Goal: Check status: Check status

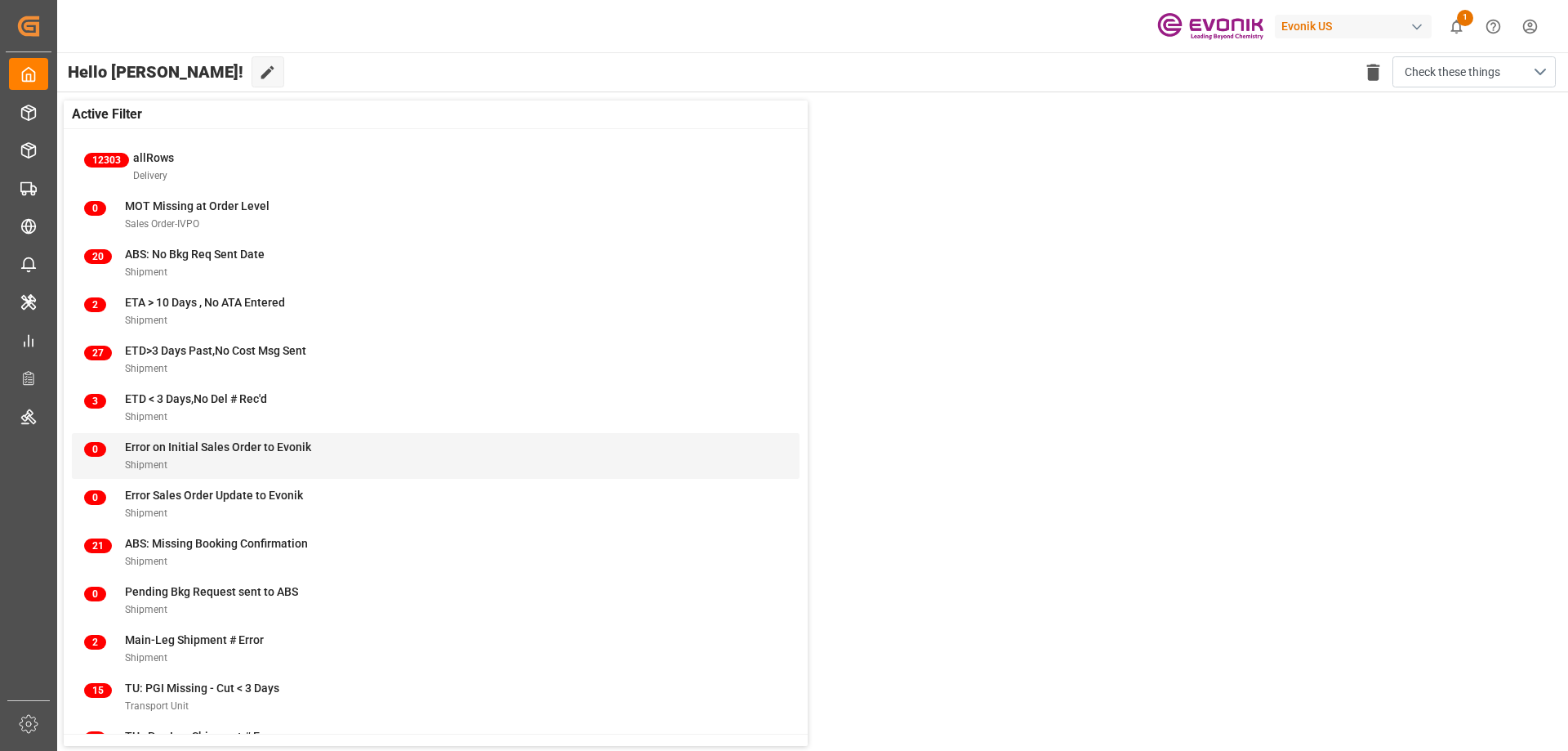
scroll to position [63, 0]
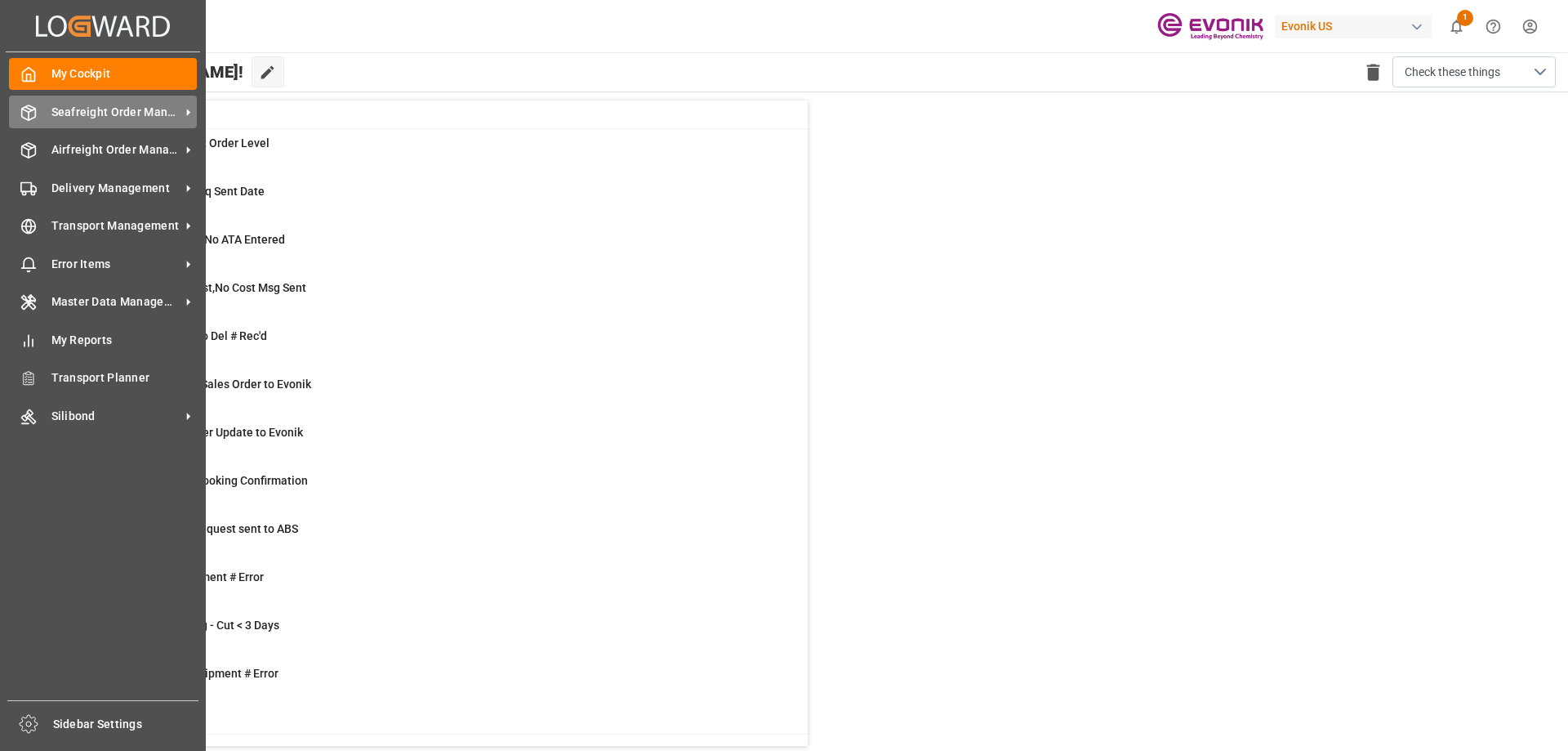
click at [78, 114] on span "Seafreight Order Management" at bounding box center [116, 112] width 129 height 17
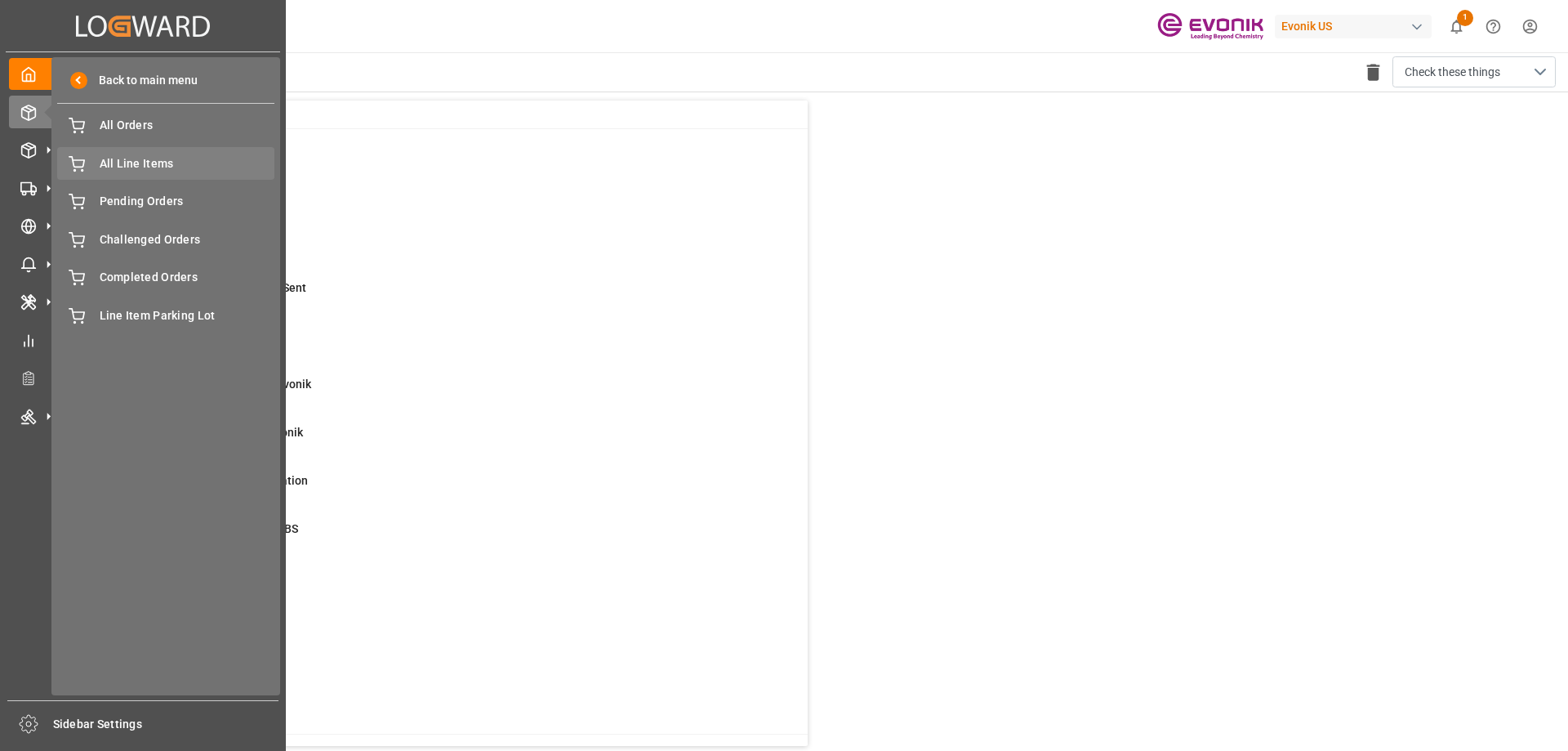
click at [151, 166] on span "All Line Items" at bounding box center [188, 163] width 175 height 17
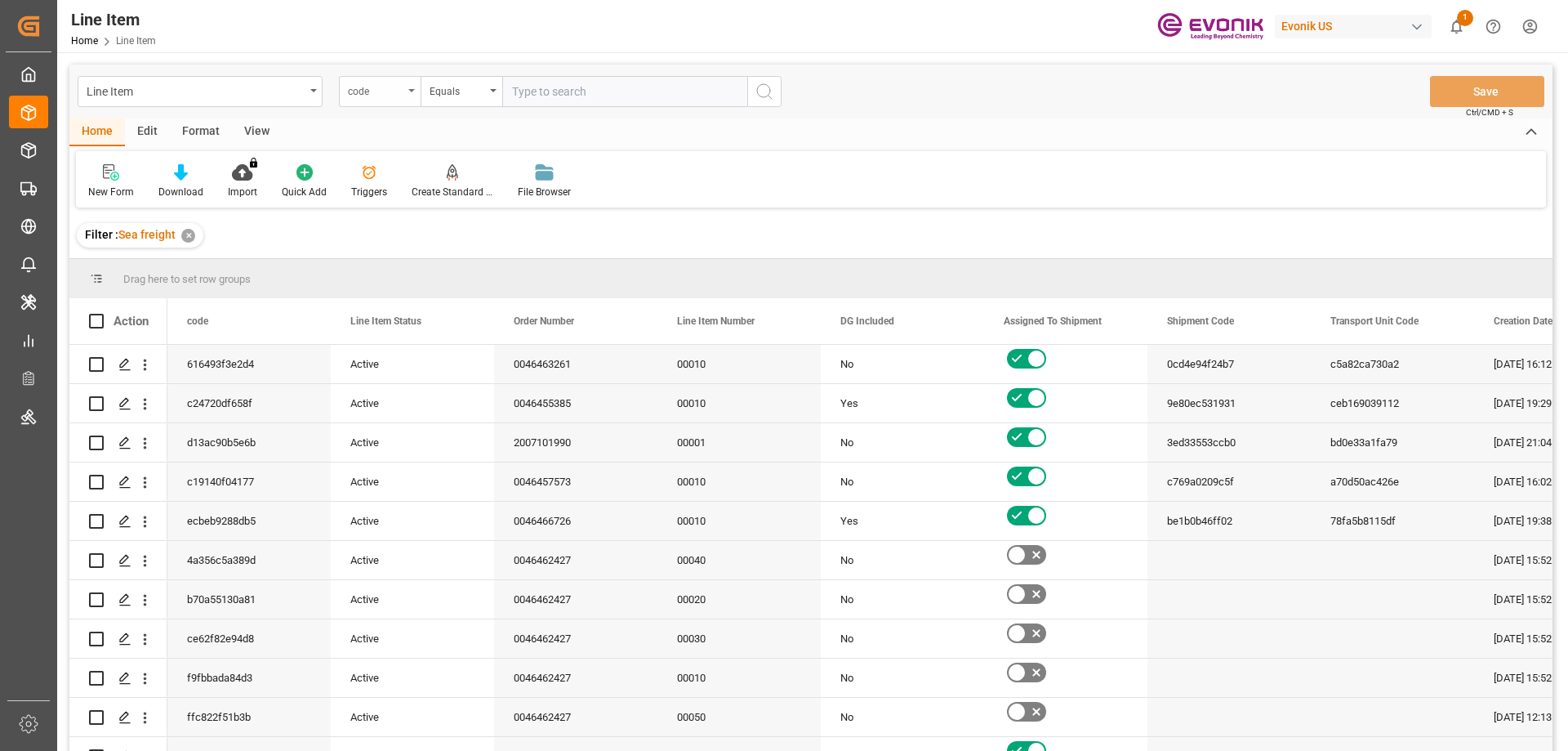
click at [407, 90] on div "code" at bounding box center [380, 91] width 81 height 31
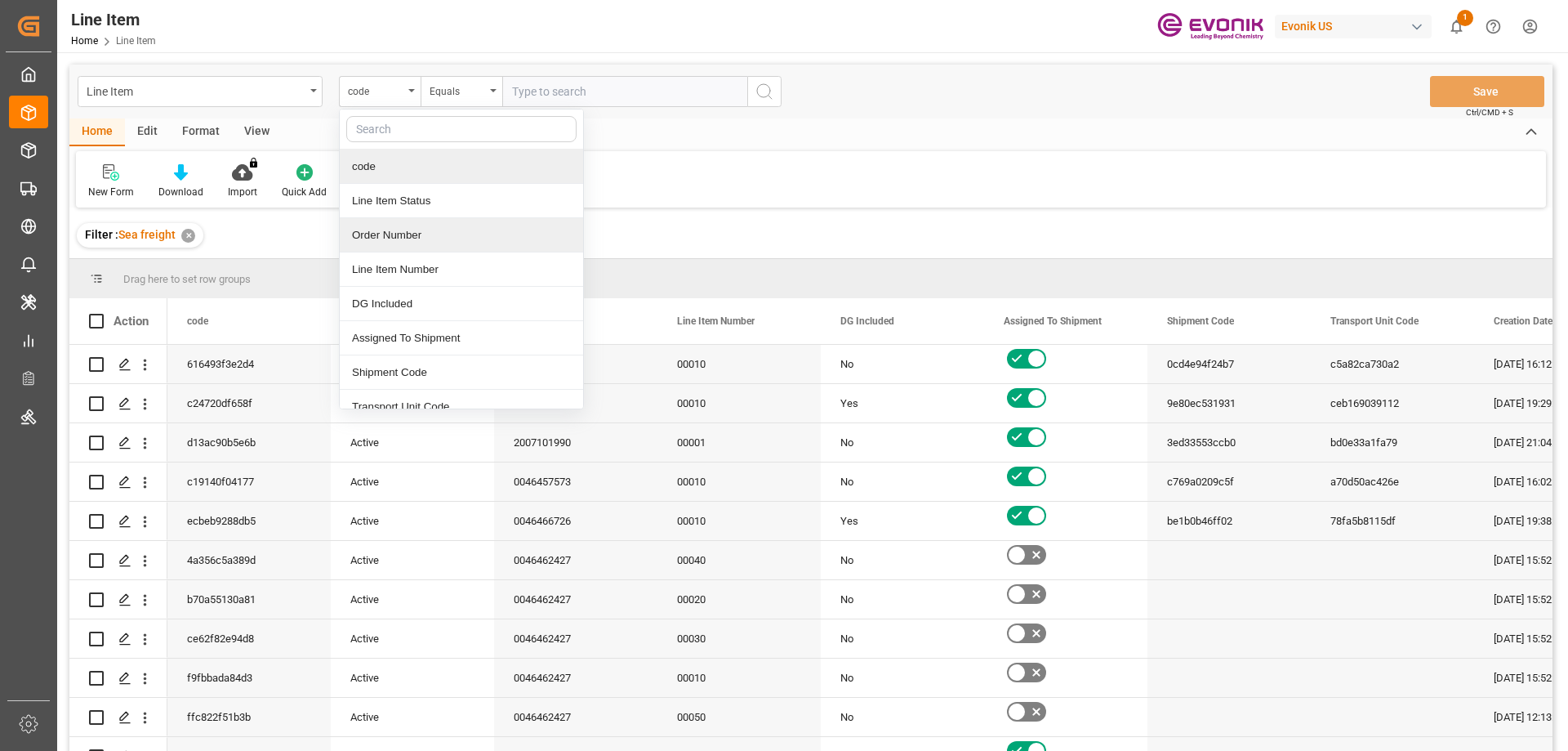
click at [420, 235] on div "Order Number" at bounding box center [461, 235] width 243 height 35
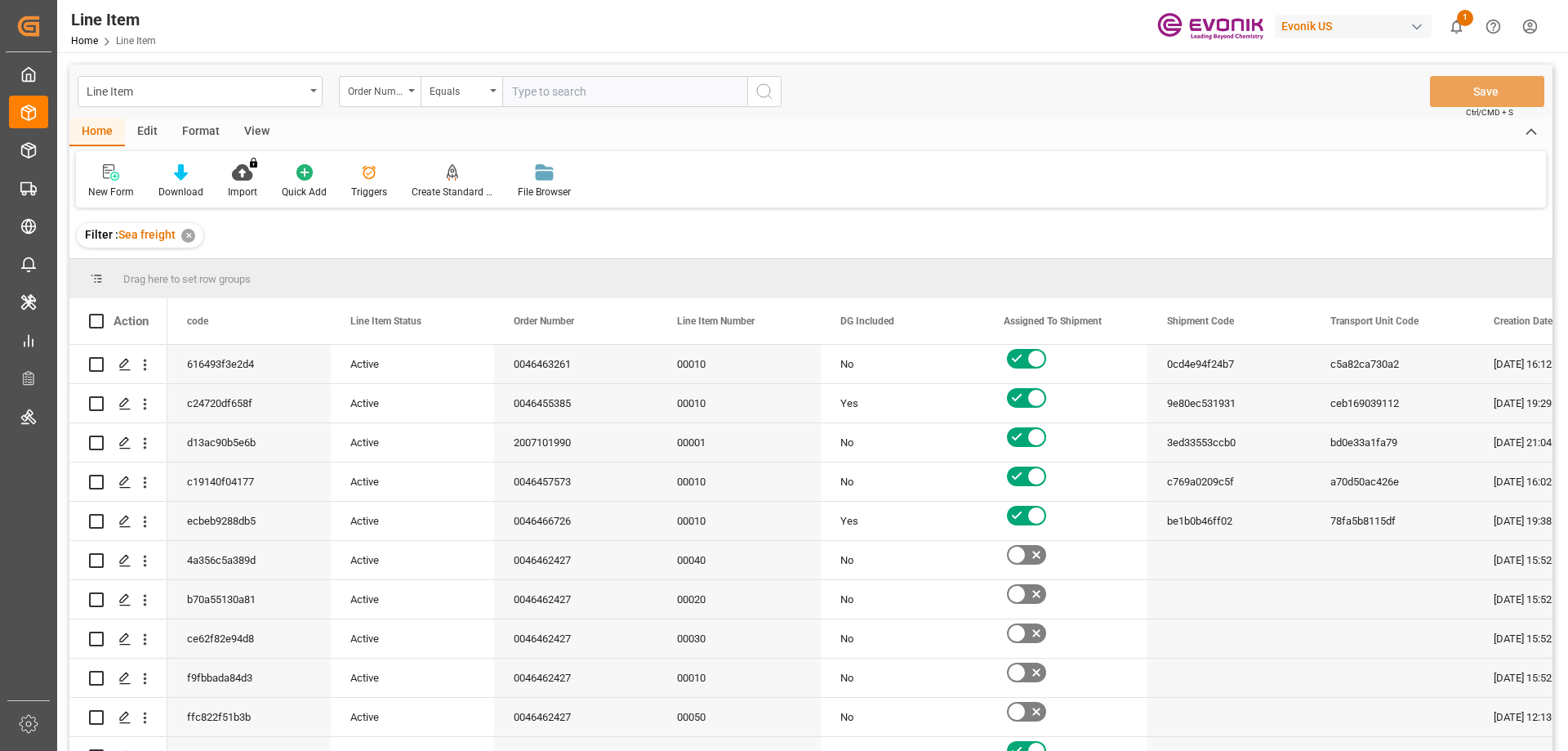
click at [254, 125] on div "View" at bounding box center [257, 132] width 50 height 27
click at [195, 178] on div at bounding box center [185, 171] width 81 height 17
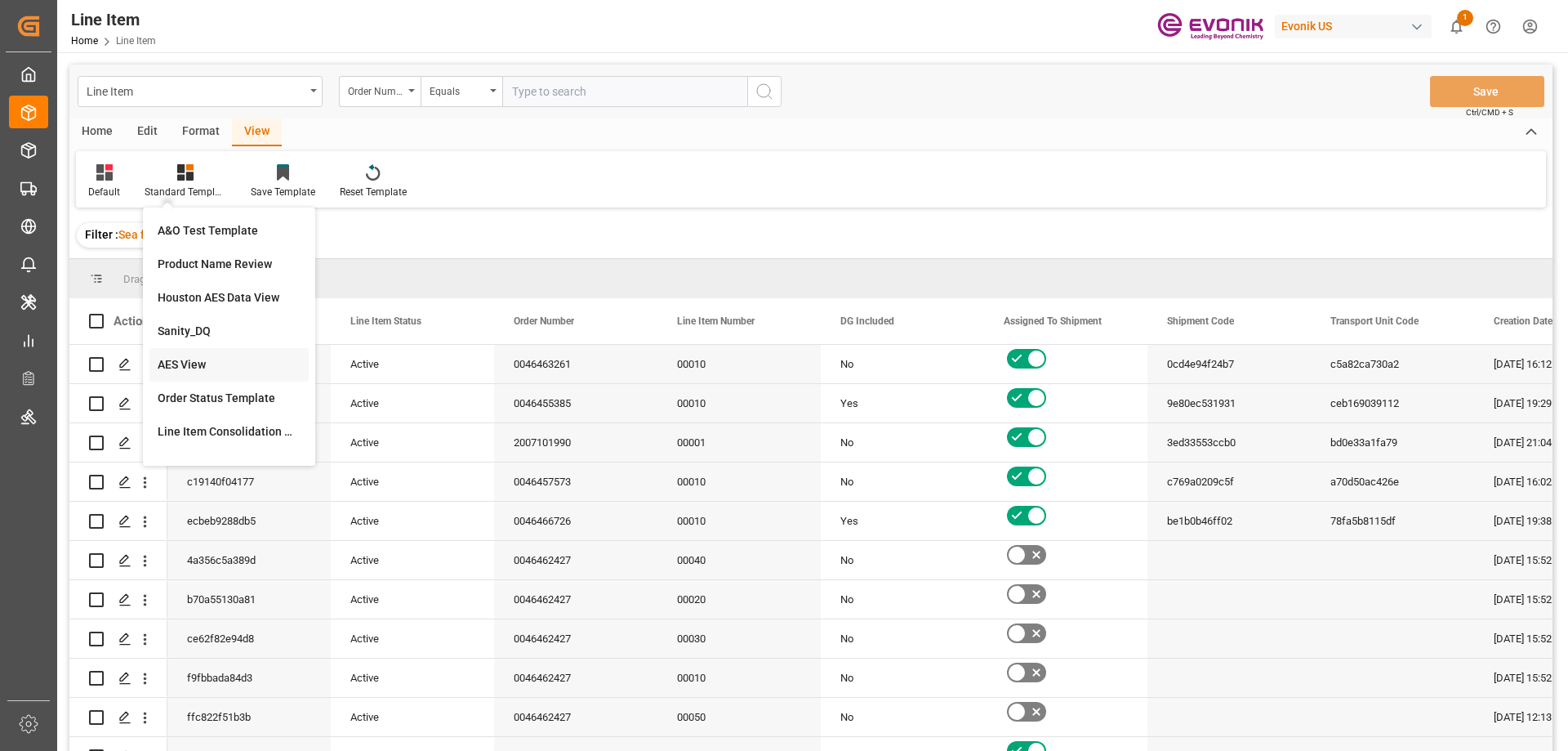
click at [208, 360] on div "AES View" at bounding box center [228, 364] width 143 height 17
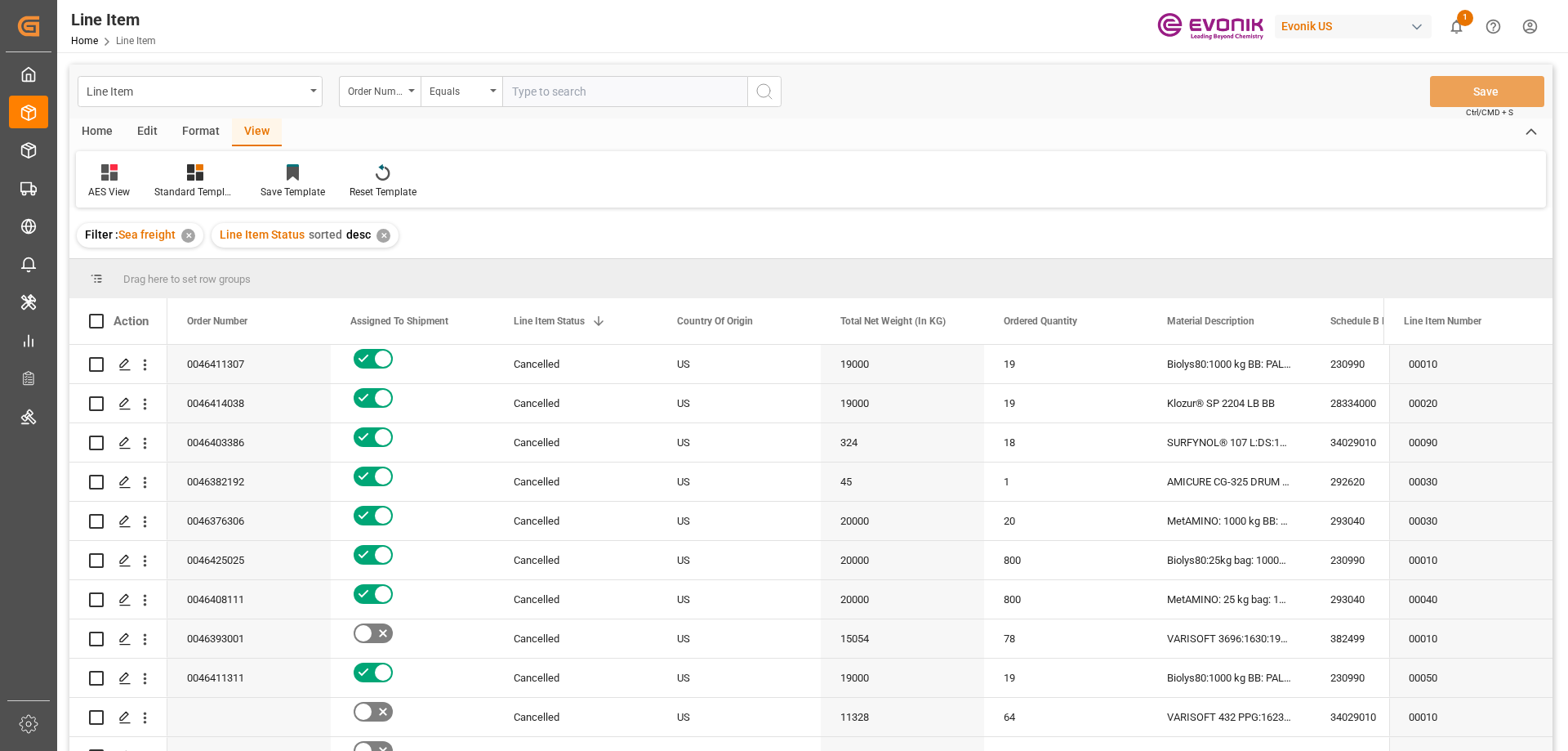
click at [606, 80] on input "text" at bounding box center [624, 91] width 245 height 31
paste input "0046465676"
type input "0046465676"
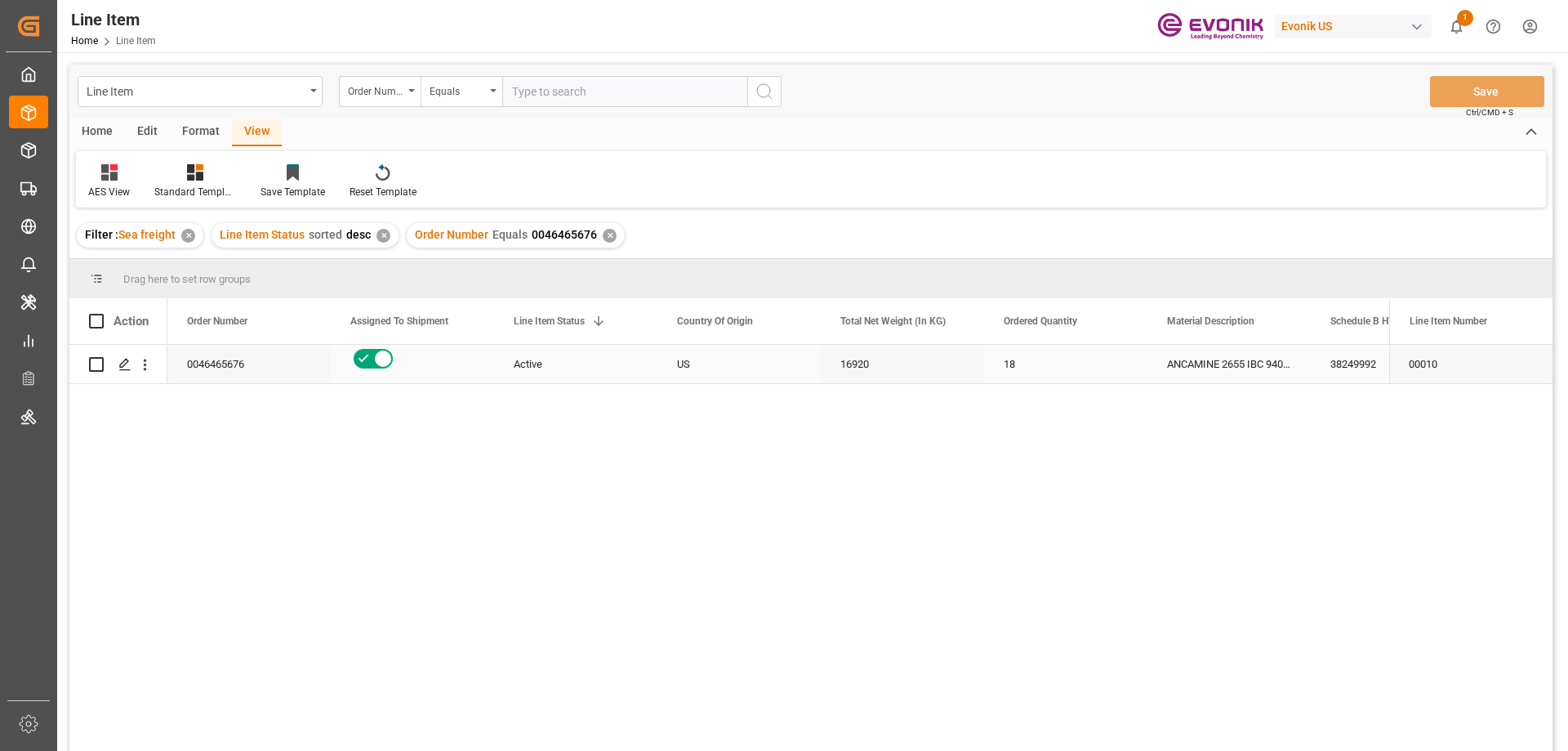
click at [454, 357] on div "Press SPACE to select this row." at bounding box center [413, 359] width 124 height 27
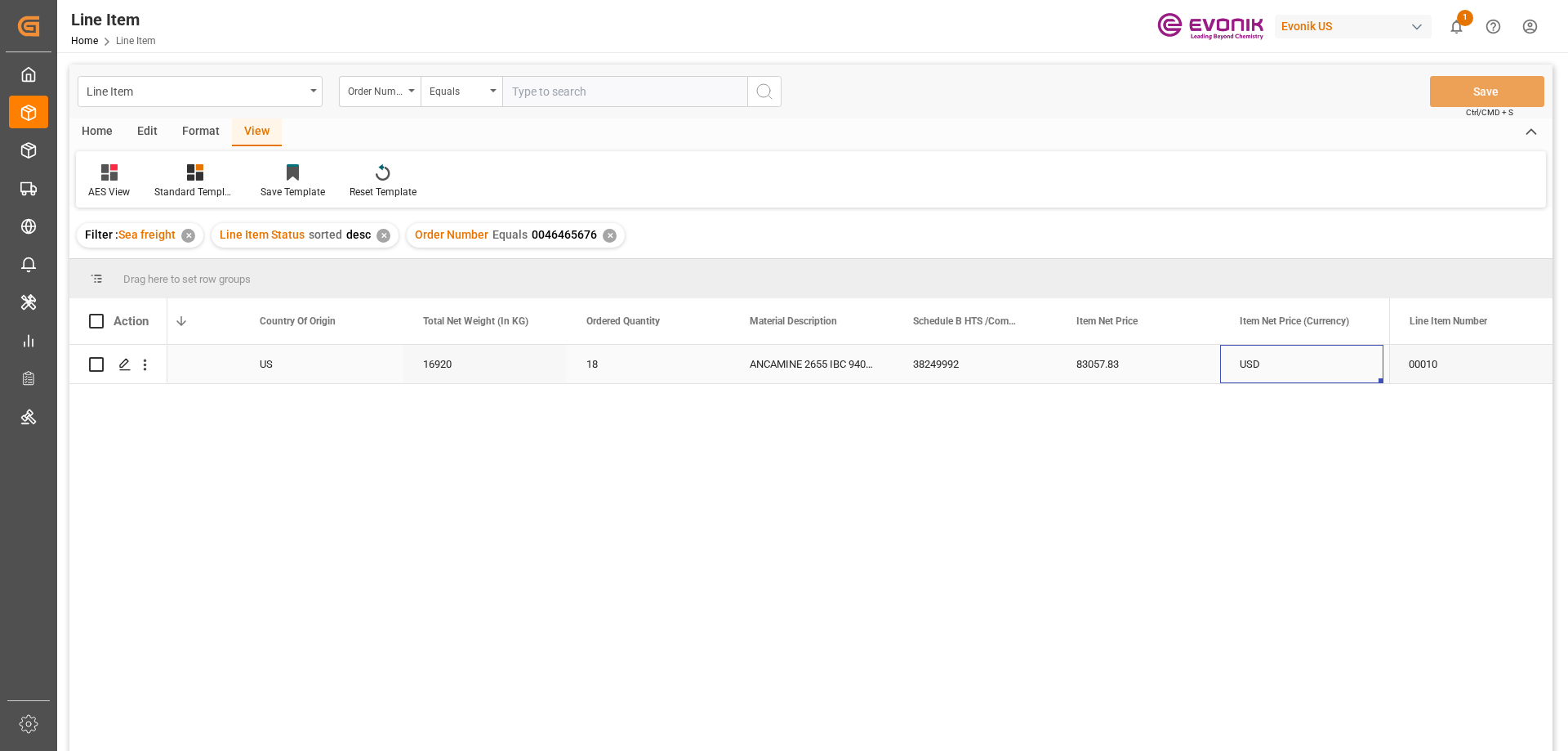
scroll to position [0, 581]
click at [143, 360] on icon "open menu" at bounding box center [144, 364] width 17 height 17
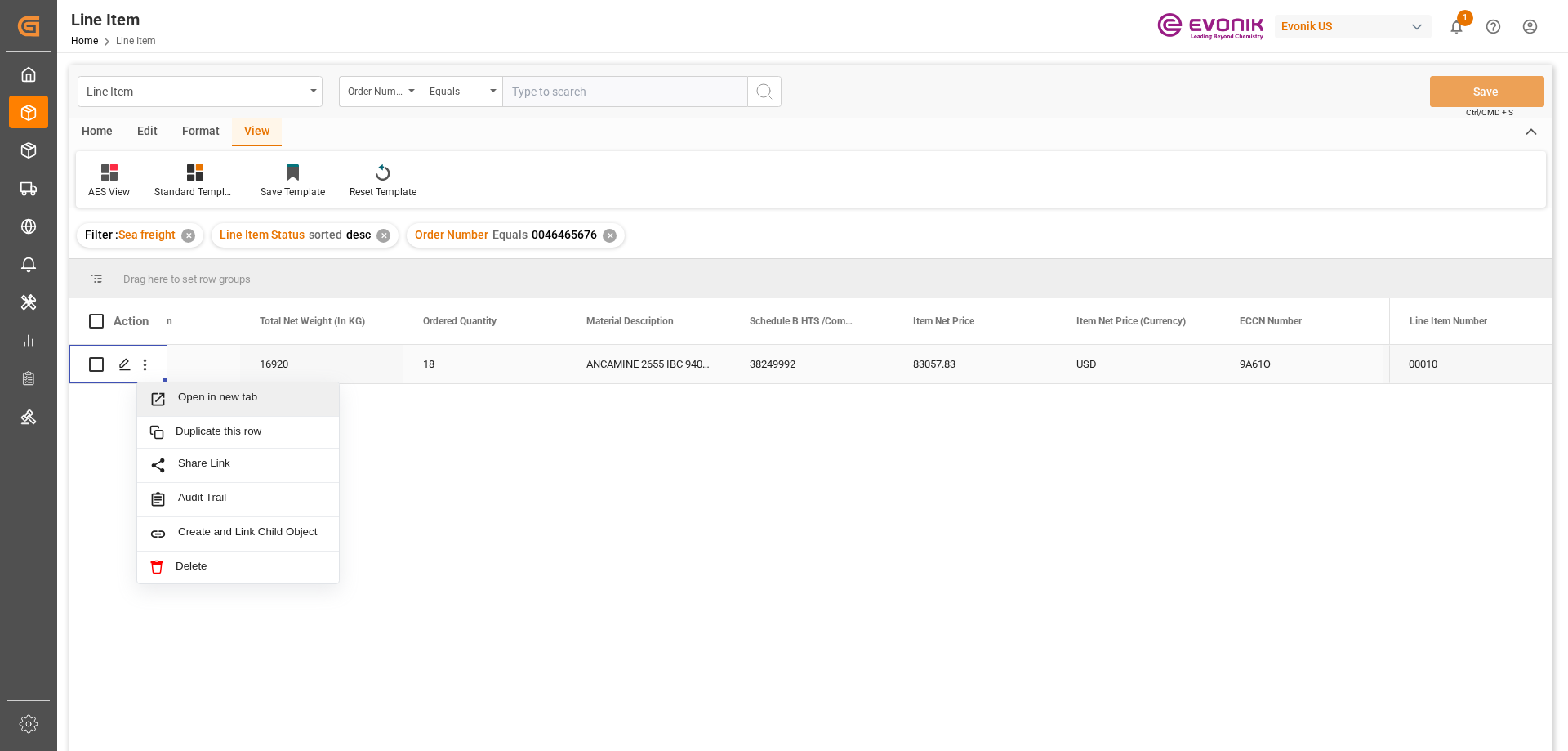
click at [202, 394] on span "Open in new tab" at bounding box center [252, 399] width 149 height 17
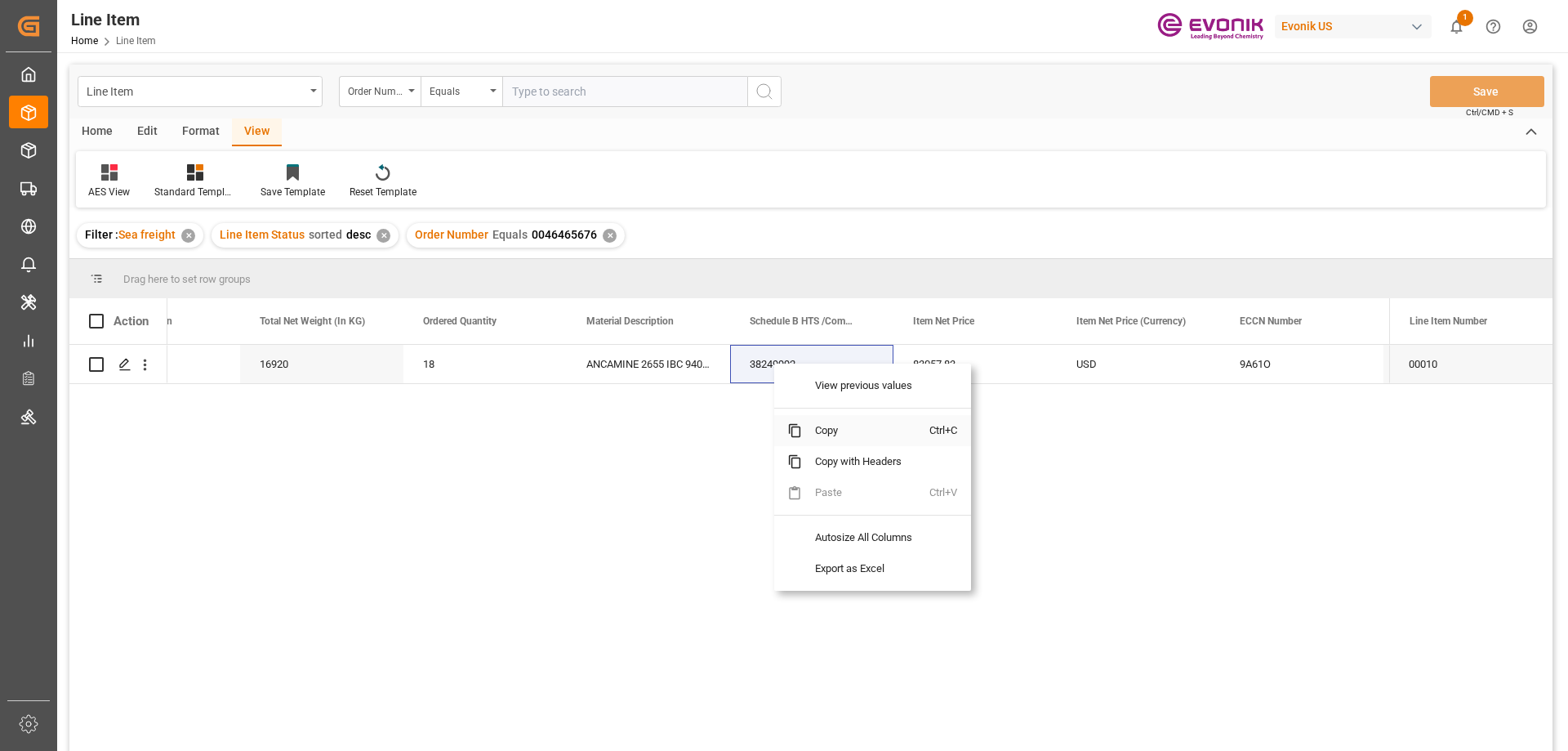
click at [837, 433] on span "Copy" at bounding box center [866, 430] width 127 height 31
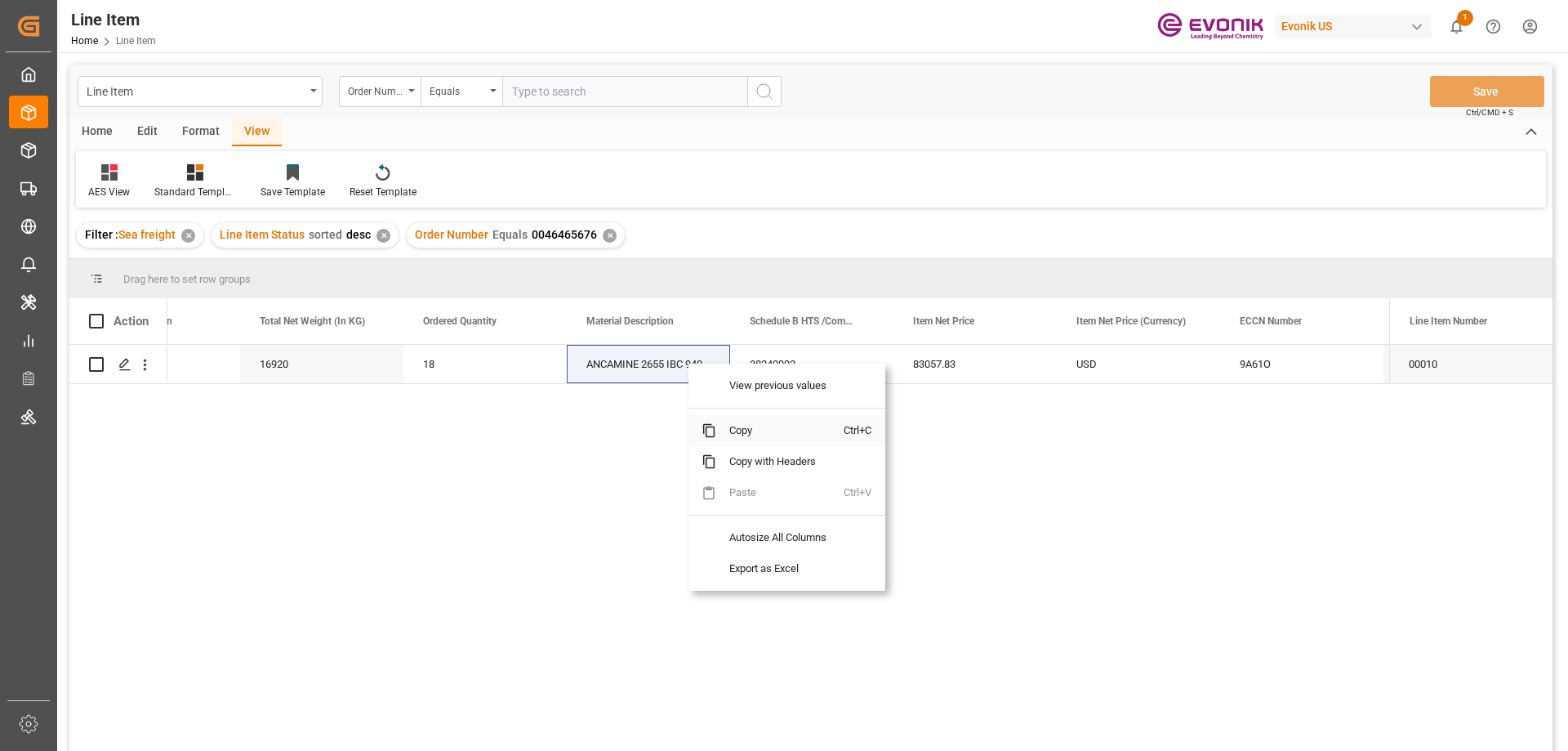
click at [734, 423] on span "Copy" at bounding box center [780, 430] width 127 height 31
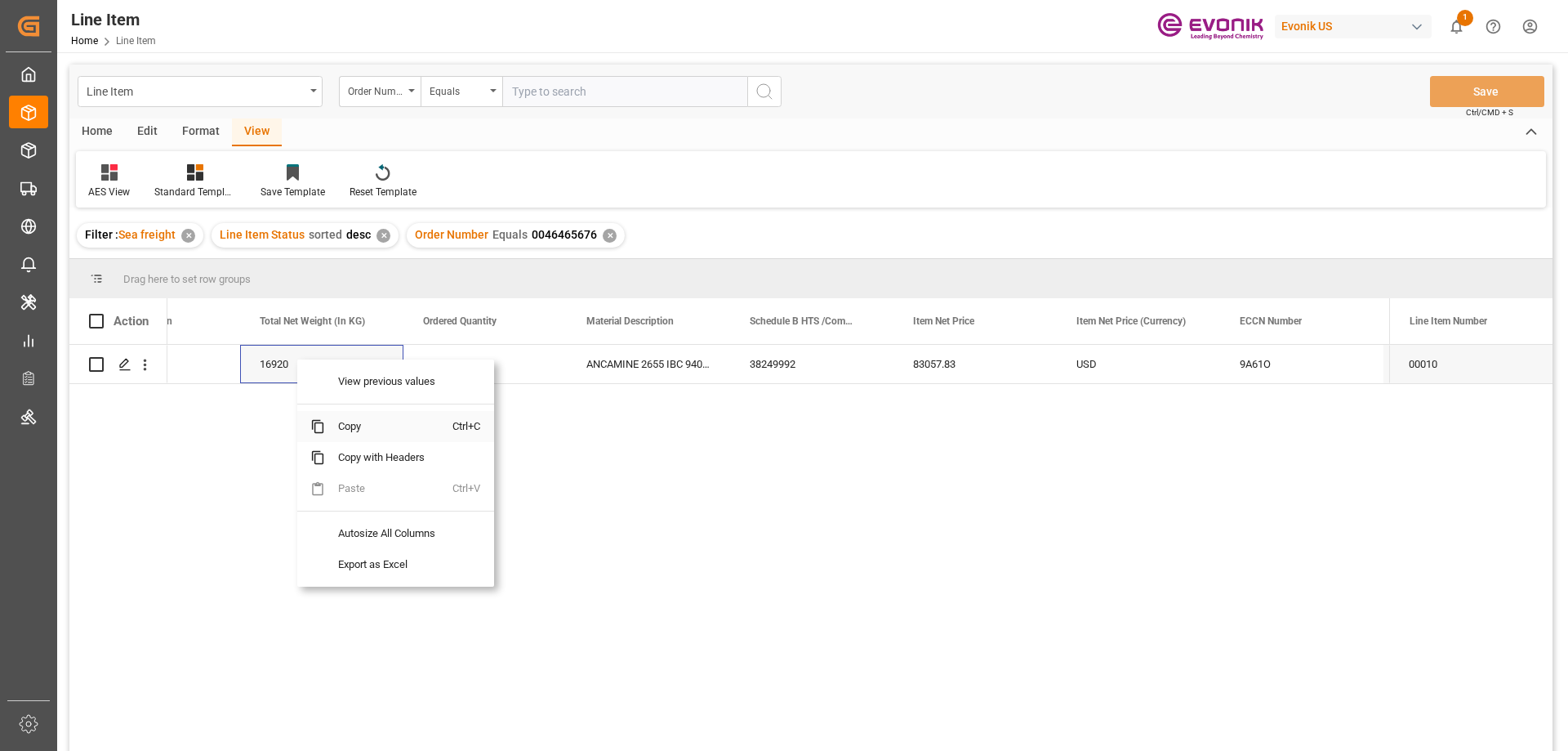
click at [364, 428] on span "Copy" at bounding box center [389, 426] width 127 height 31
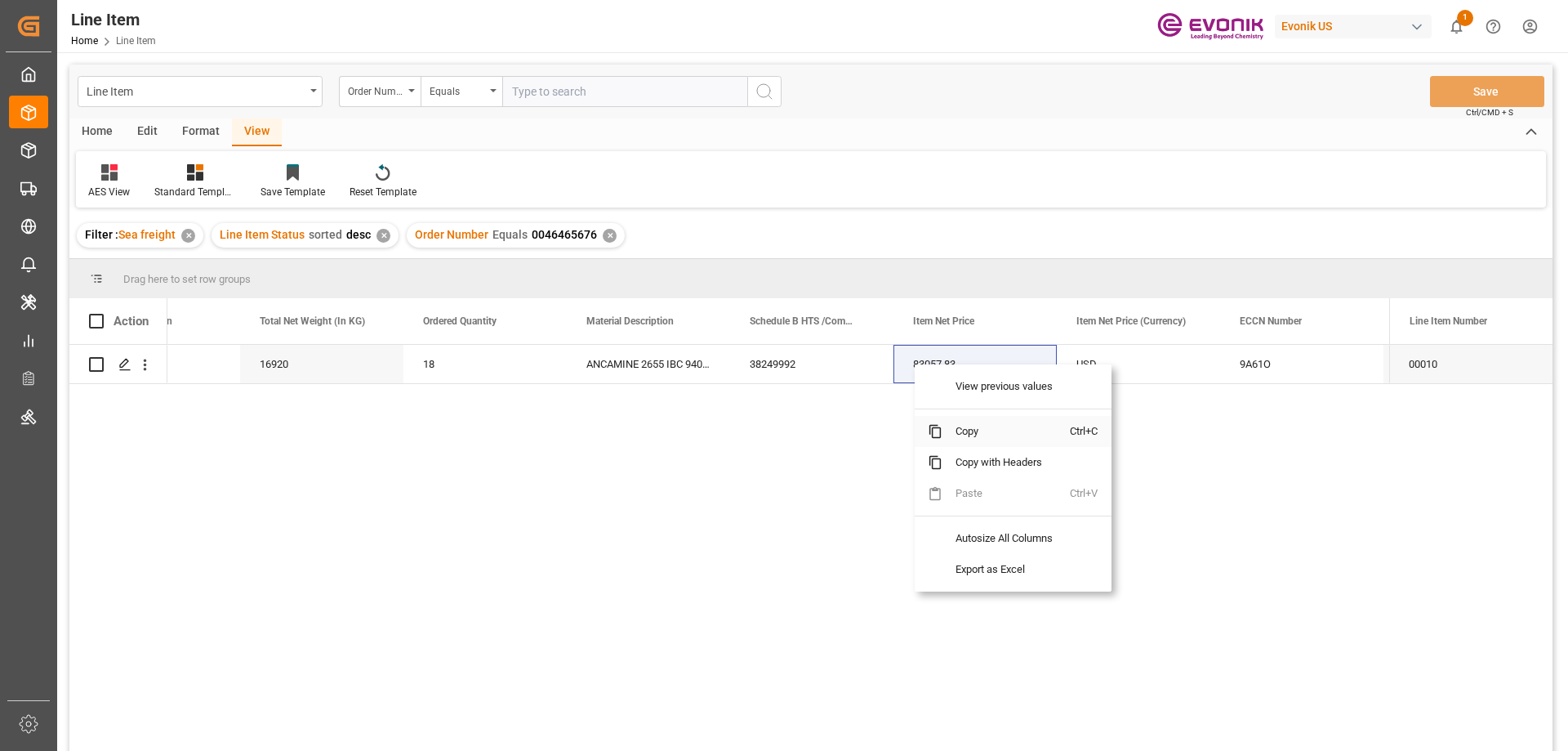
click at [968, 428] on span "Copy" at bounding box center [1006, 431] width 127 height 31
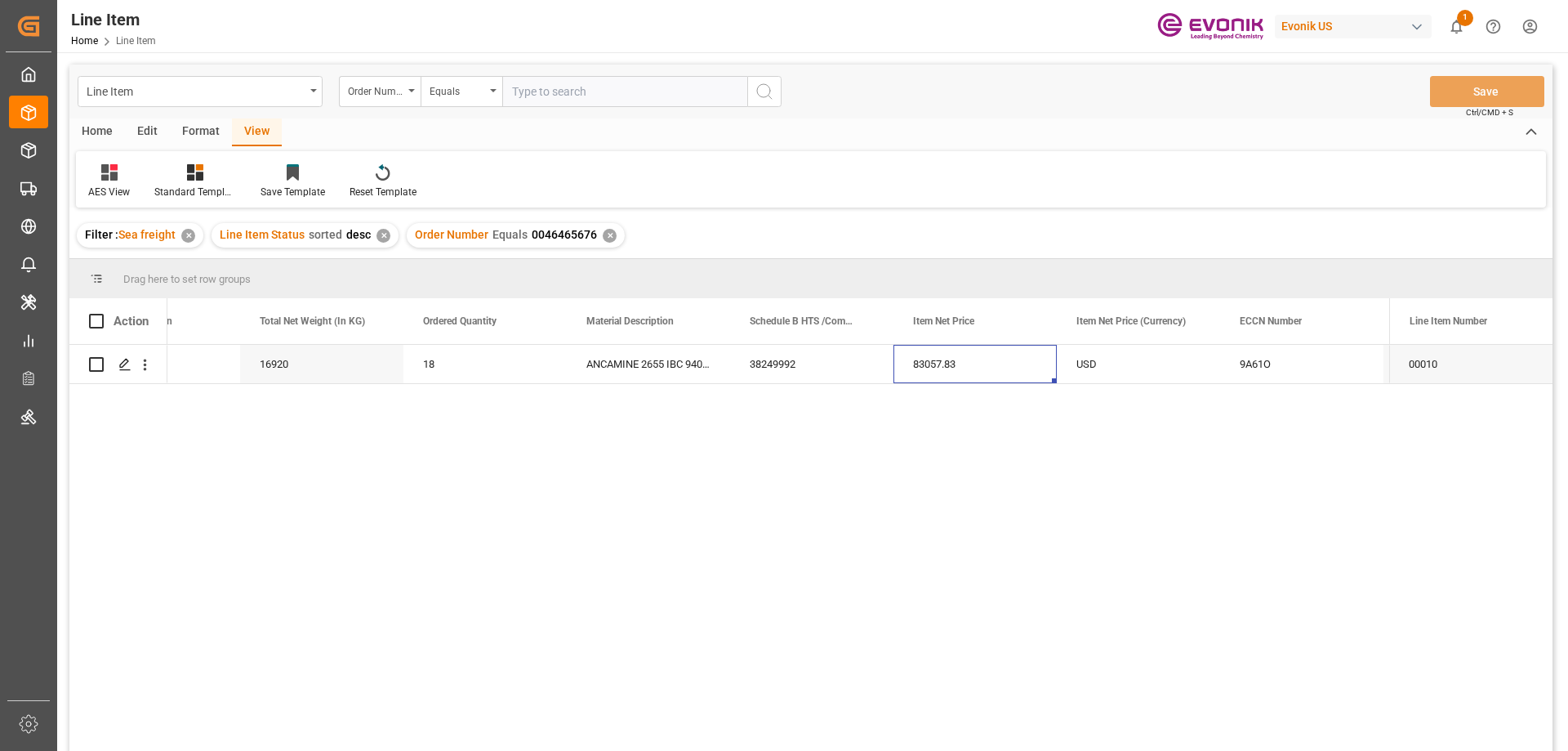
click at [637, 78] on input "text" at bounding box center [624, 91] width 245 height 31
paste input "0046466975"
type input "0046466975"
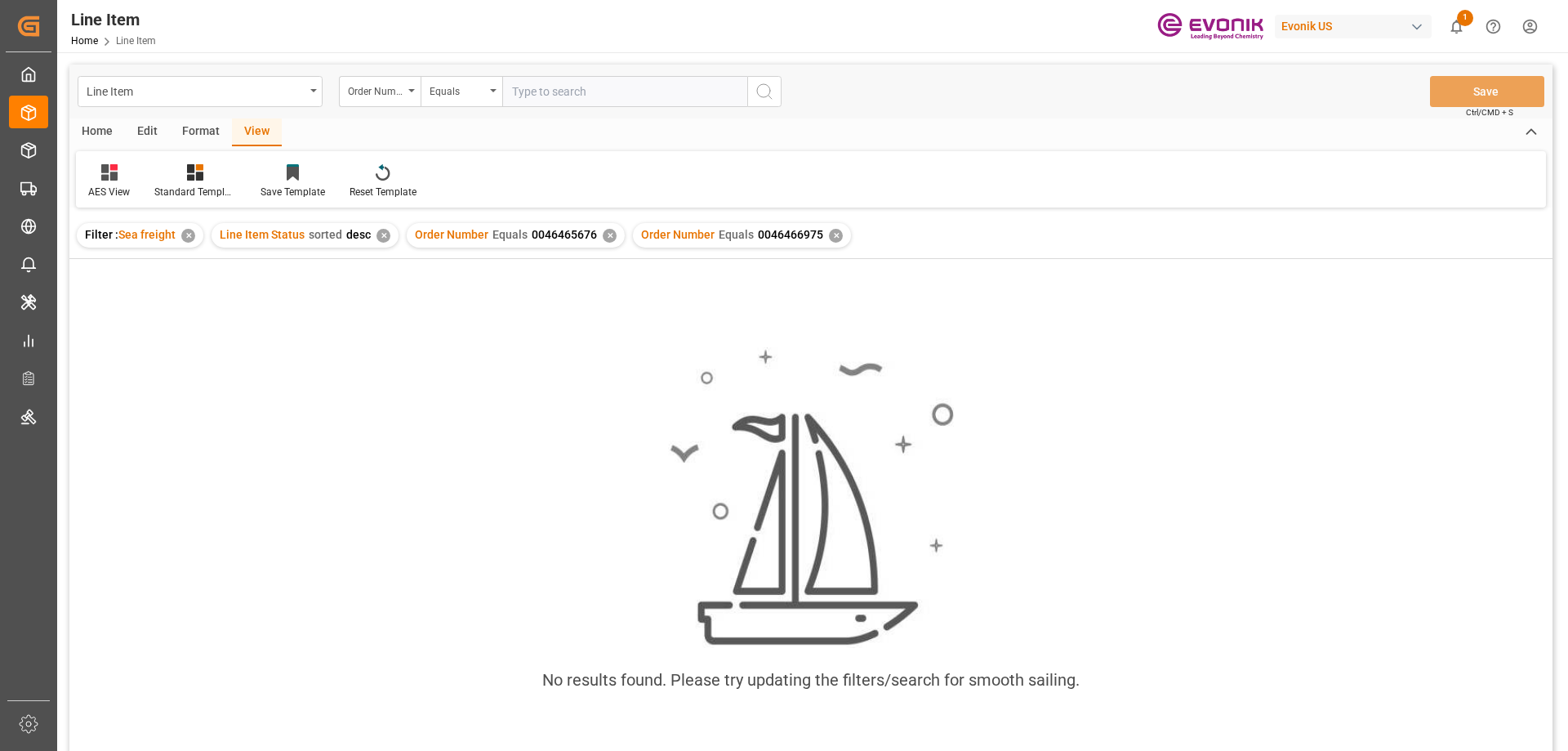
click at [603, 234] on div "✕" at bounding box center [610, 236] width 14 height 14
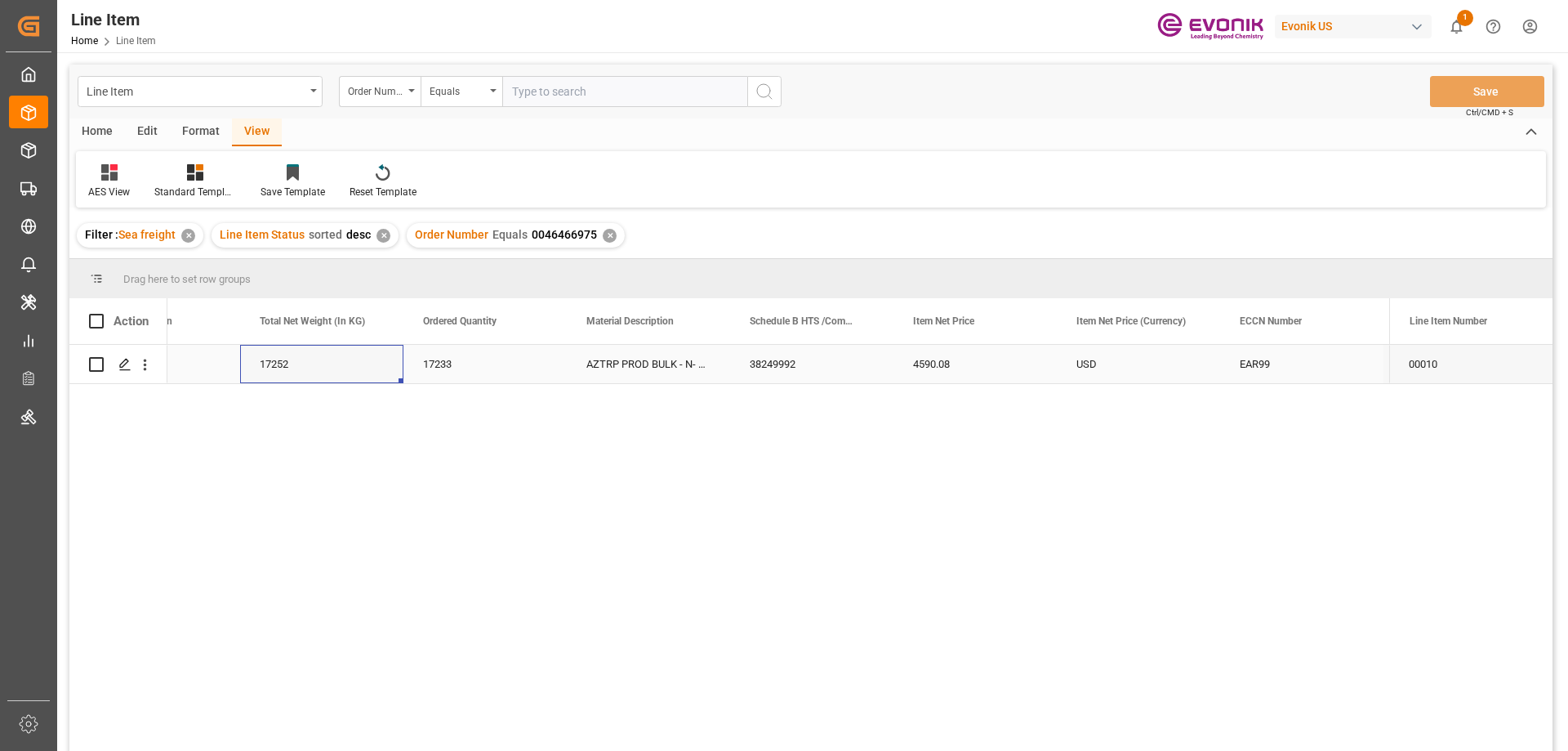
click at [260, 355] on div "17252" at bounding box center [321, 363] width 163 height 38
click at [332, 376] on div "17252" at bounding box center [321, 363] width 163 height 38
click at [144, 359] on icon "open menu" at bounding box center [144, 364] width 17 height 17
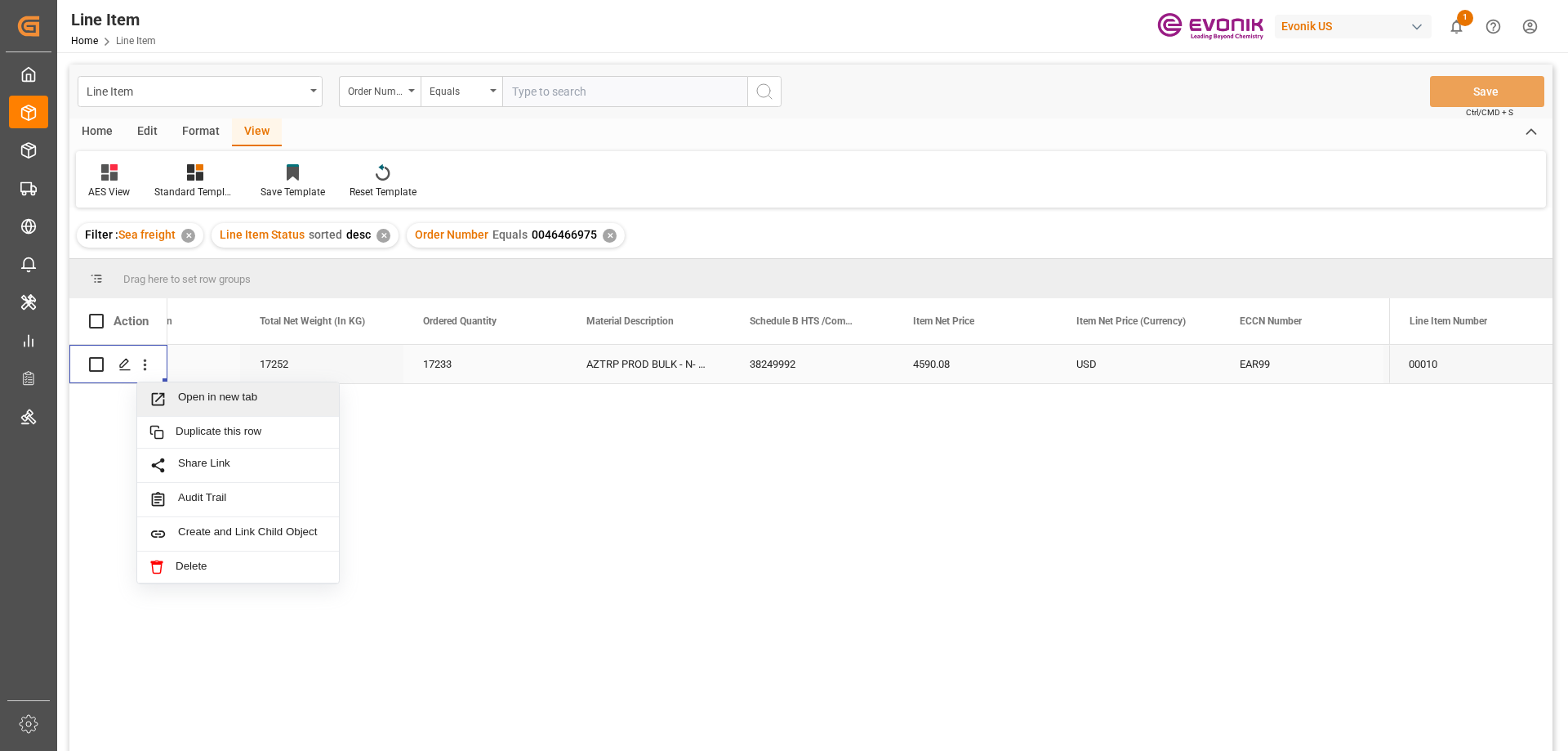
click at [180, 392] on span "Open in new tab" at bounding box center [252, 399] width 149 height 17
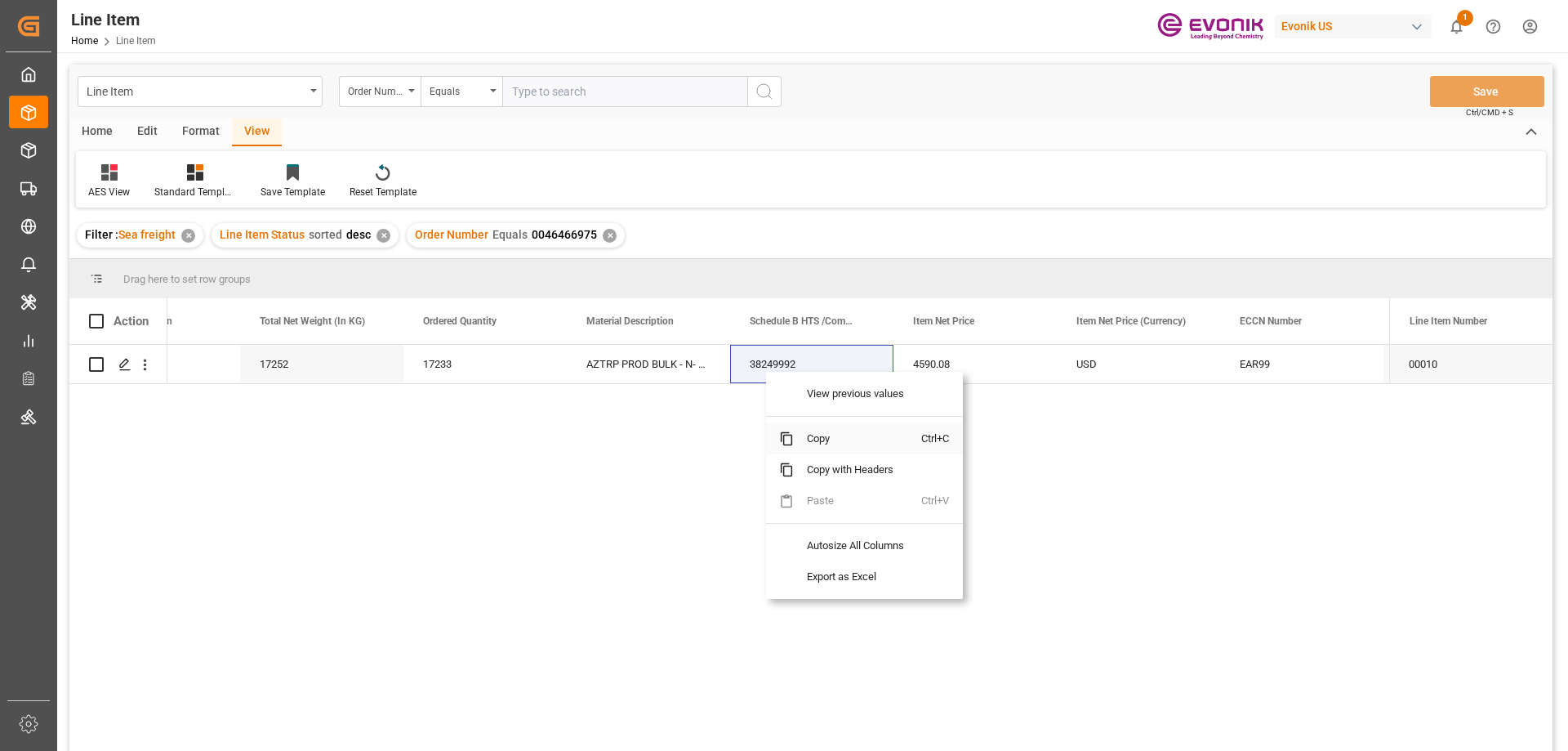
click at [821, 430] on span "Copy" at bounding box center [858, 438] width 127 height 31
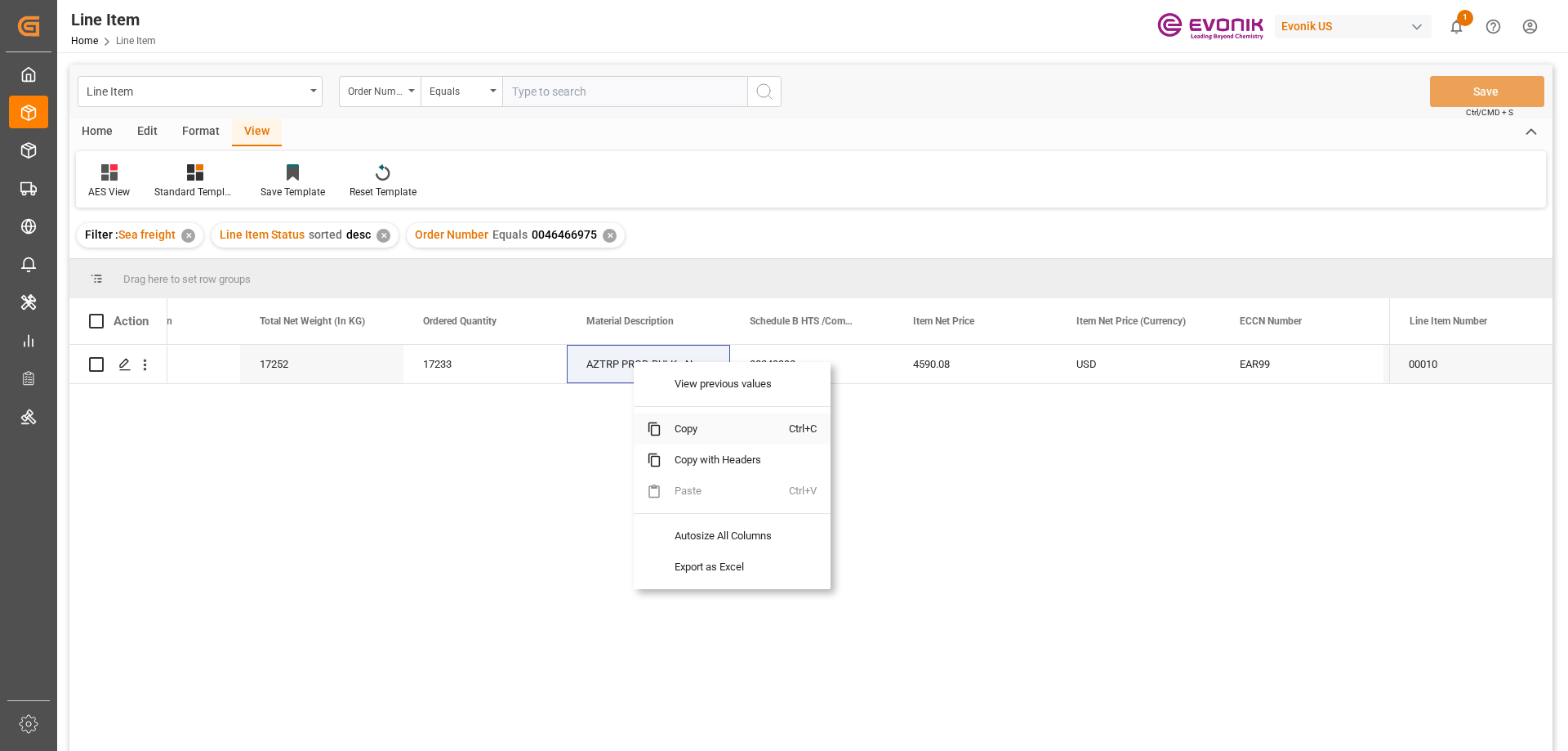
click at [682, 420] on span "Copy" at bounding box center [725, 429] width 127 height 31
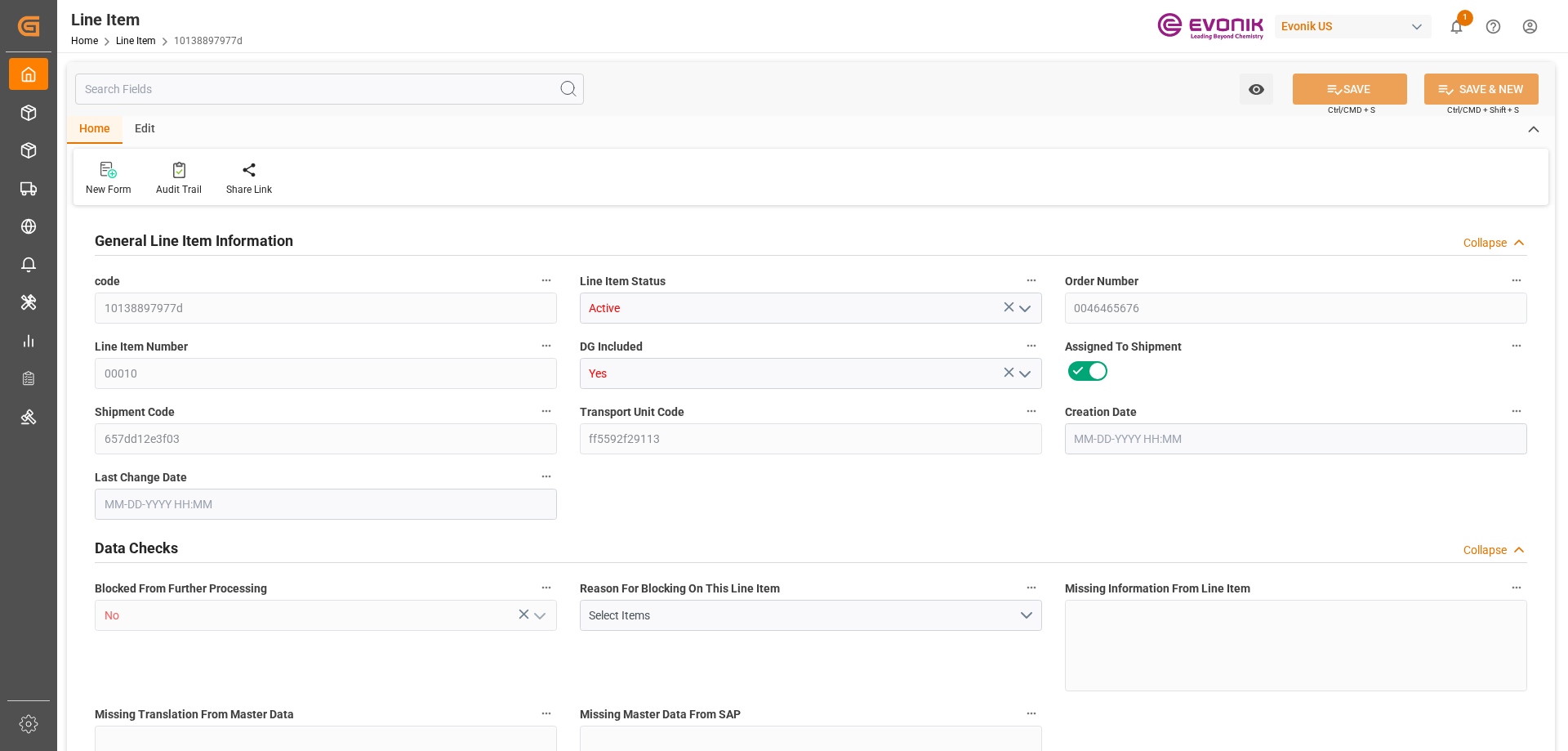
type input "18"
type input "17910"
type input "16920"
type input "25.056"
type input "18"
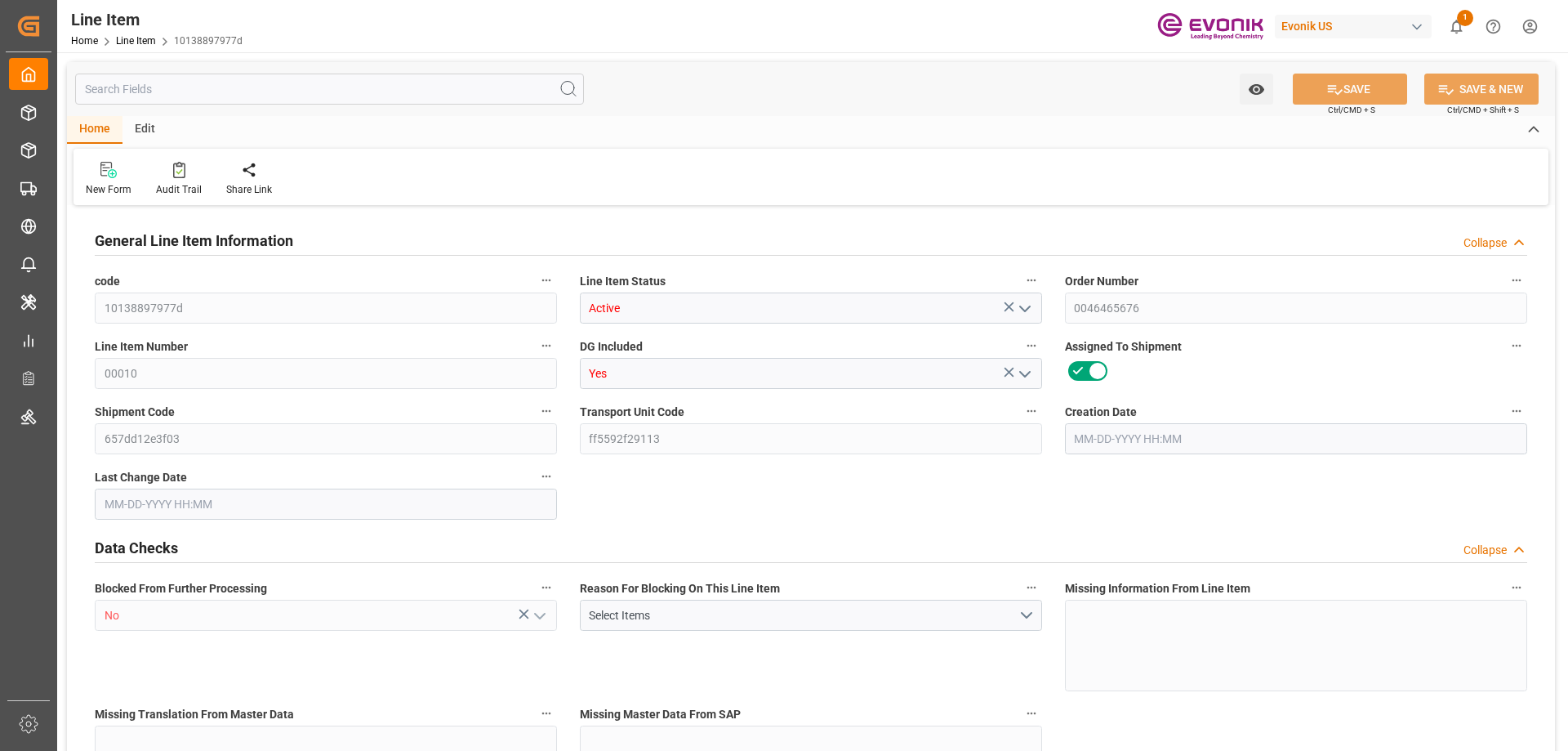
type input "83057.83"
type input "18"
type input "17910"
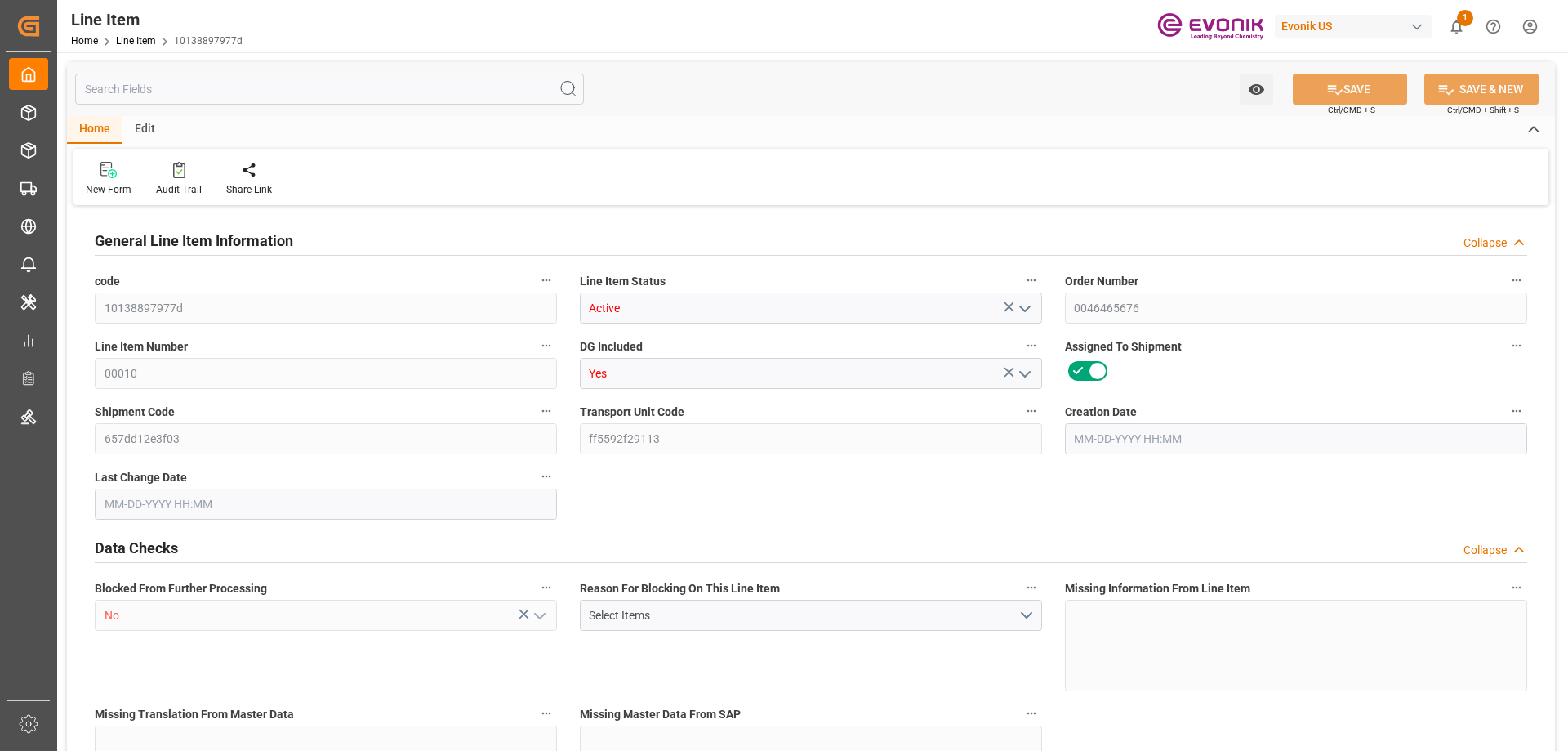
type input "17910"
type input "16920"
type input "25.056"
type input "25056"
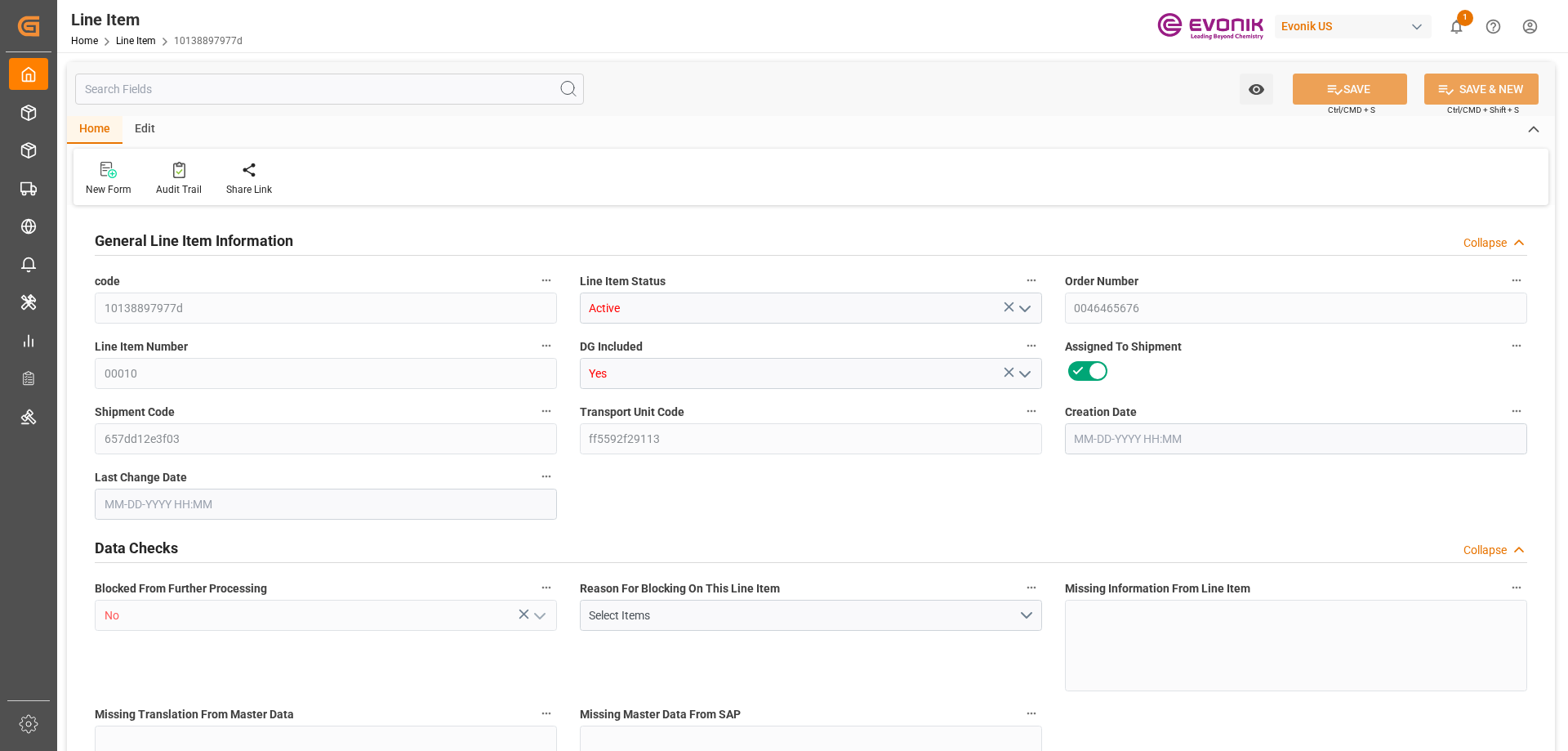
type input "0"
type input "07-29-2025 17:53"
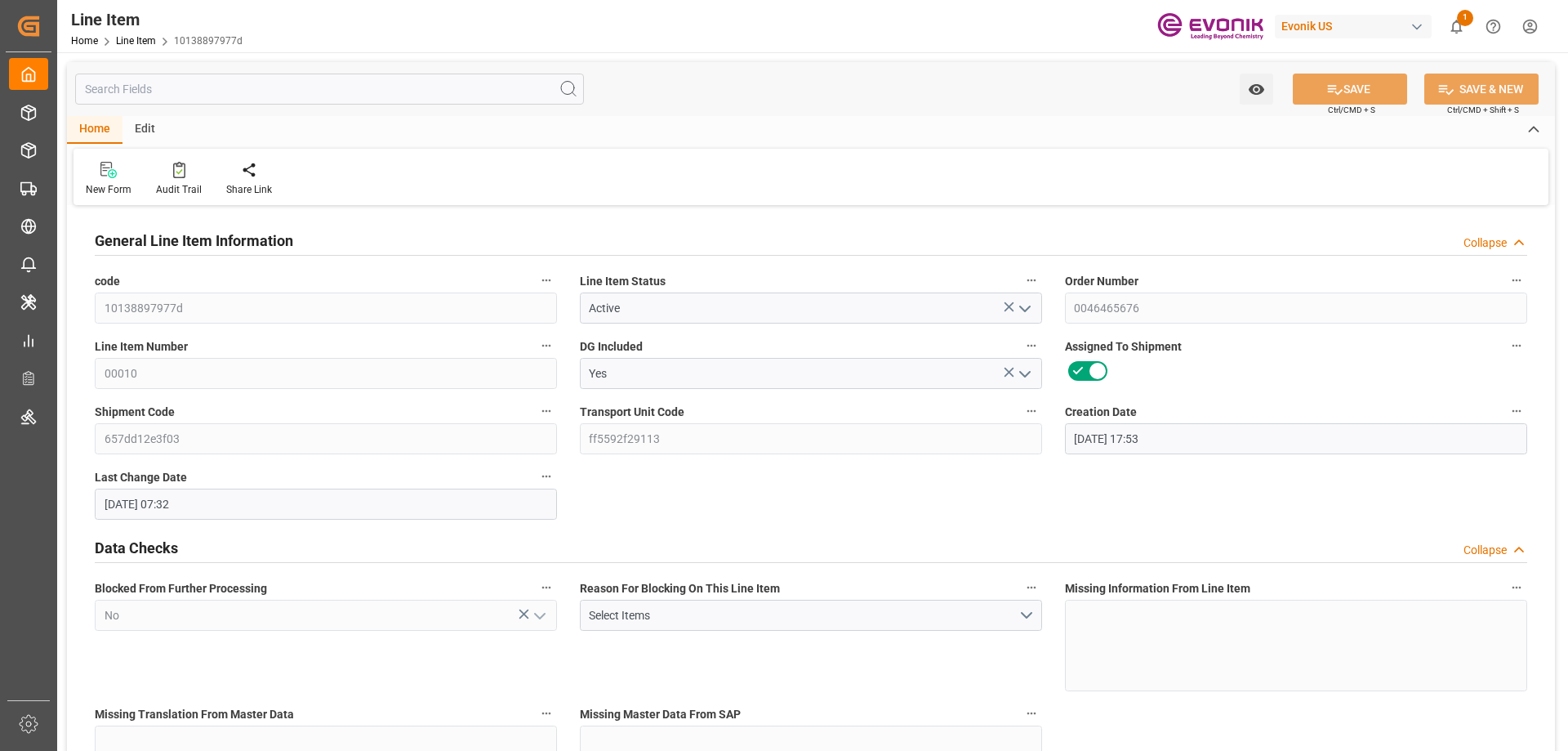
type input "07-31-2025 07:32"
type input "09-22-2025"
type input "08-18-2025"
type input "08-11-2025"
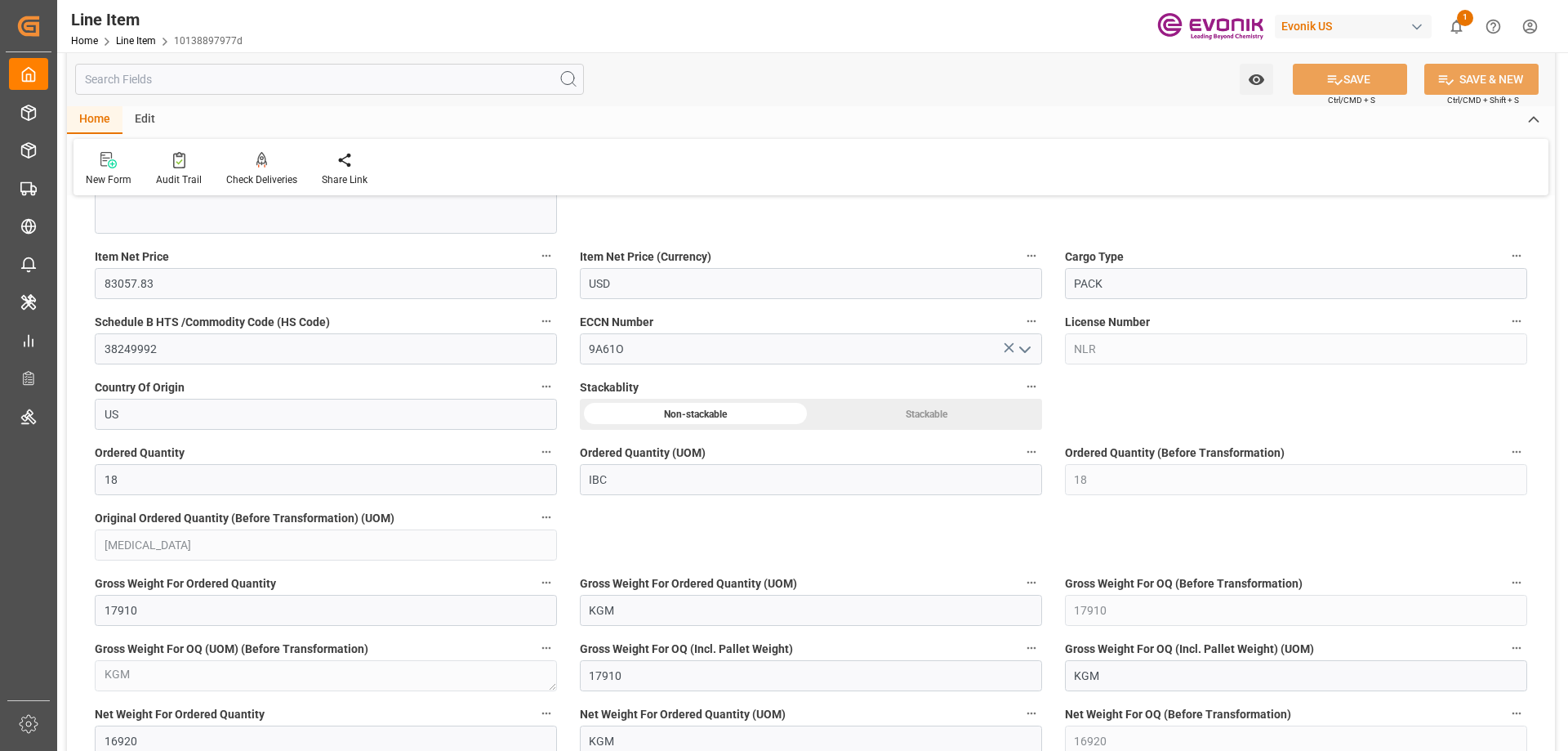
scroll to position [1143, 0]
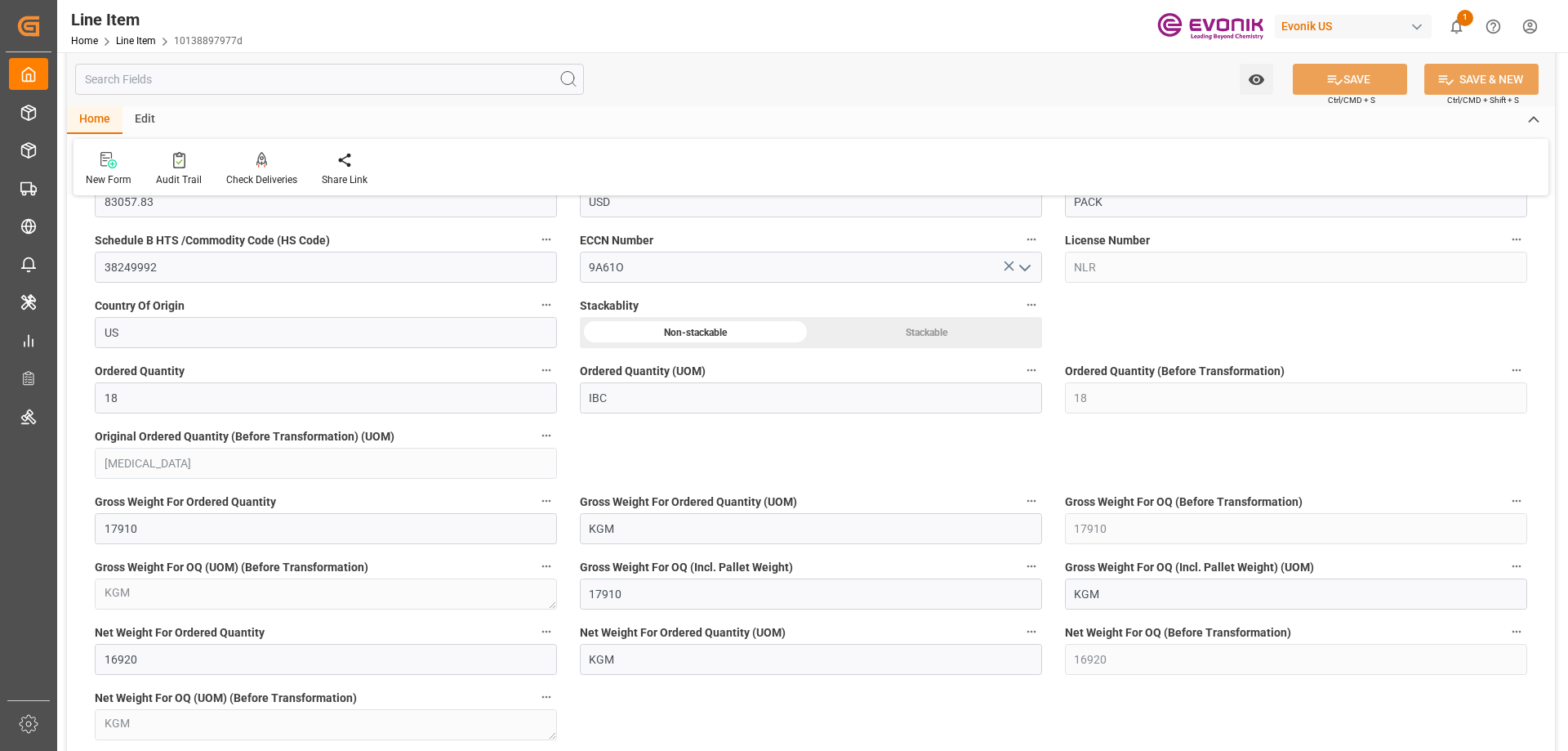
click at [215, 69] on input "text" at bounding box center [329, 79] width 509 height 31
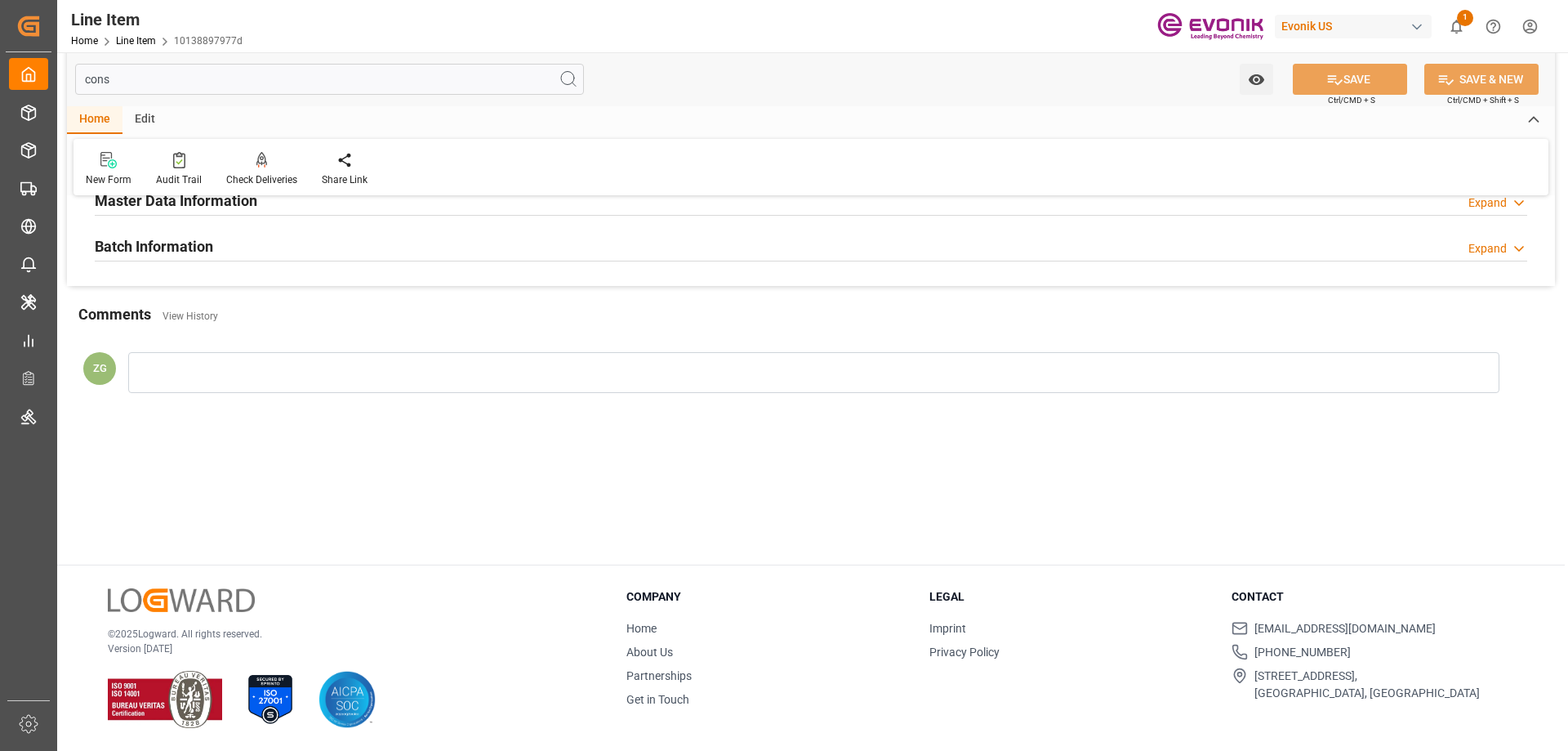
scroll to position [0, 0]
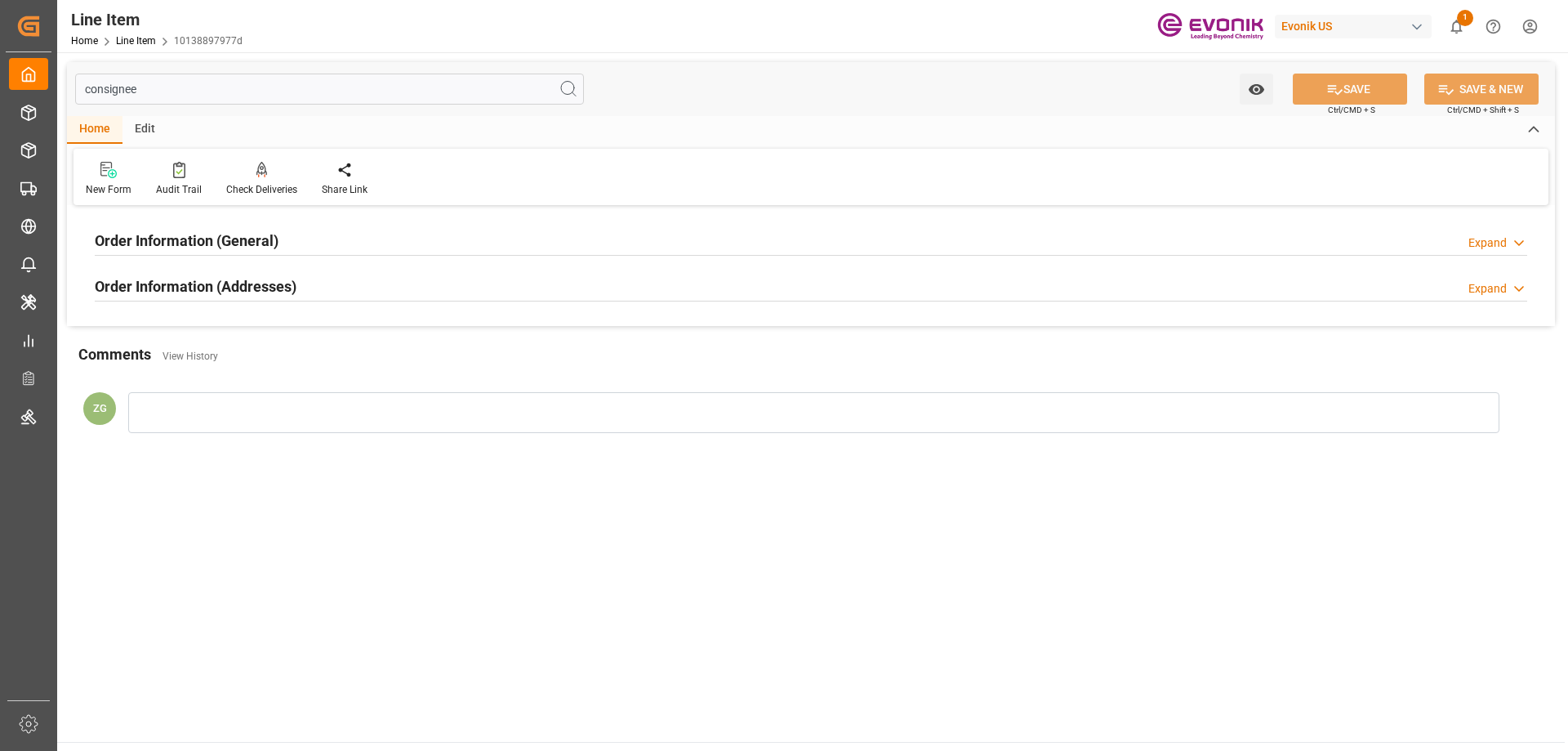
type input "consignee"
click at [227, 287] on h2 "Order Information (Addresses)" at bounding box center [196, 286] width 202 height 22
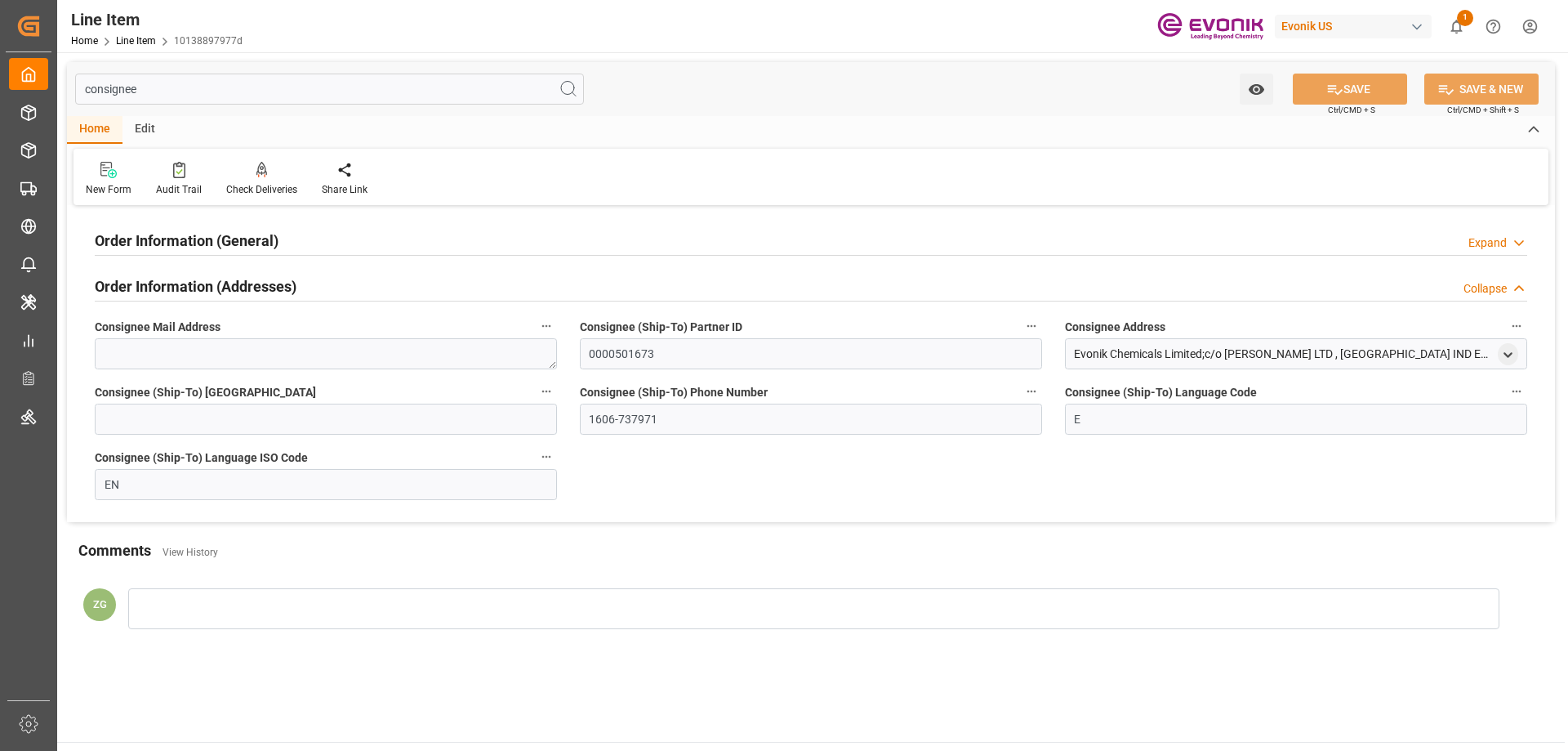
click at [224, 252] on div "Order Information (General)" at bounding box center [187, 239] width 184 height 31
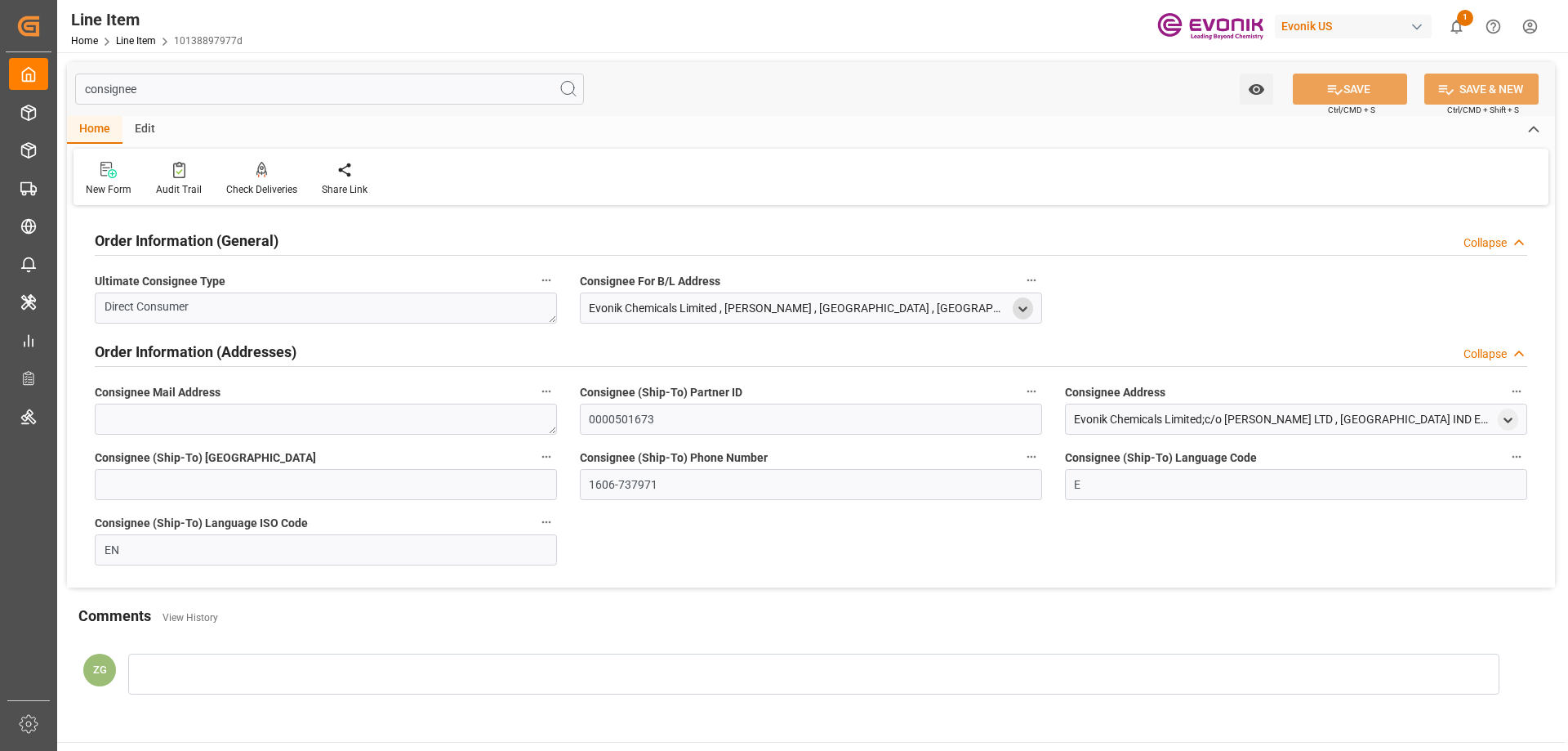
click at [1027, 308] on icon "open menu" at bounding box center [1023, 309] width 14 height 14
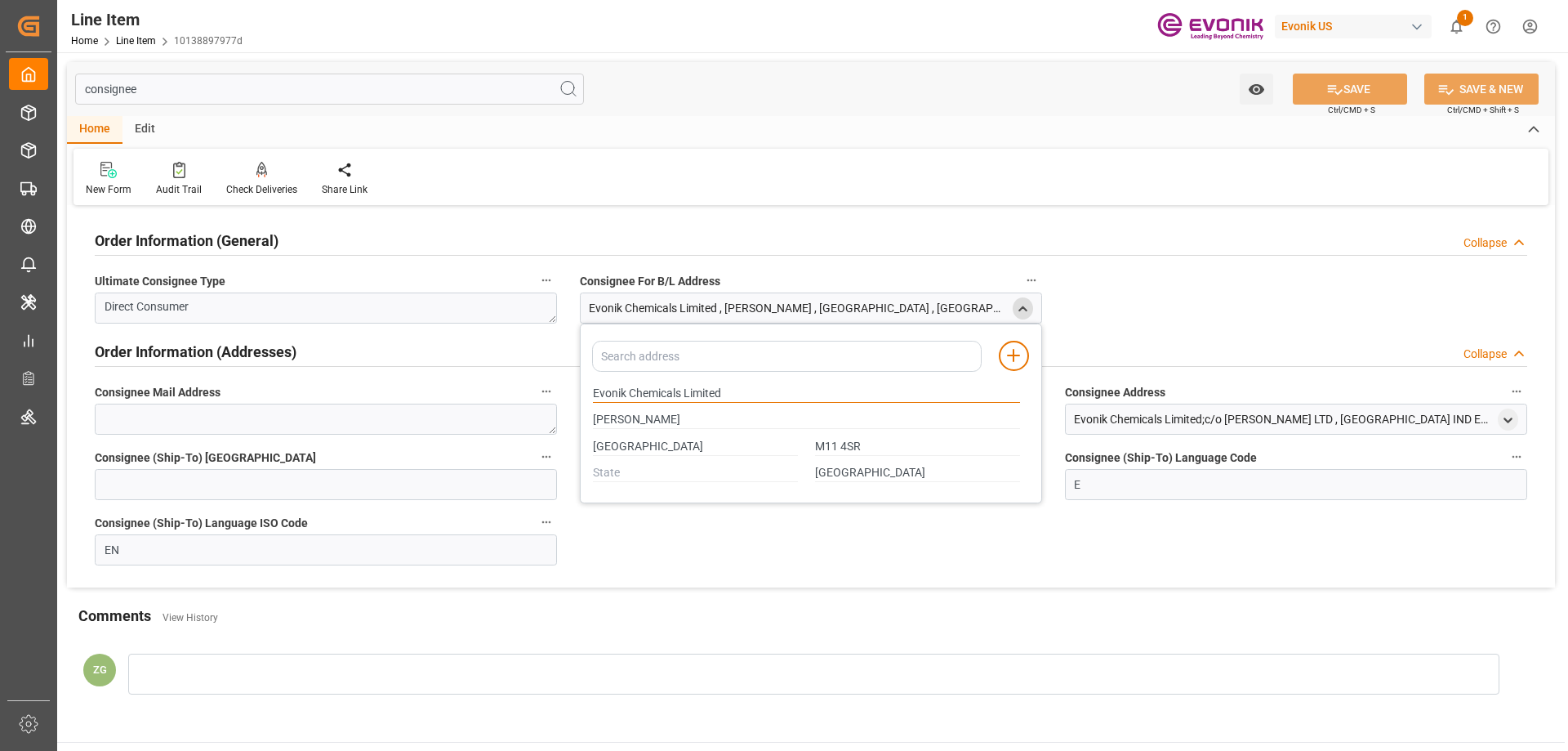
drag, startPoint x: 593, startPoint y: 391, endPoint x: 725, endPoint y: 391, distance: 132.0
click at [725, 391] on input "Evonik Chemicals Limited" at bounding box center [807, 393] width 427 height 18
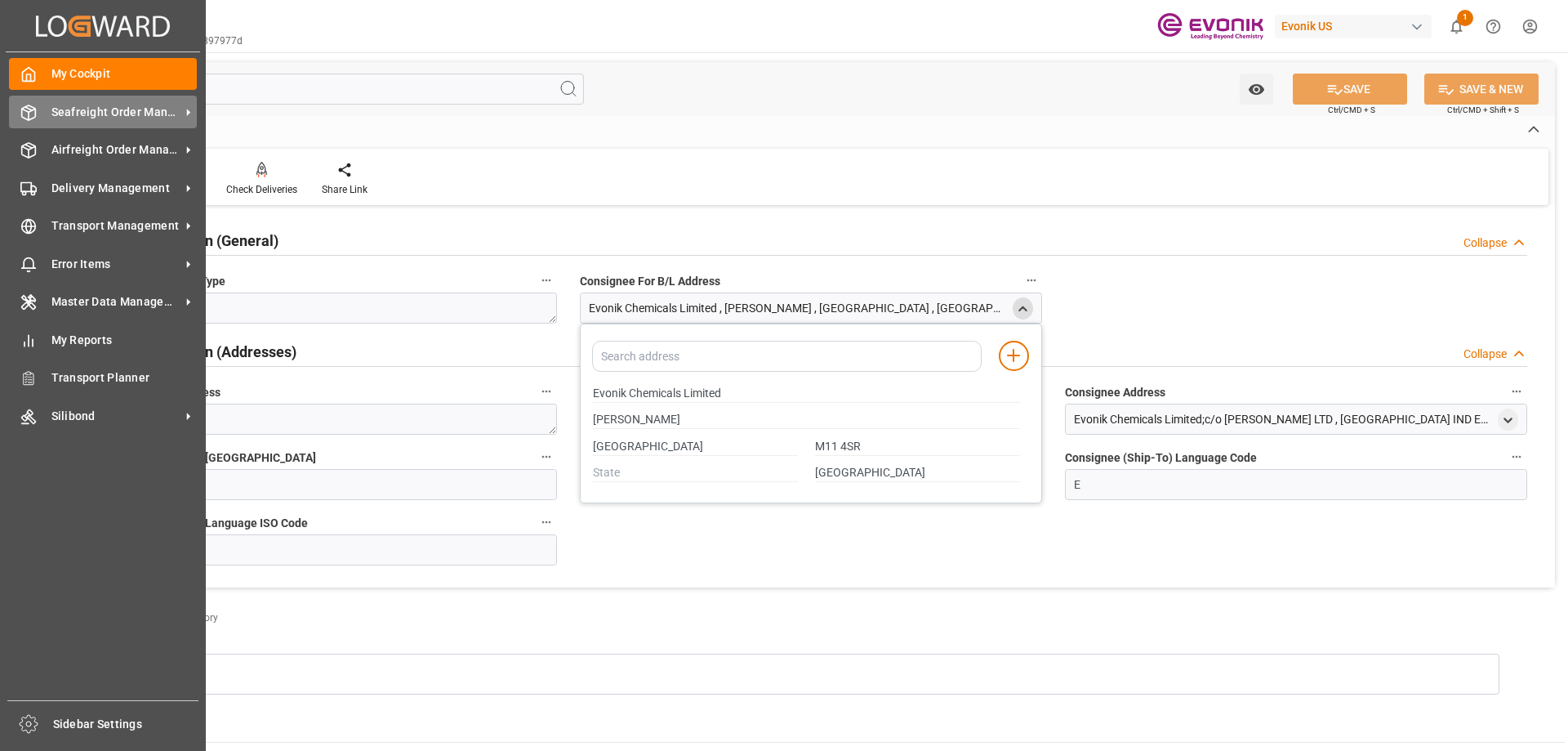
click at [100, 116] on span "Seafreight Order Management" at bounding box center [116, 112] width 129 height 17
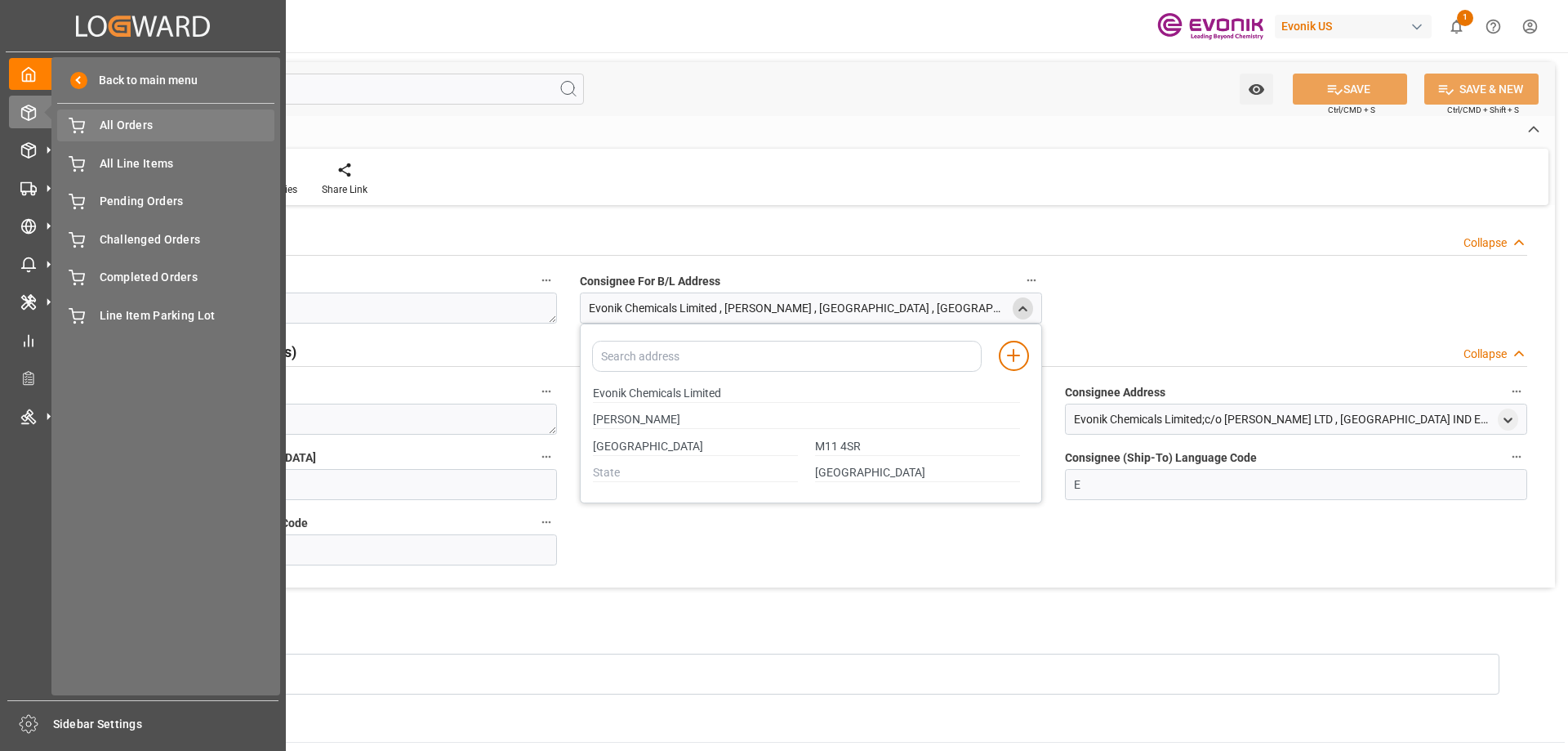
click at [125, 128] on span "All Orders" at bounding box center [188, 125] width 175 height 17
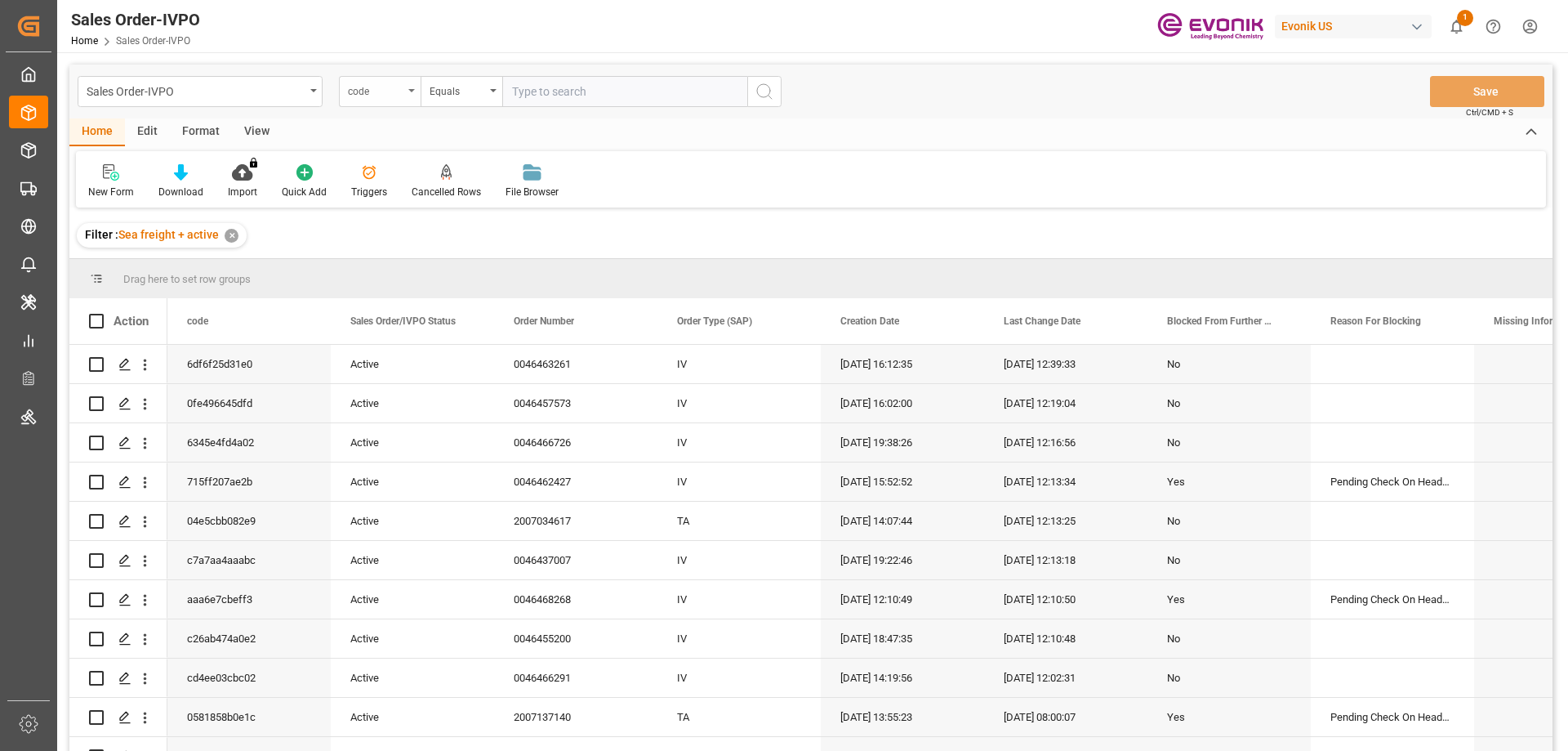
click at [398, 102] on div "code" at bounding box center [380, 91] width 81 height 31
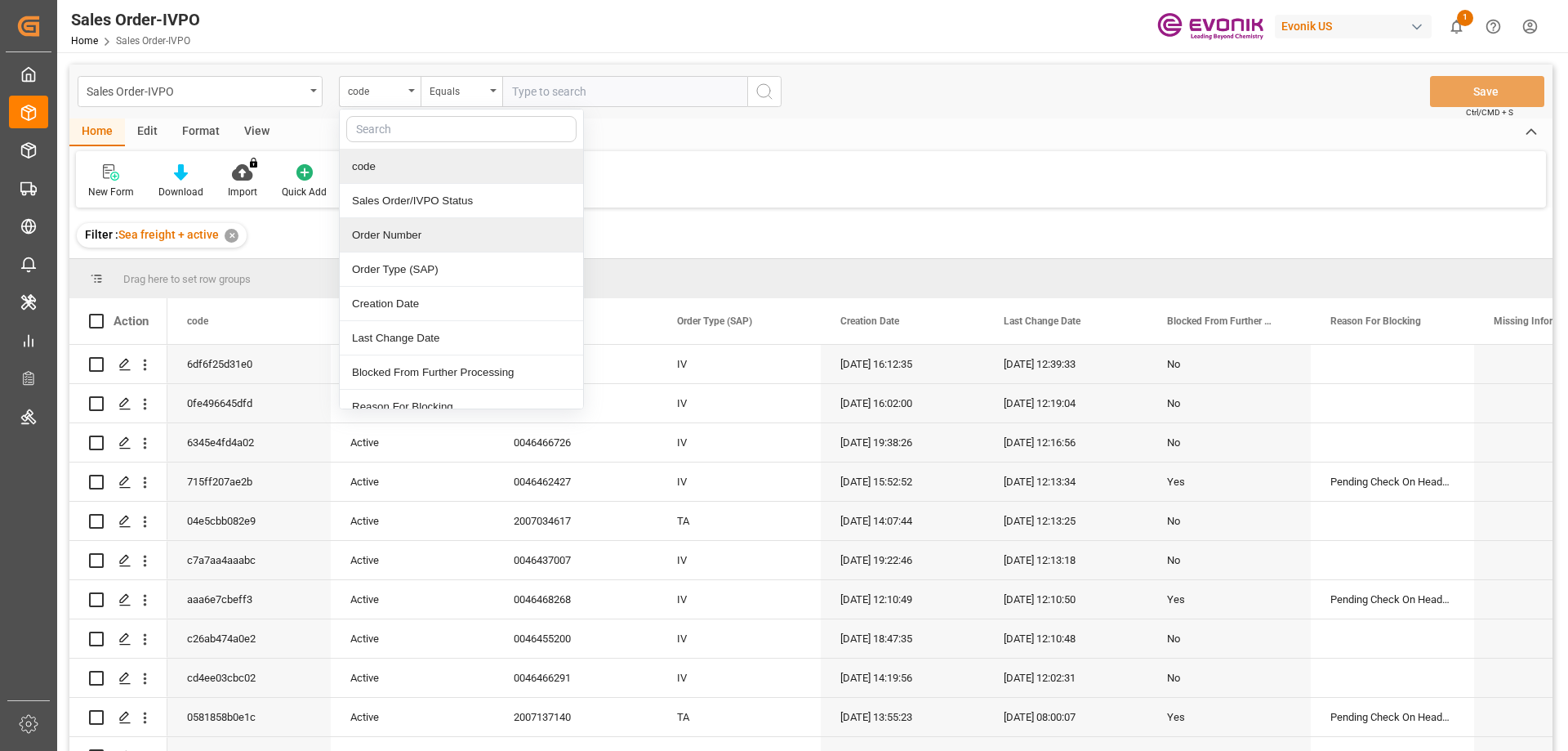
click at [395, 240] on div "Order Number" at bounding box center [461, 235] width 243 height 35
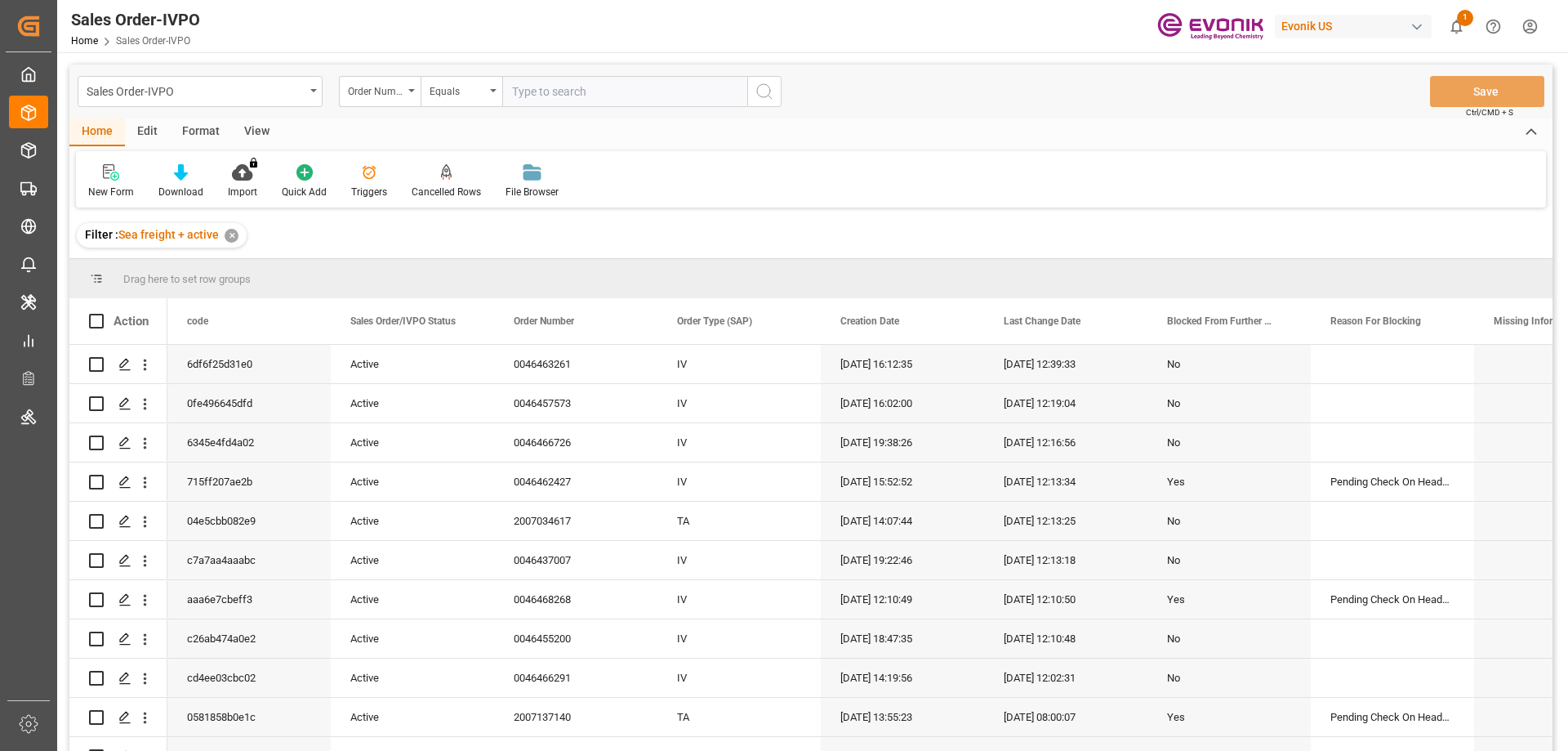
click at [550, 90] on input "text" at bounding box center [624, 91] width 245 height 31
paste input "2007135523"
type input "2007135523"
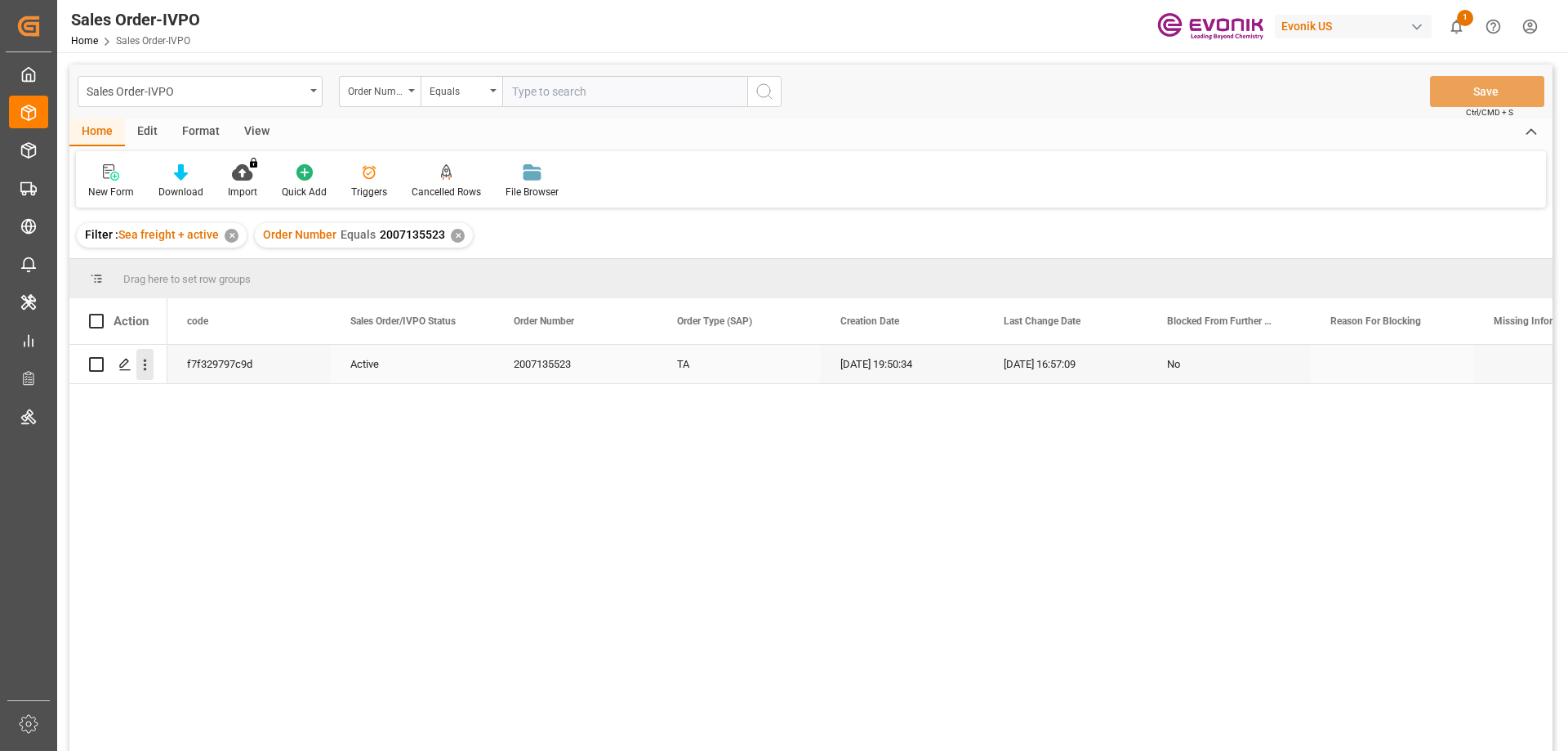
click at [144, 363] on icon "open menu" at bounding box center [144, 364] width 17 height 17
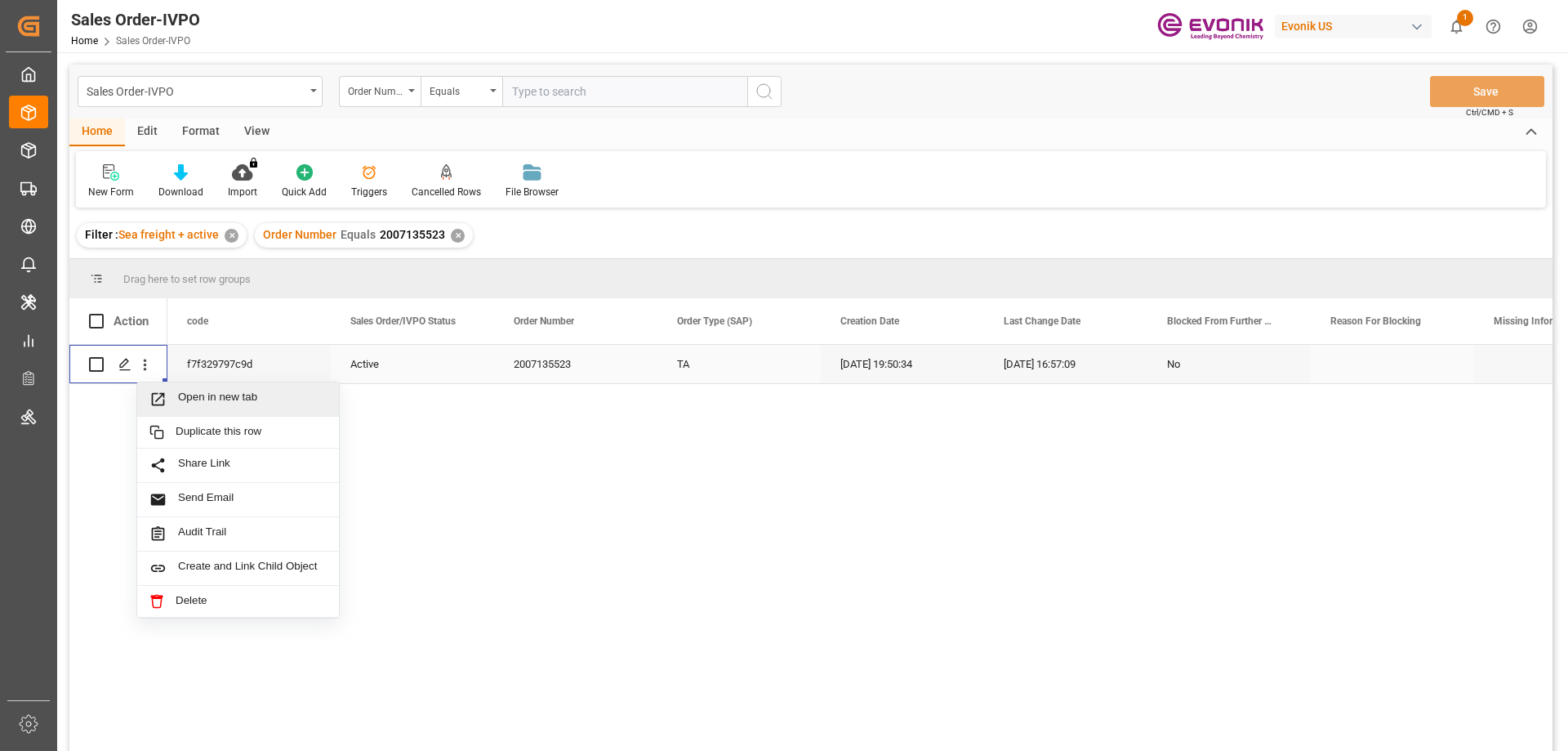
click at [187, 399] on span "Open in new tab" at bounding box center [252, 399] width 149 height 17
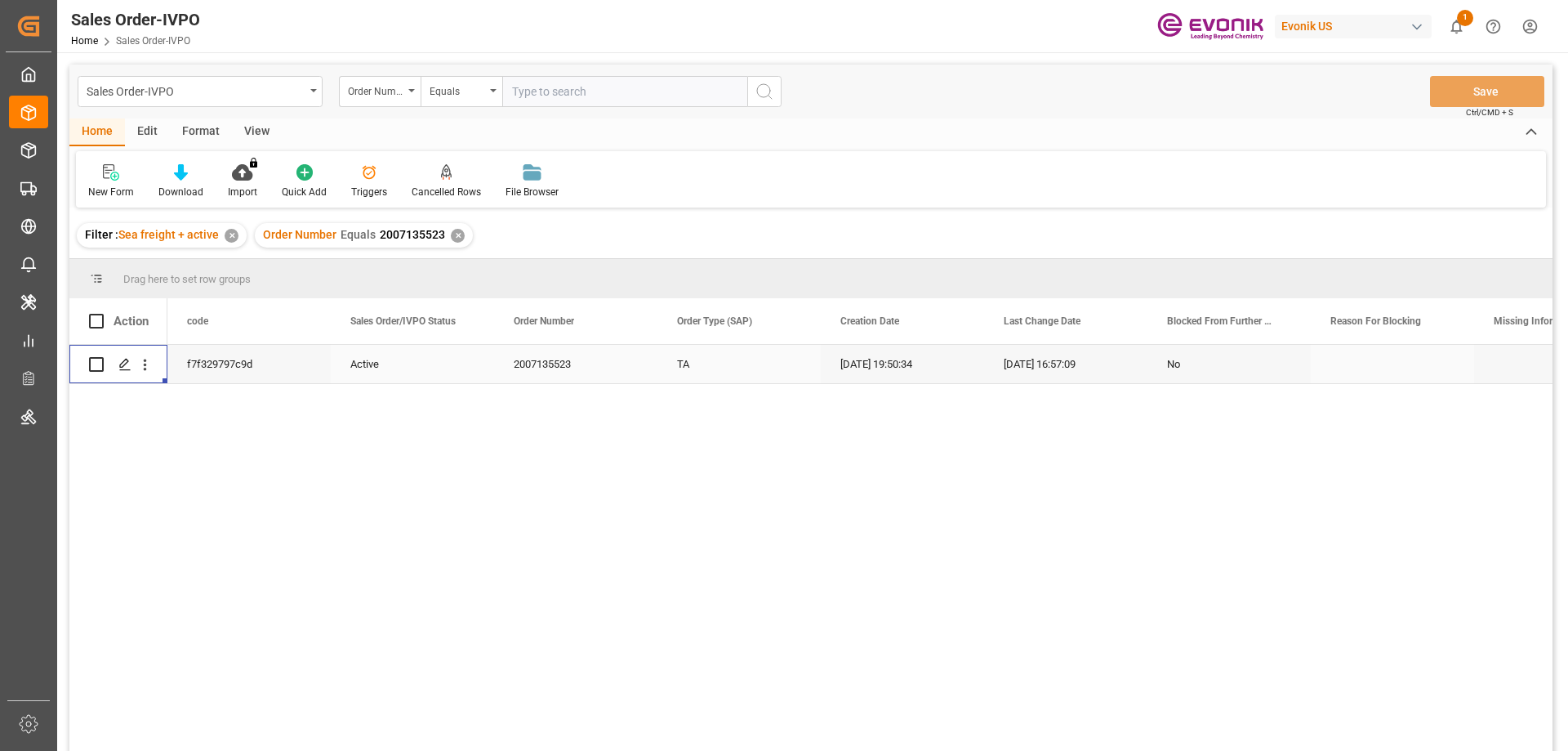
click at [530, 88] on input "text" at bounding box center [624, 91] width 245 height 31
paste input "2006761302"
type input "2006761302"
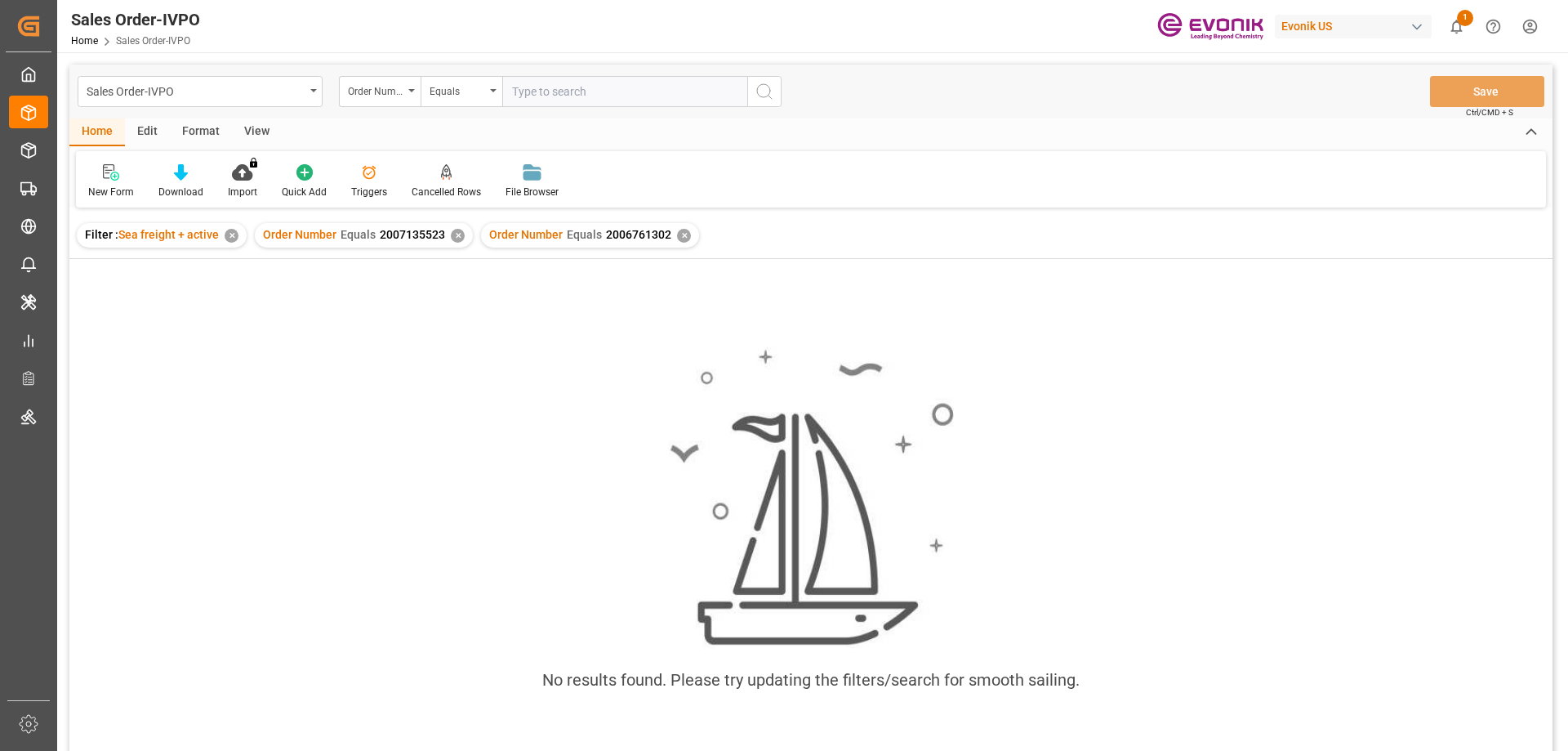
click at [460, 233] on div "✕" at bounding box center [458, 236] width 14 height 14
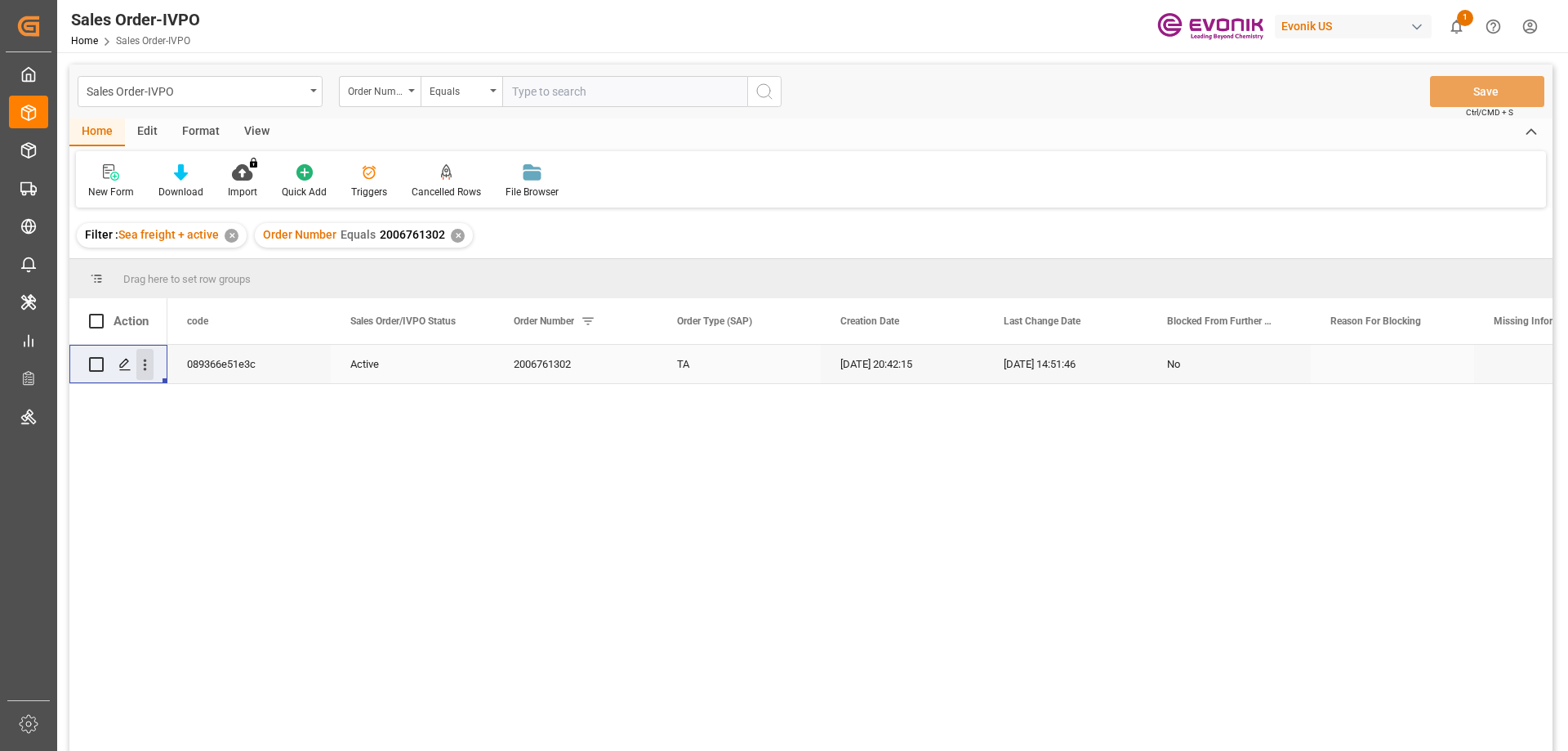
click at [150, 366] on icon "open menu" at bounding box center [144, 364] width 17 height 17
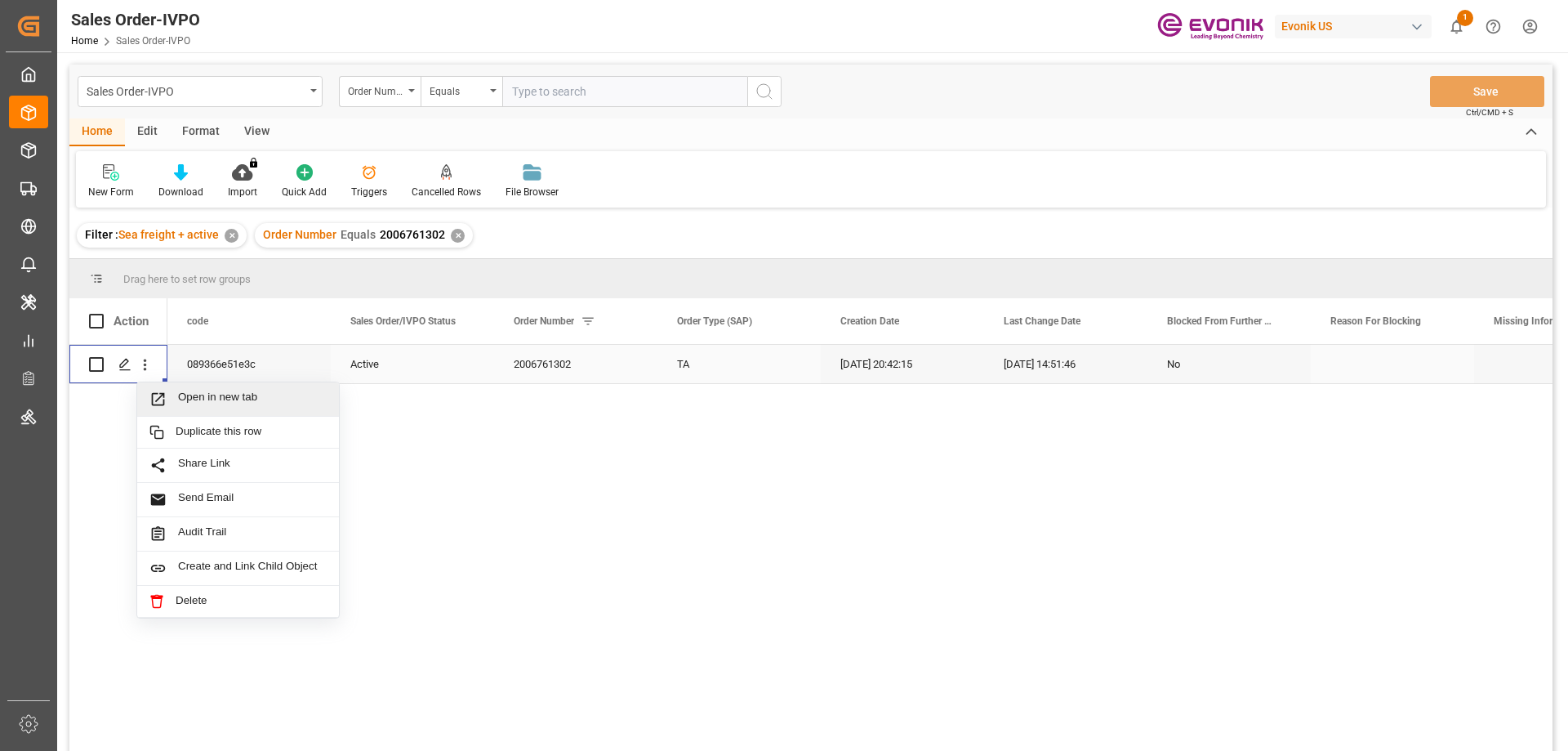
click at [195, 395] on span "Open in new tab" at bounding box center [252, 399] width 149 height 17
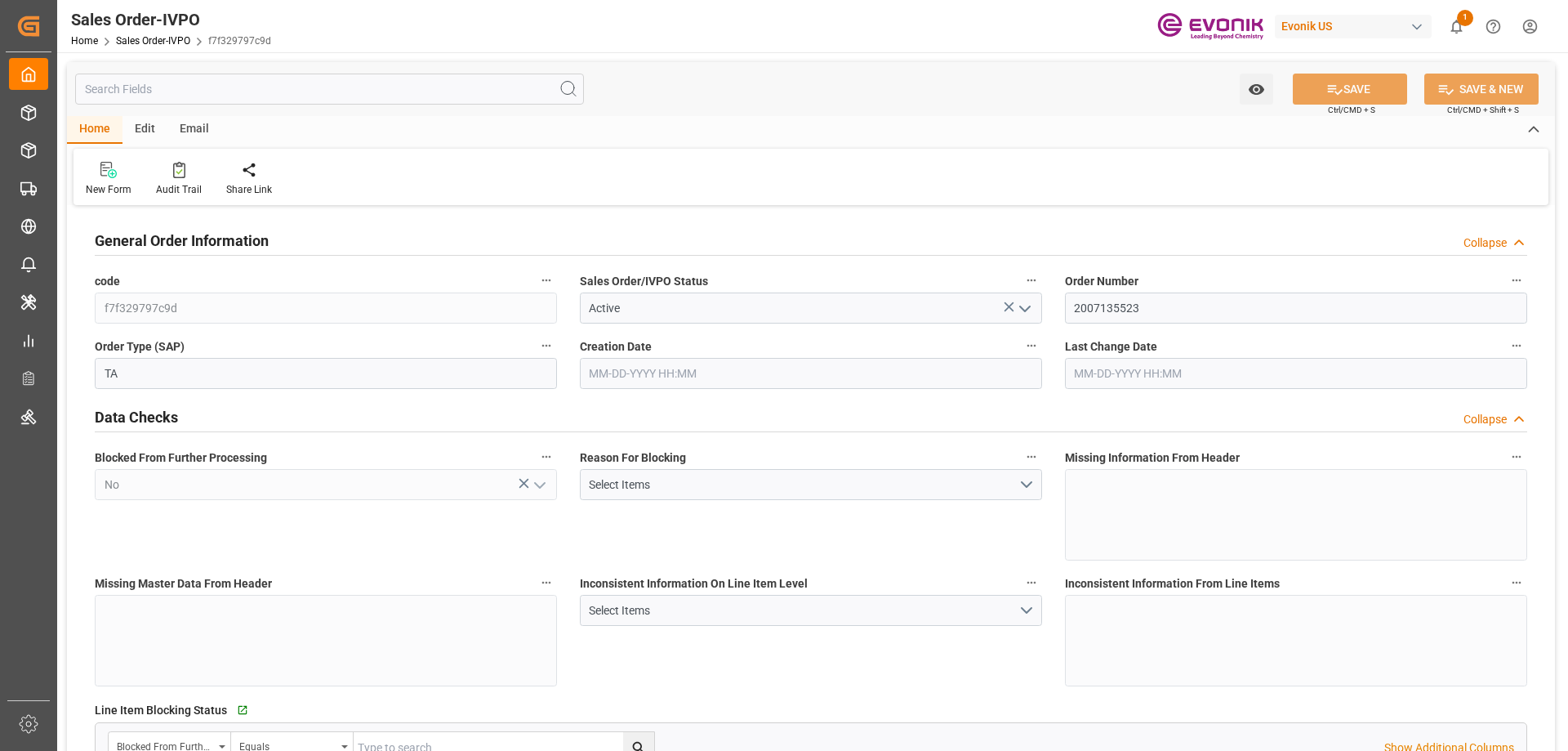
type input "COCTG"
type input "0"
type input "1"
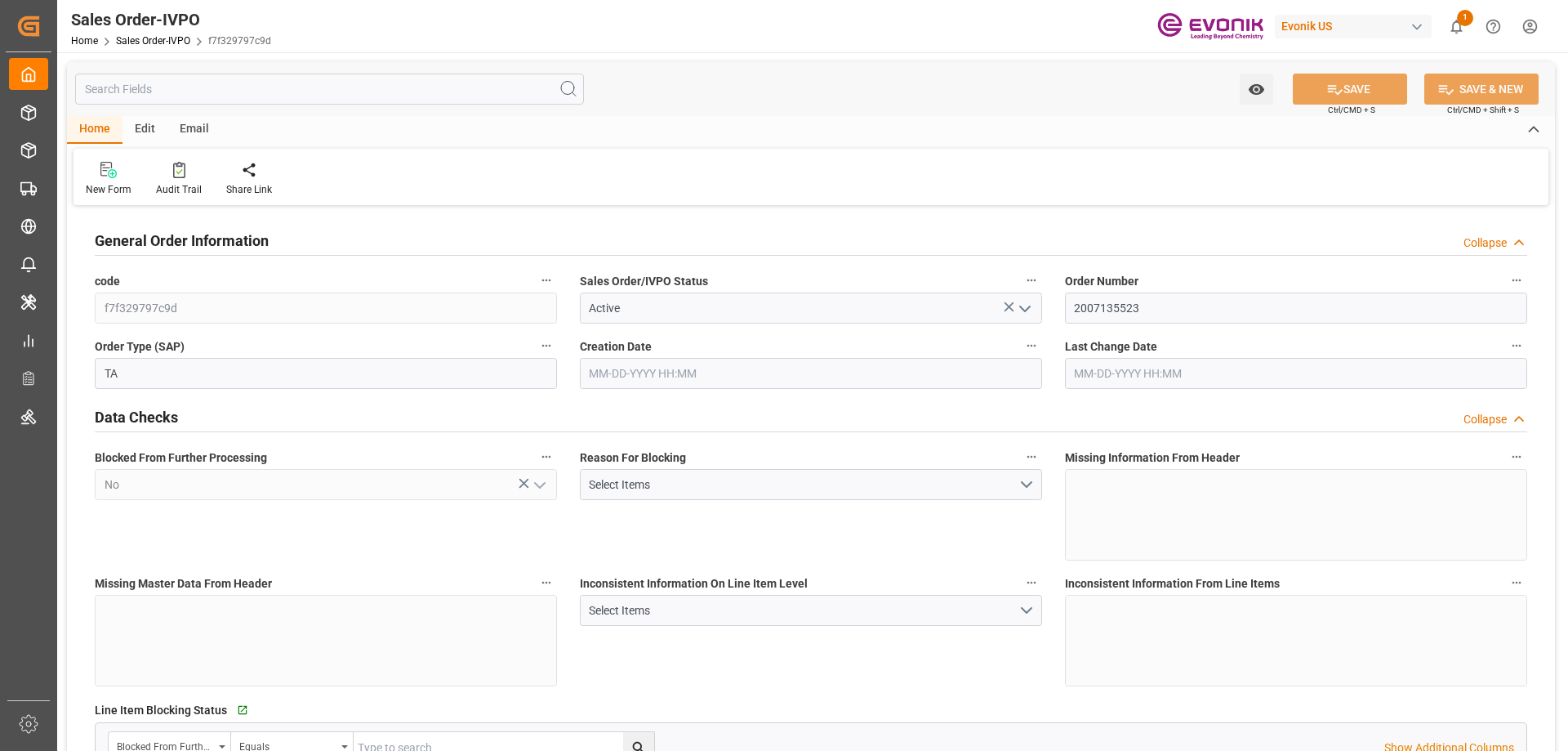
type input "16140"
type input "26.4204"
type input "17000"
type input "30"
type input "08-11-2025 19:50"
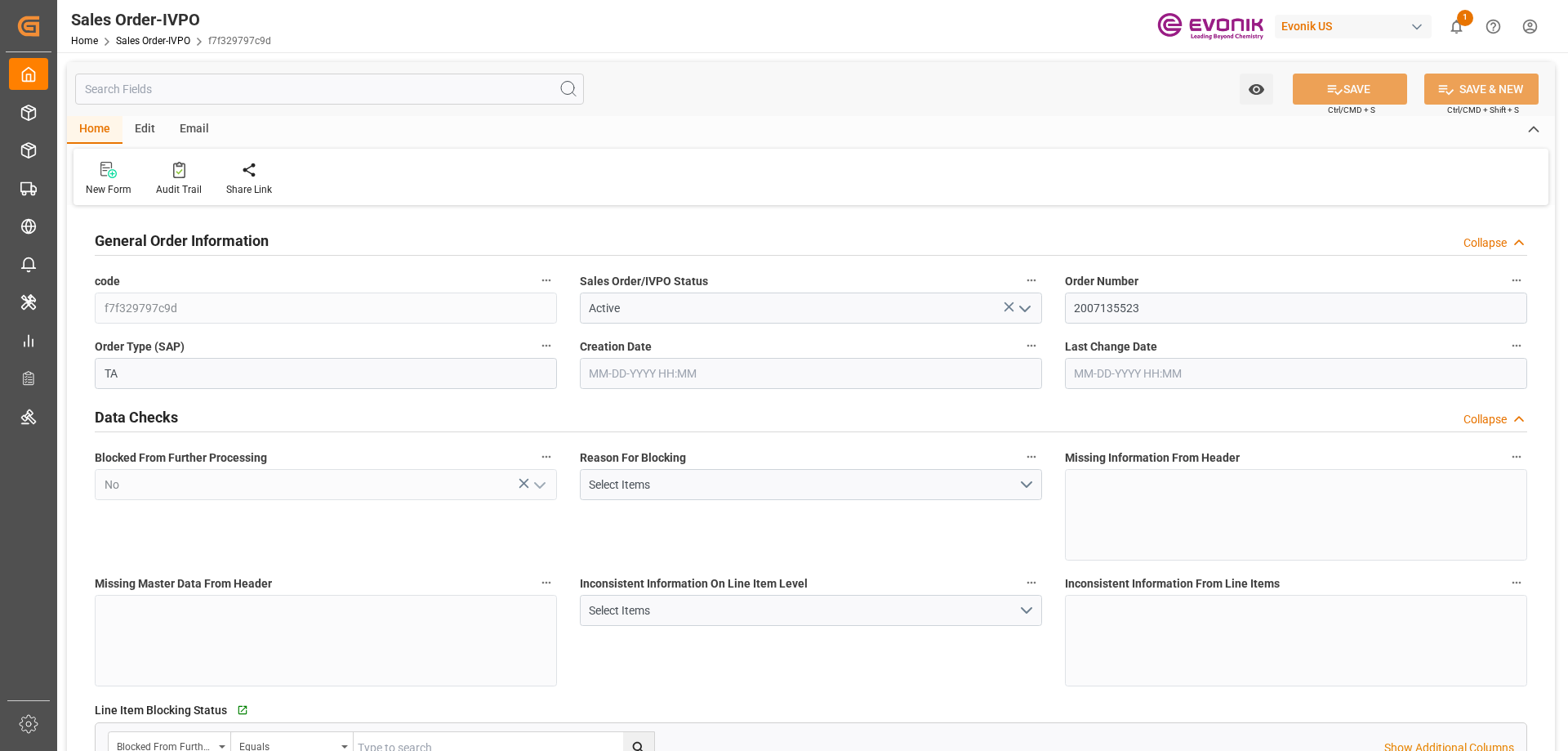
type input "08-12-2025 16:57"
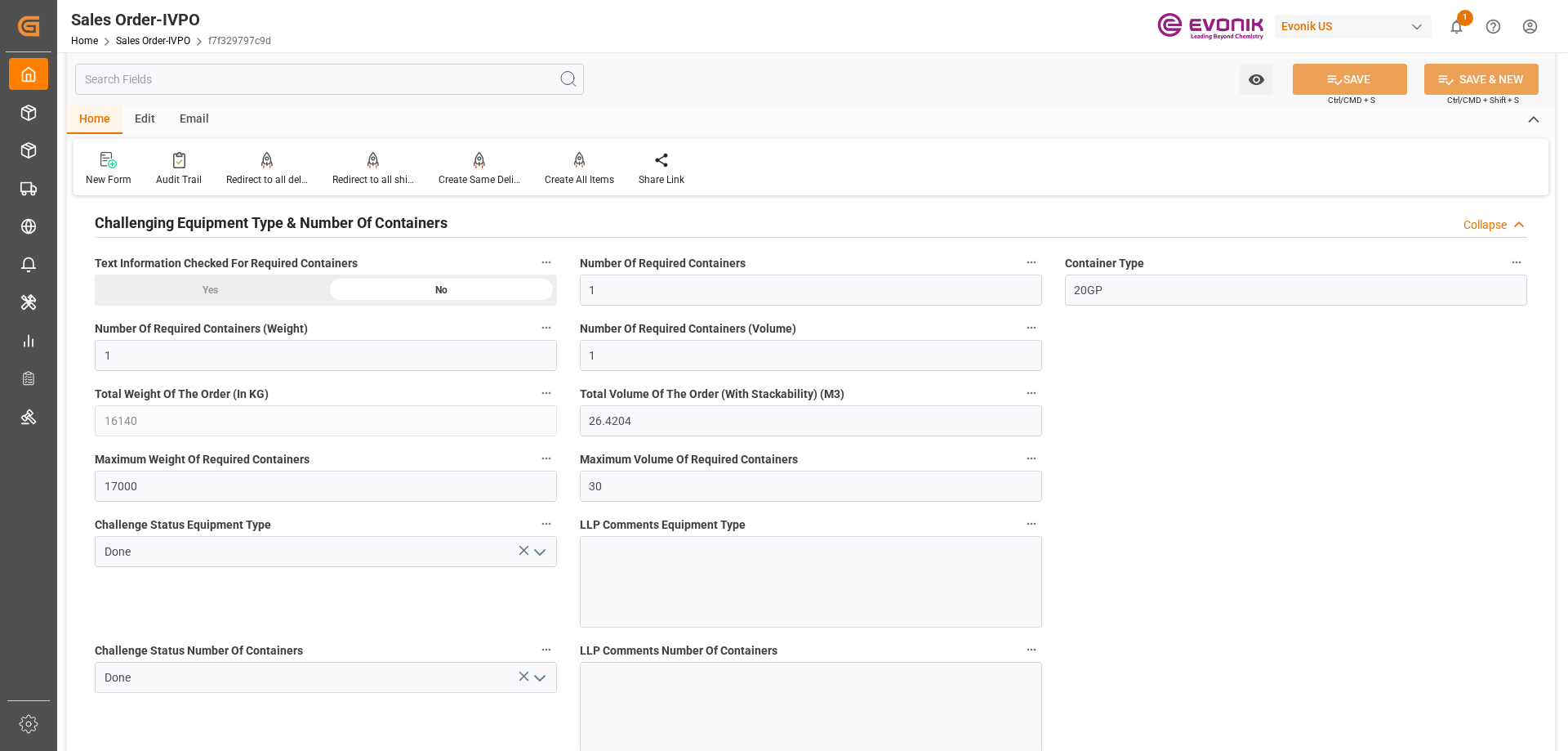
scroll to position [2777, 0]
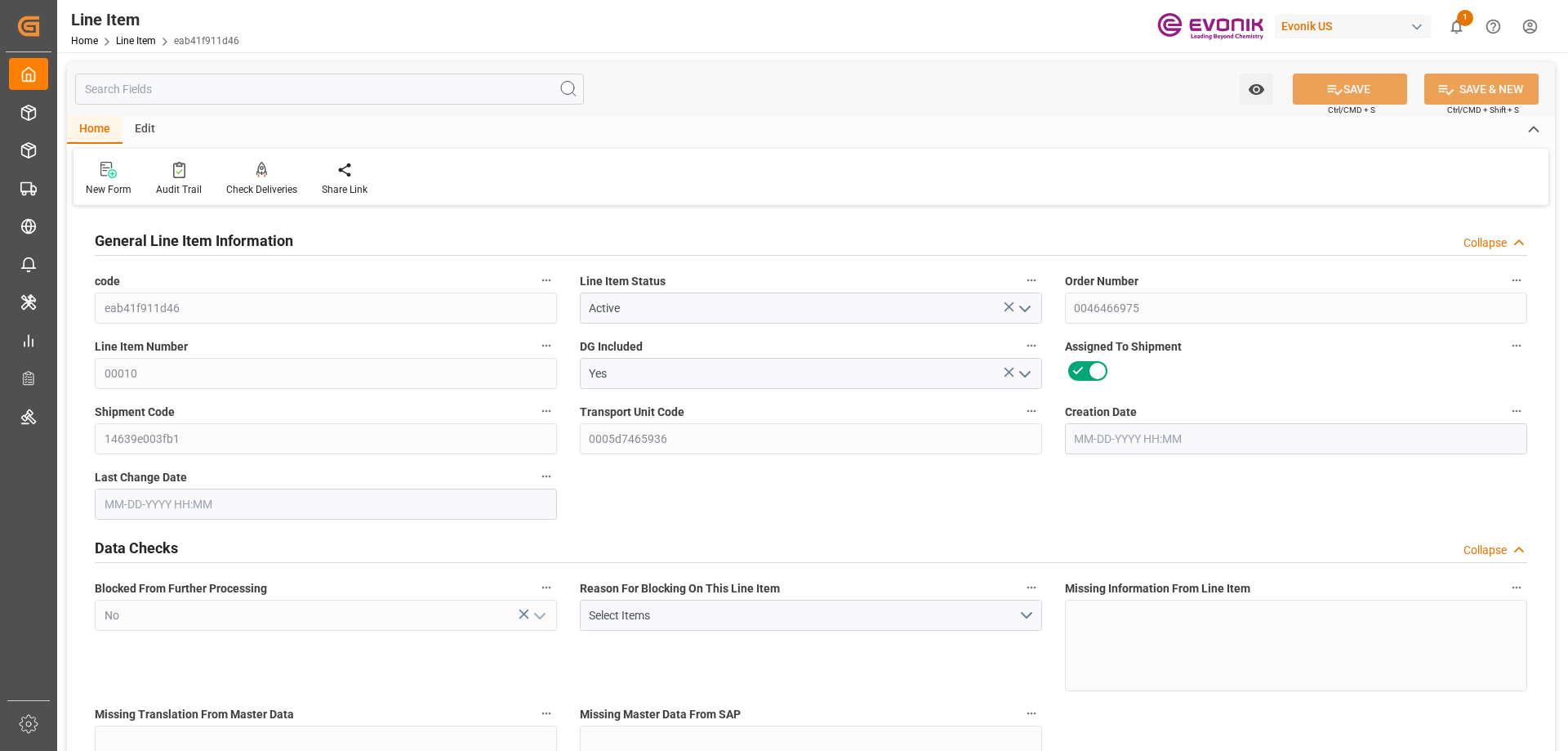
type input "0"
type input "17252"
type input "0"
type input "17233"
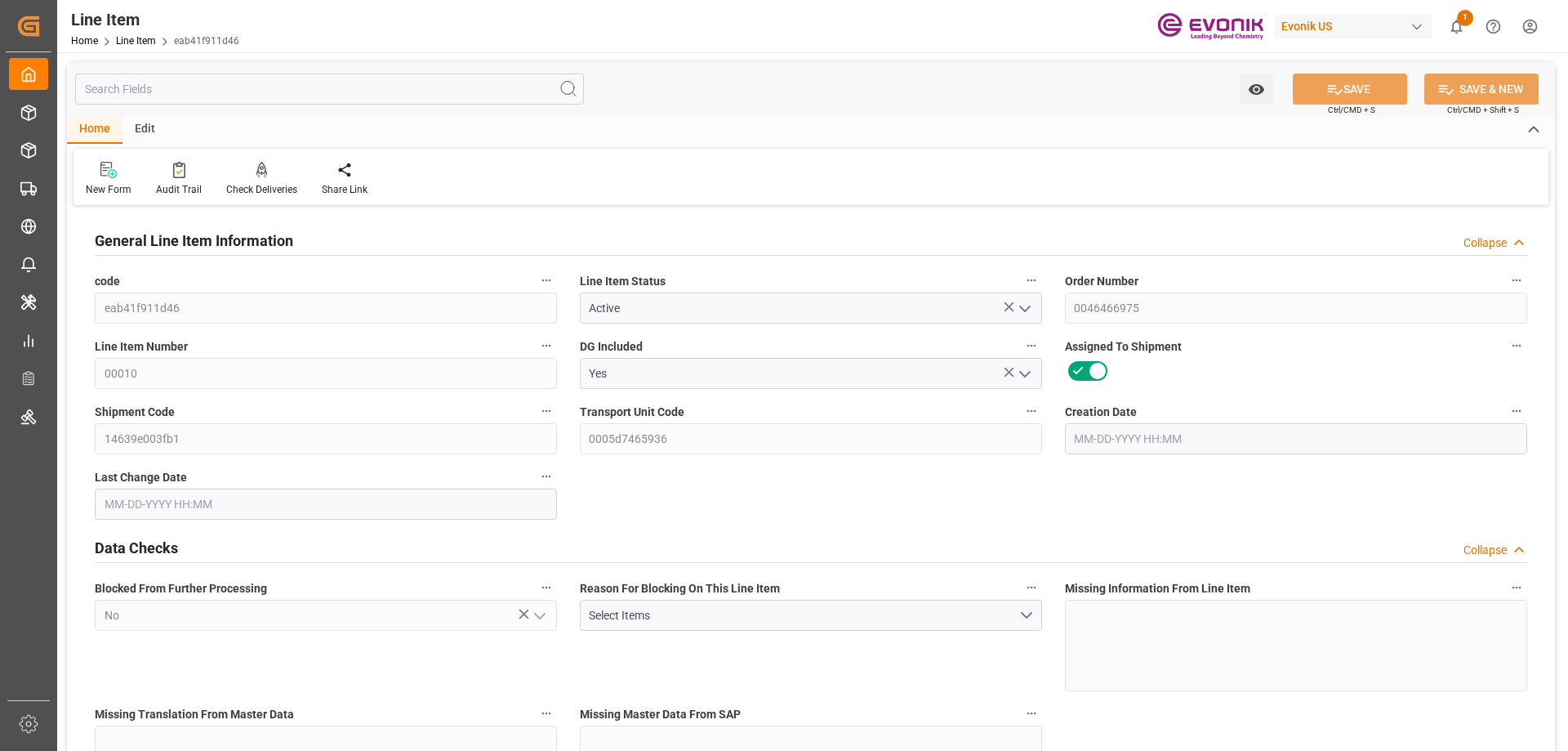
type input "4590.08"
type input "17233"
type input "38000"
type input "17252"
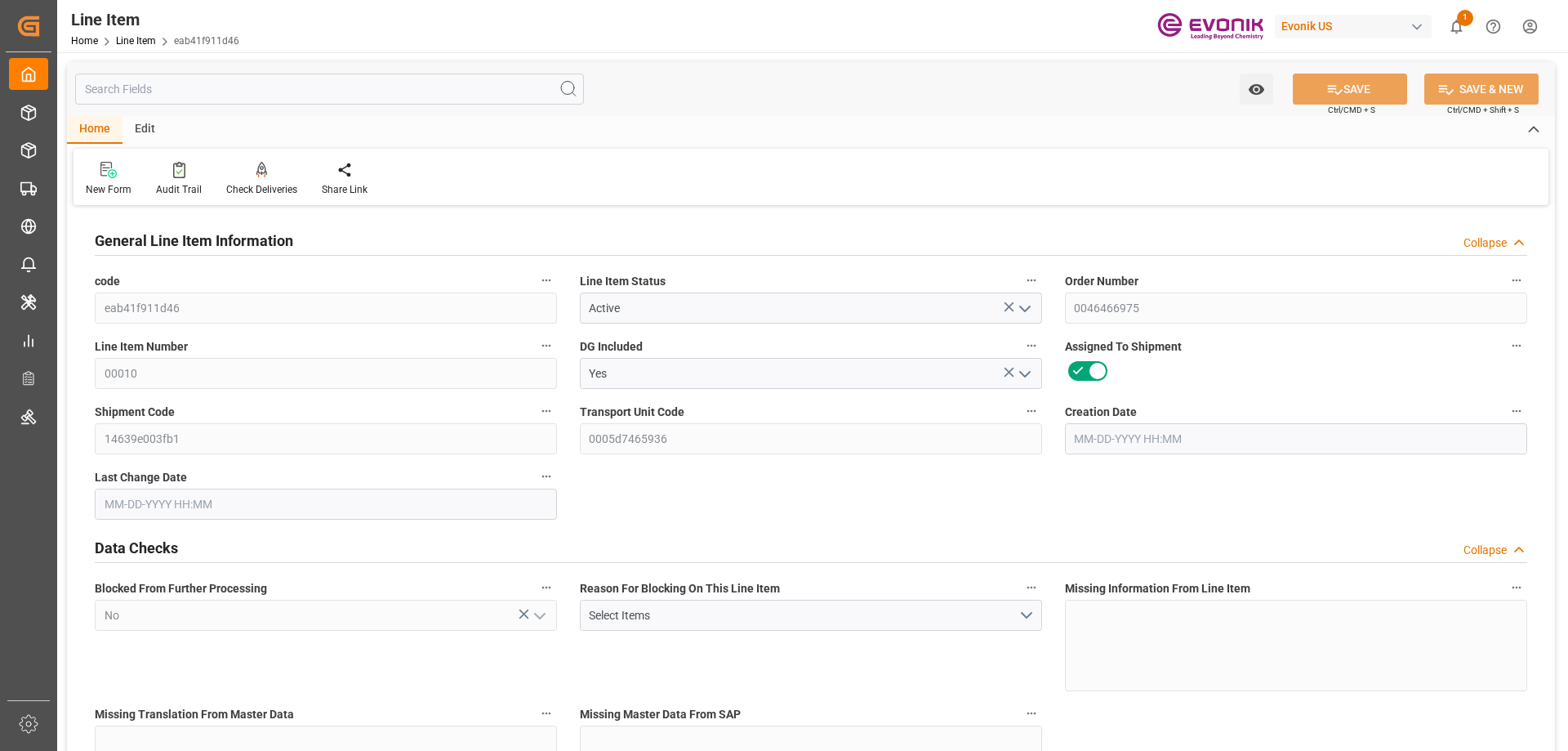
type input "17252"
type input "0"
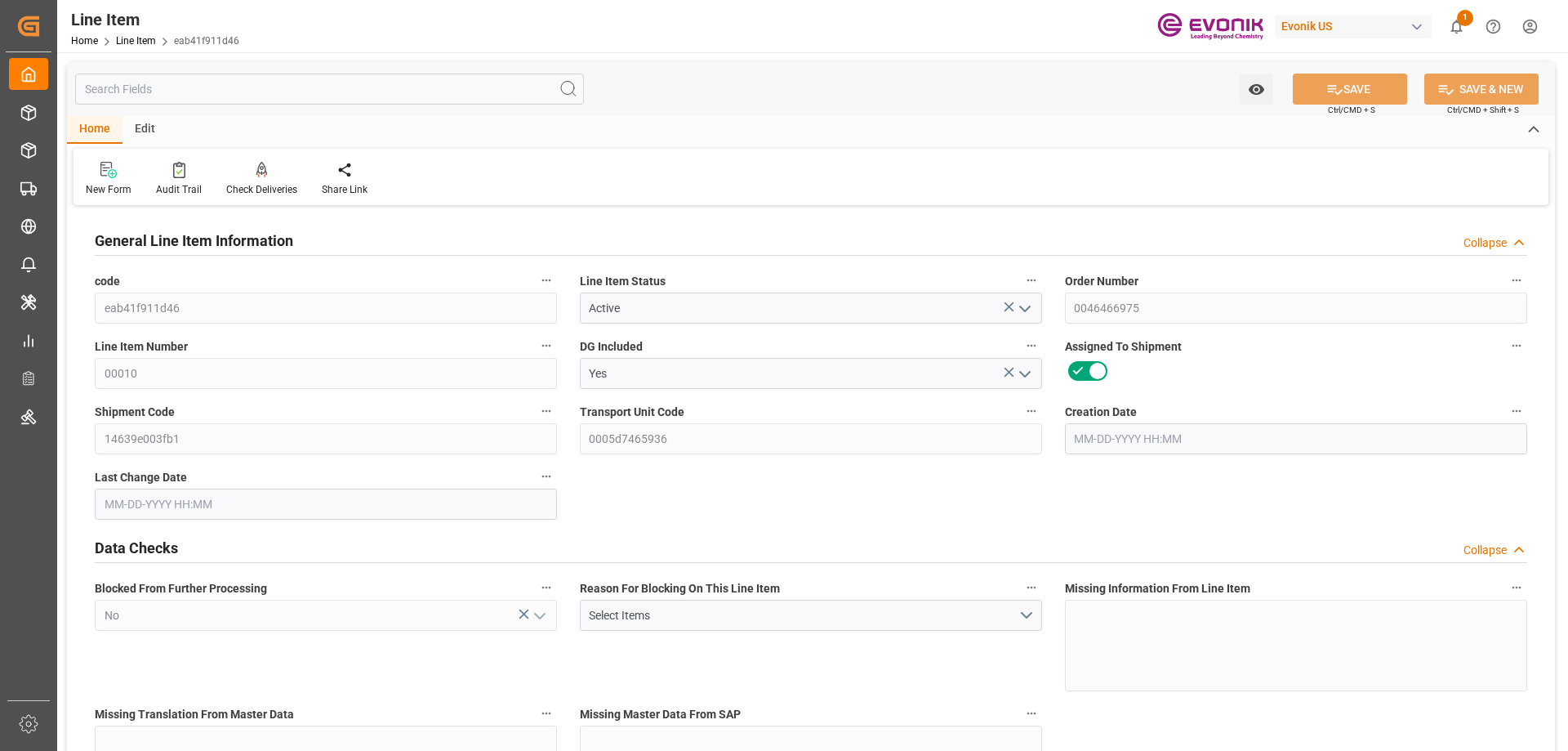
type input "0"
type input "08-05-2025 19:50"
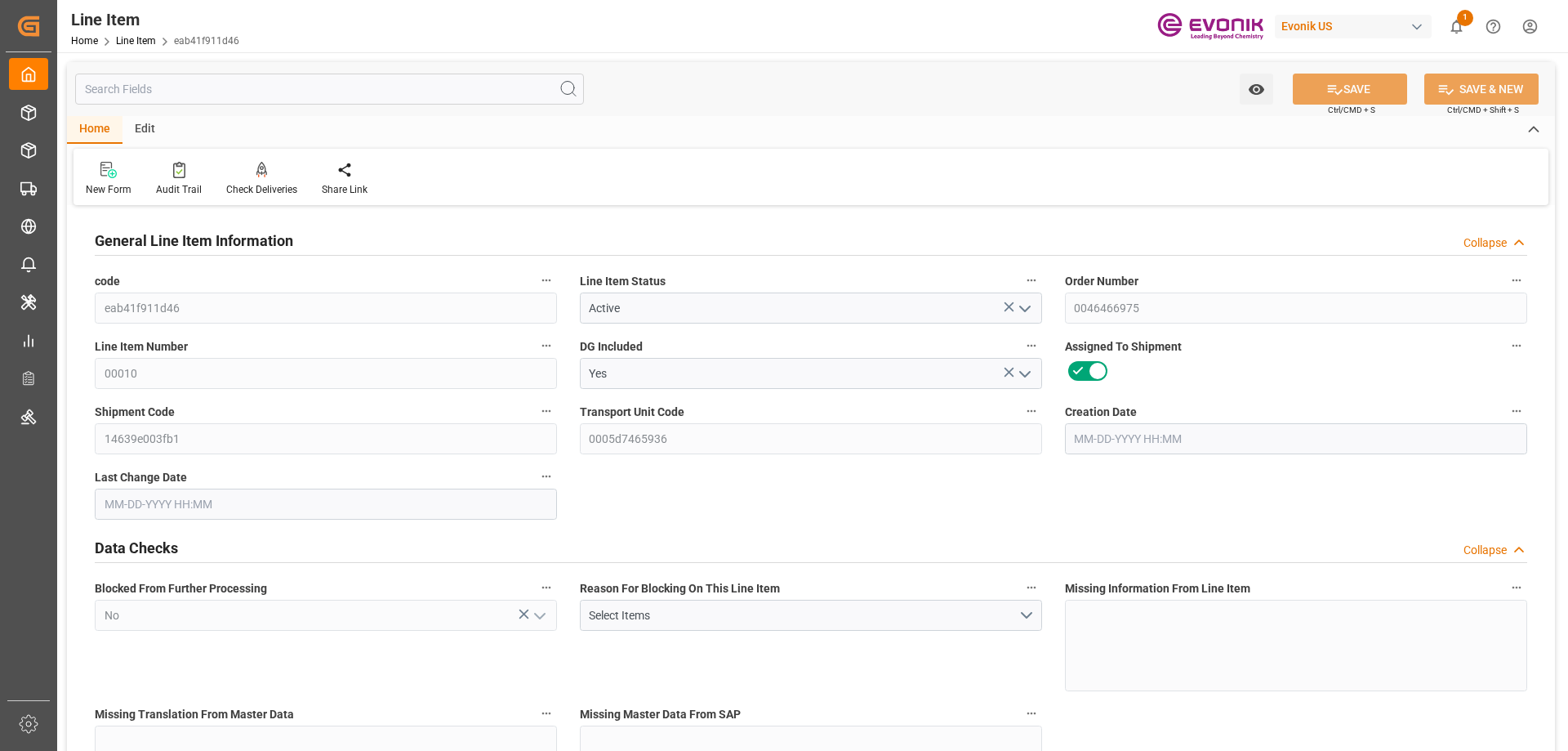
type input "08-06-2025 17:59"
type input "10-13-2025"
type input "08-29-2025"
type input "08-24-2025"
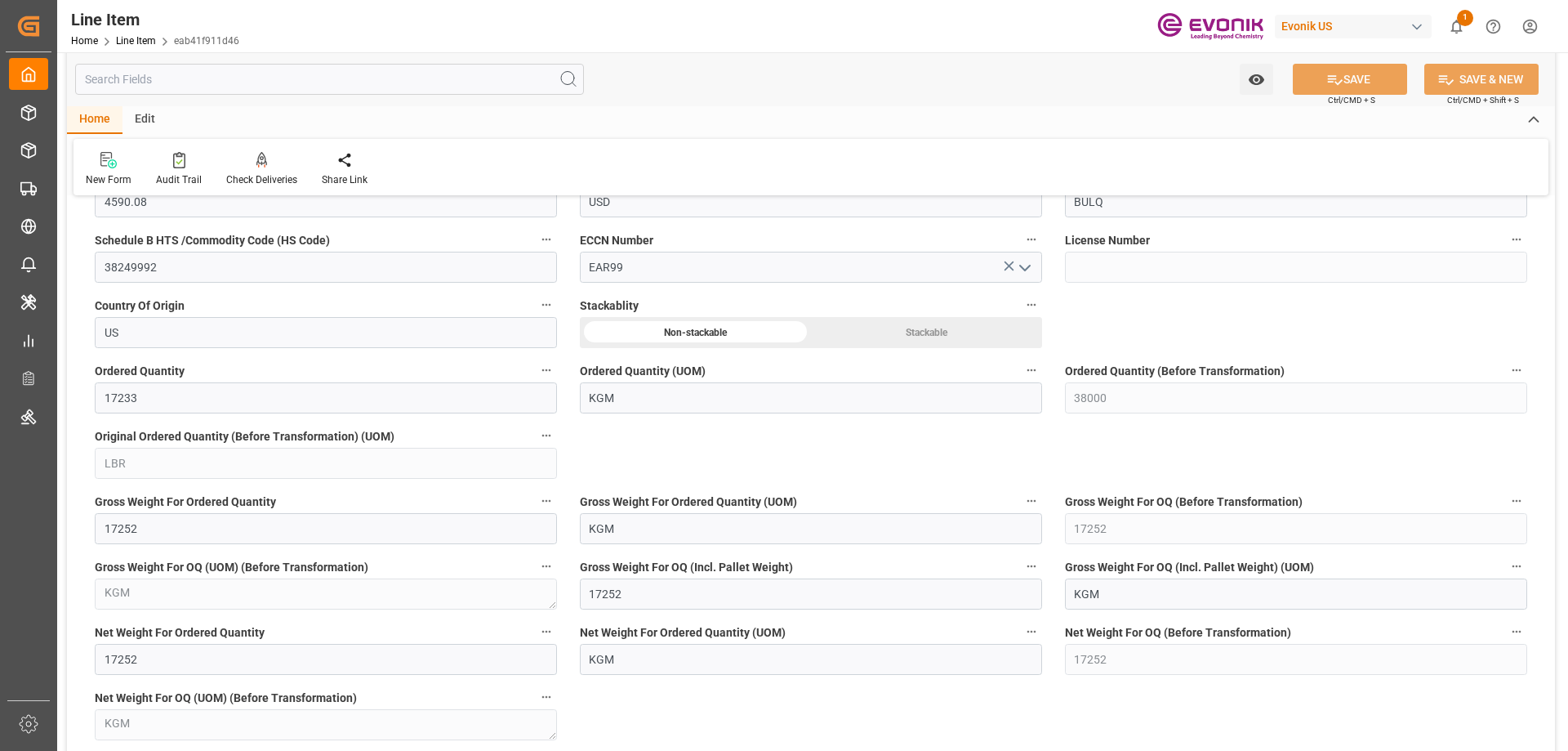
scroll to position [1226, 0]
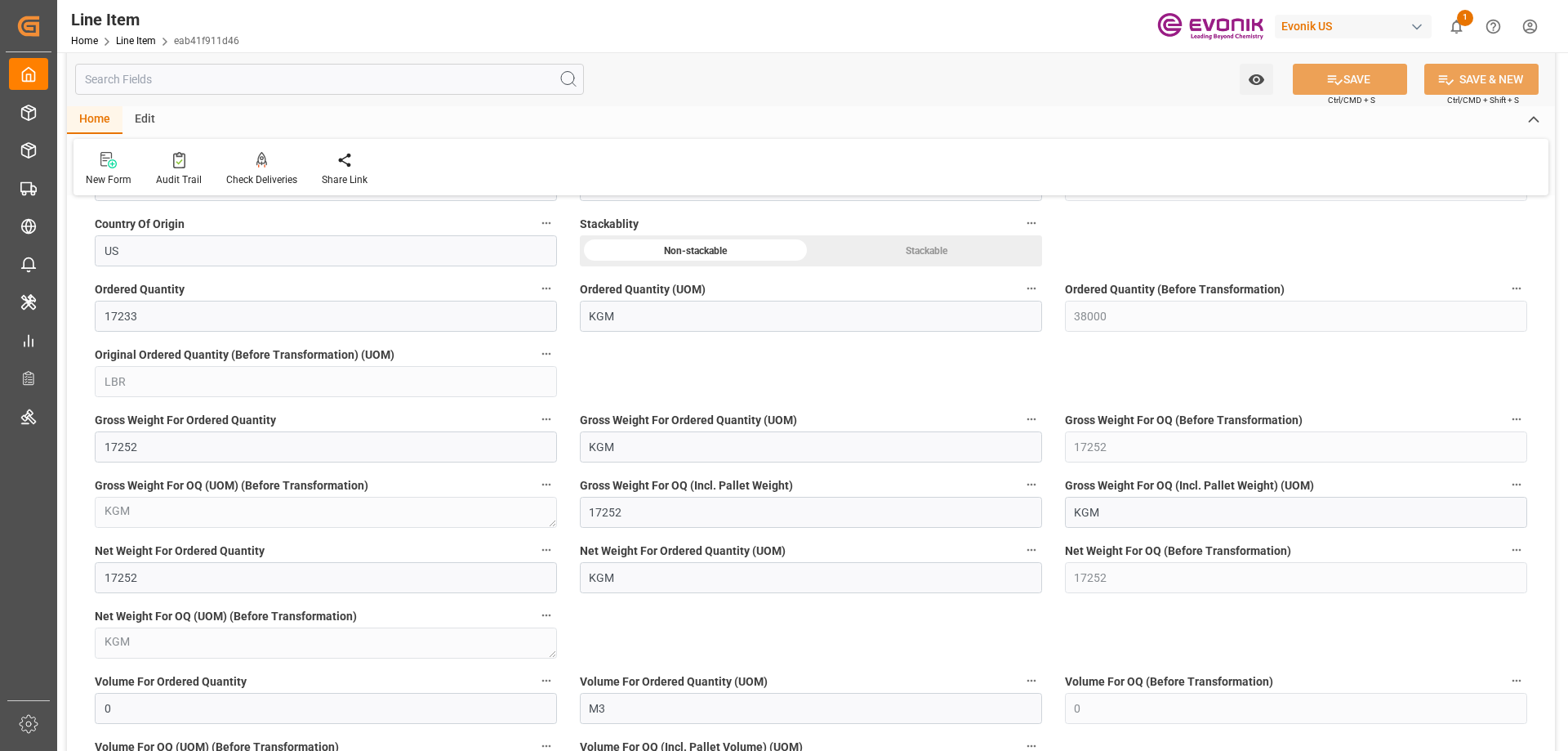
click at [264, 88] on input "text" at bounding box center [329, 79] width 509 height 31
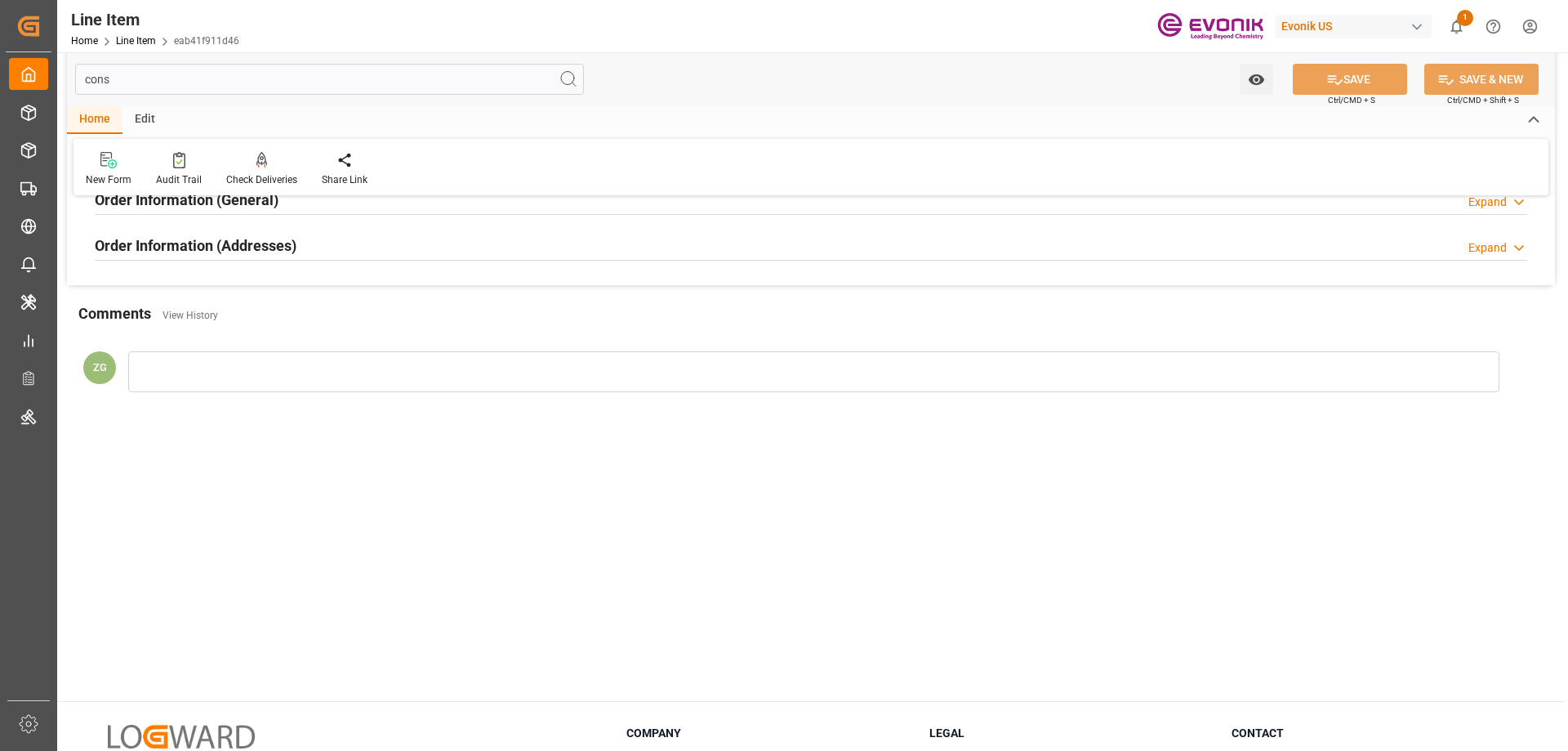
scroll to position [0, 0]
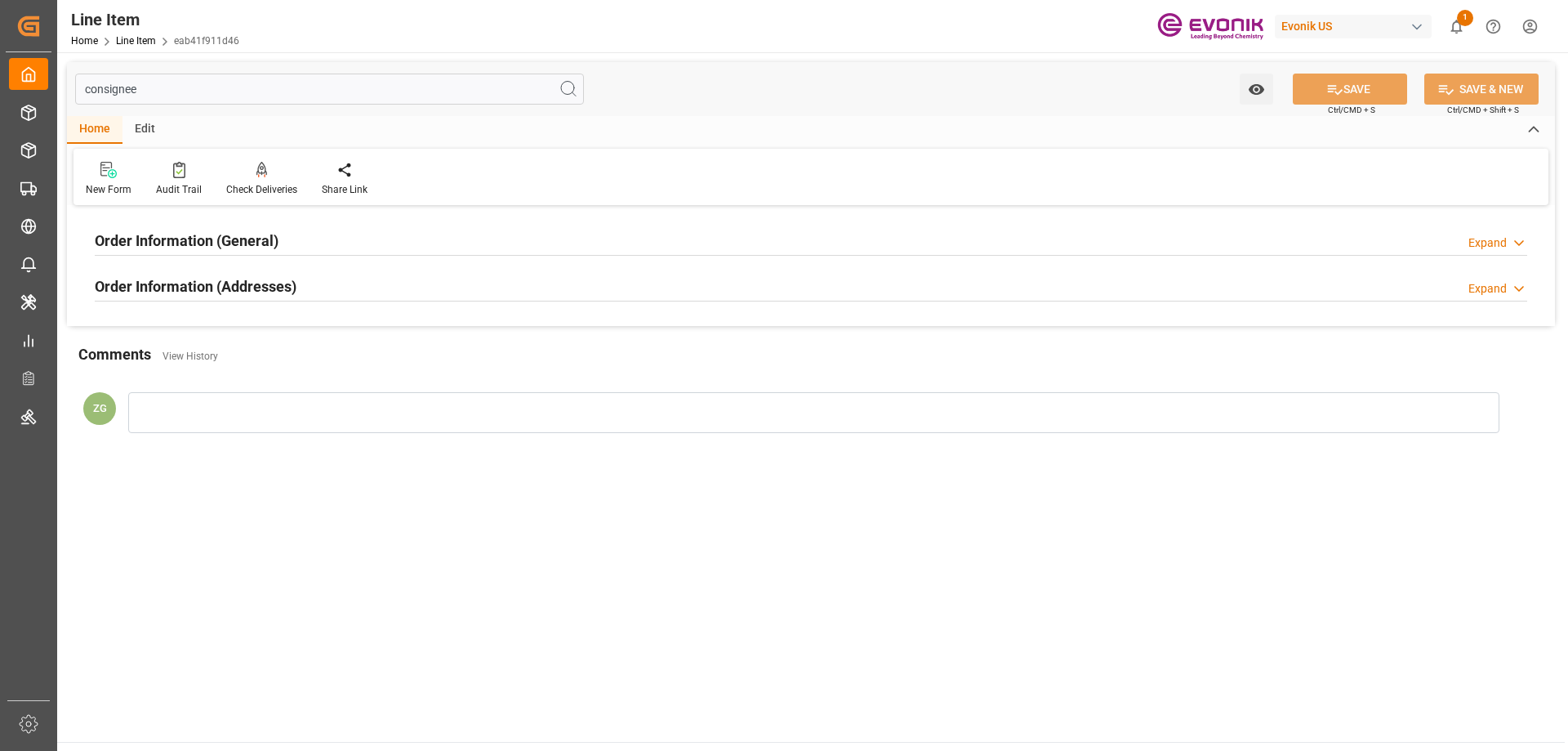
type input "consignee"
click at [243, 276] on h2 "Order Information (Addresses)" at bounding box center [196, 286] width 202 height 22
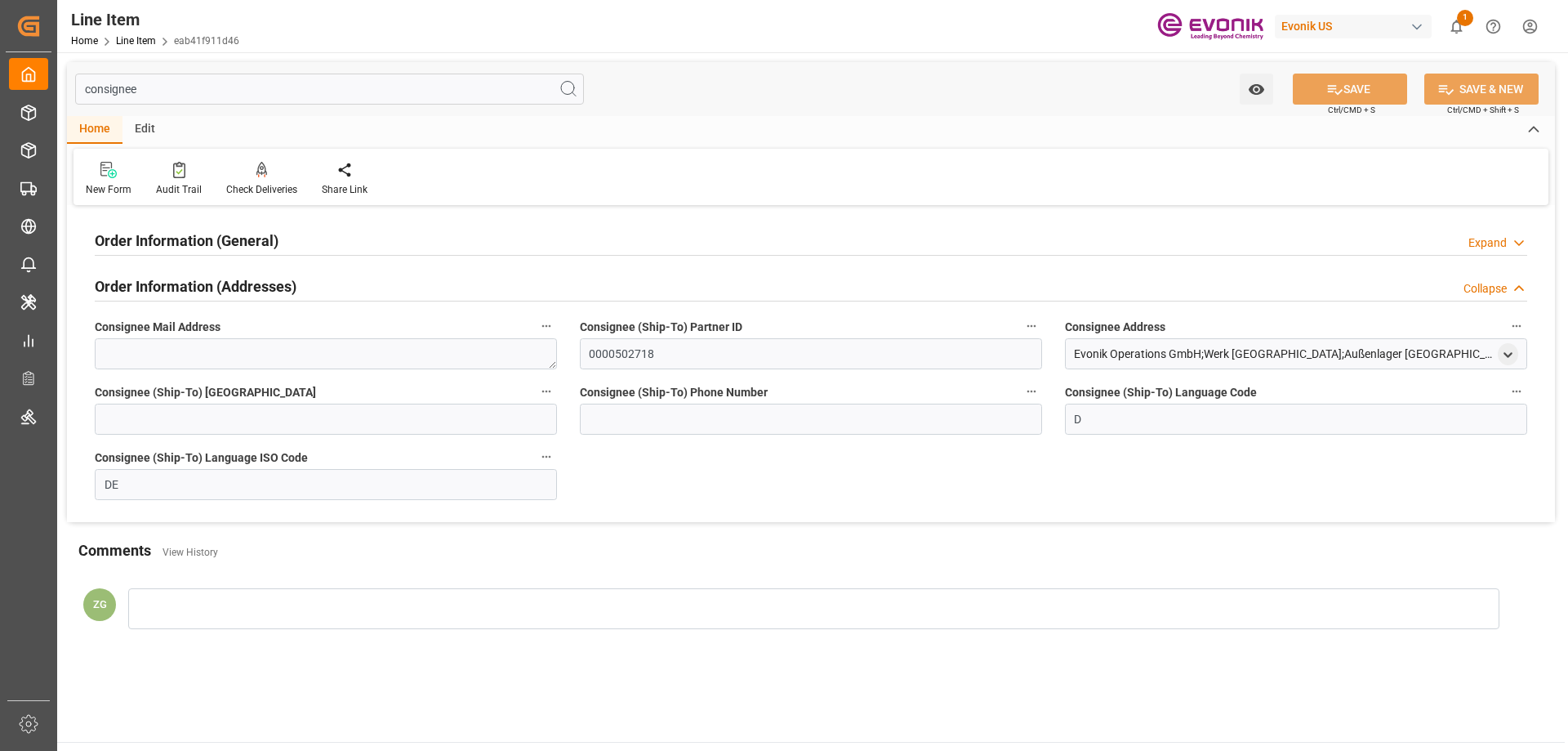
click at [243, 252] on h2 "Order Information (General)" at bounding box center [187, 240] width 184 height 22
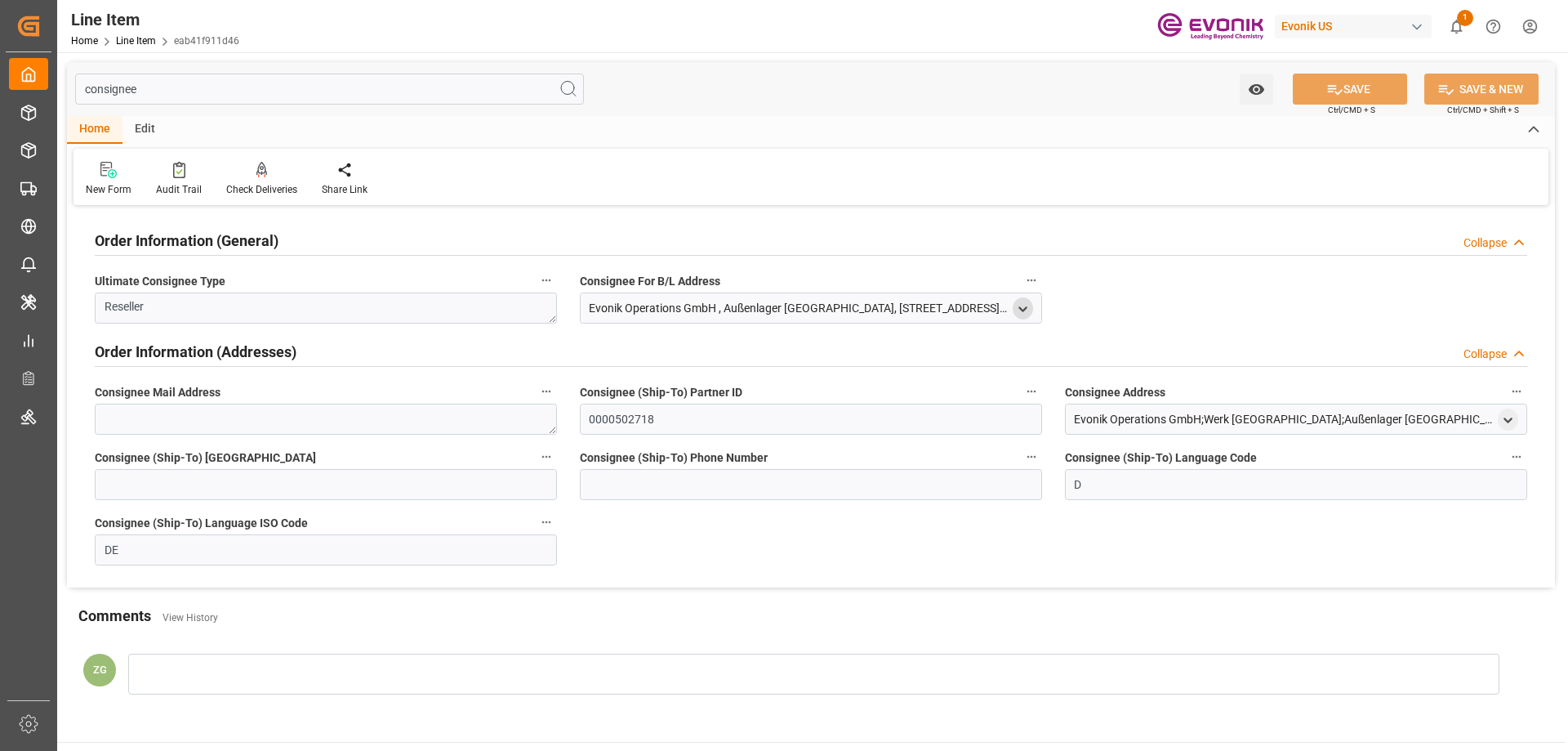
click at [1018, 303] on icon "open menu" at bounding box center [1023, 309] width 14 height 14
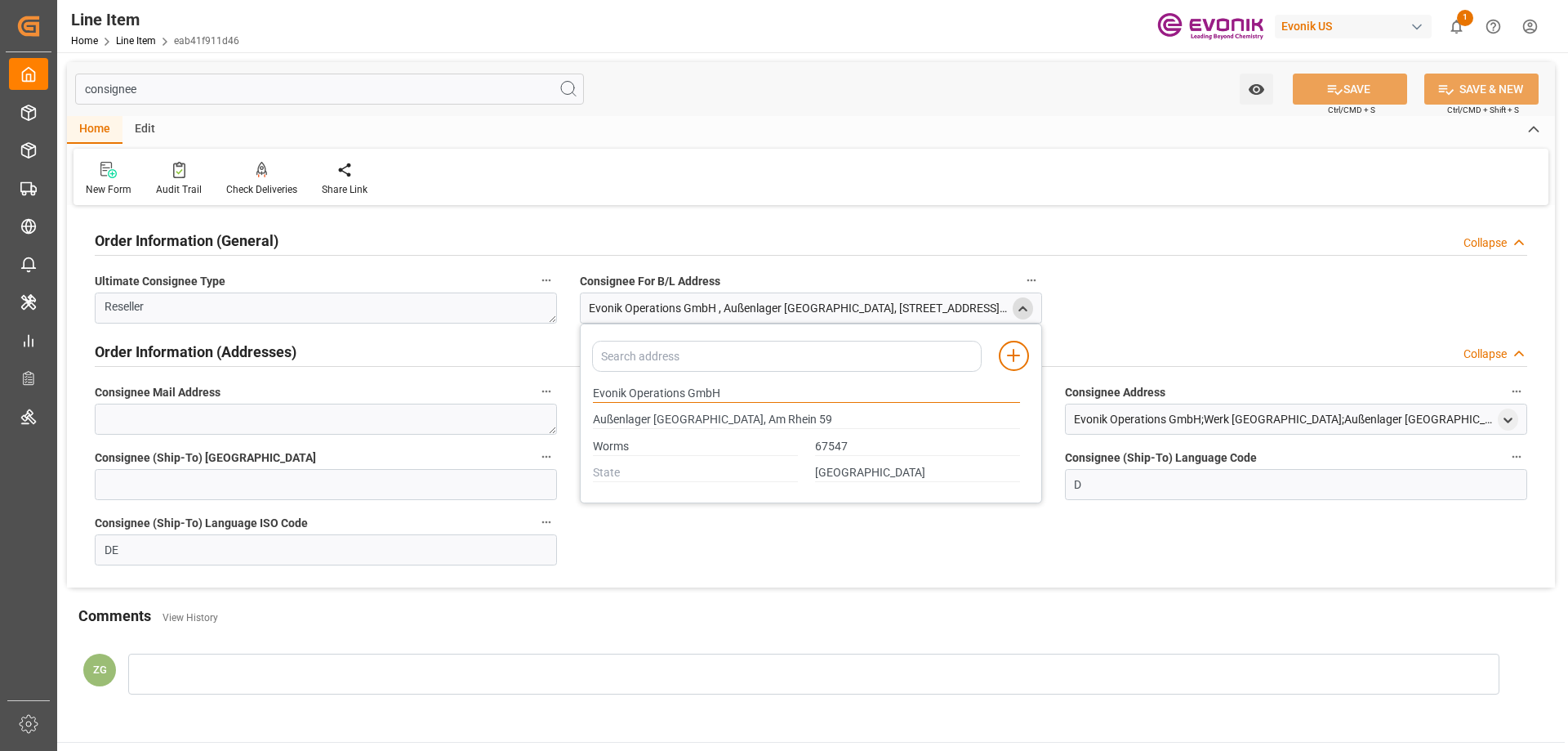
drag, startPoint x: 593, startPoint y: 394, endPoint x: 719, endPoint y: 395, distance: 126.0
click at [719, 395] on input "Evonik Operations GmbH" at bounding box center [807, 393] width 427 height 18
click at [699, 447] on input "Worms" at bounding box center [696, 446] width 205 height 18
click at [705, 447] on input "Worms" at bounding box center [696, 446] width 205 height 18
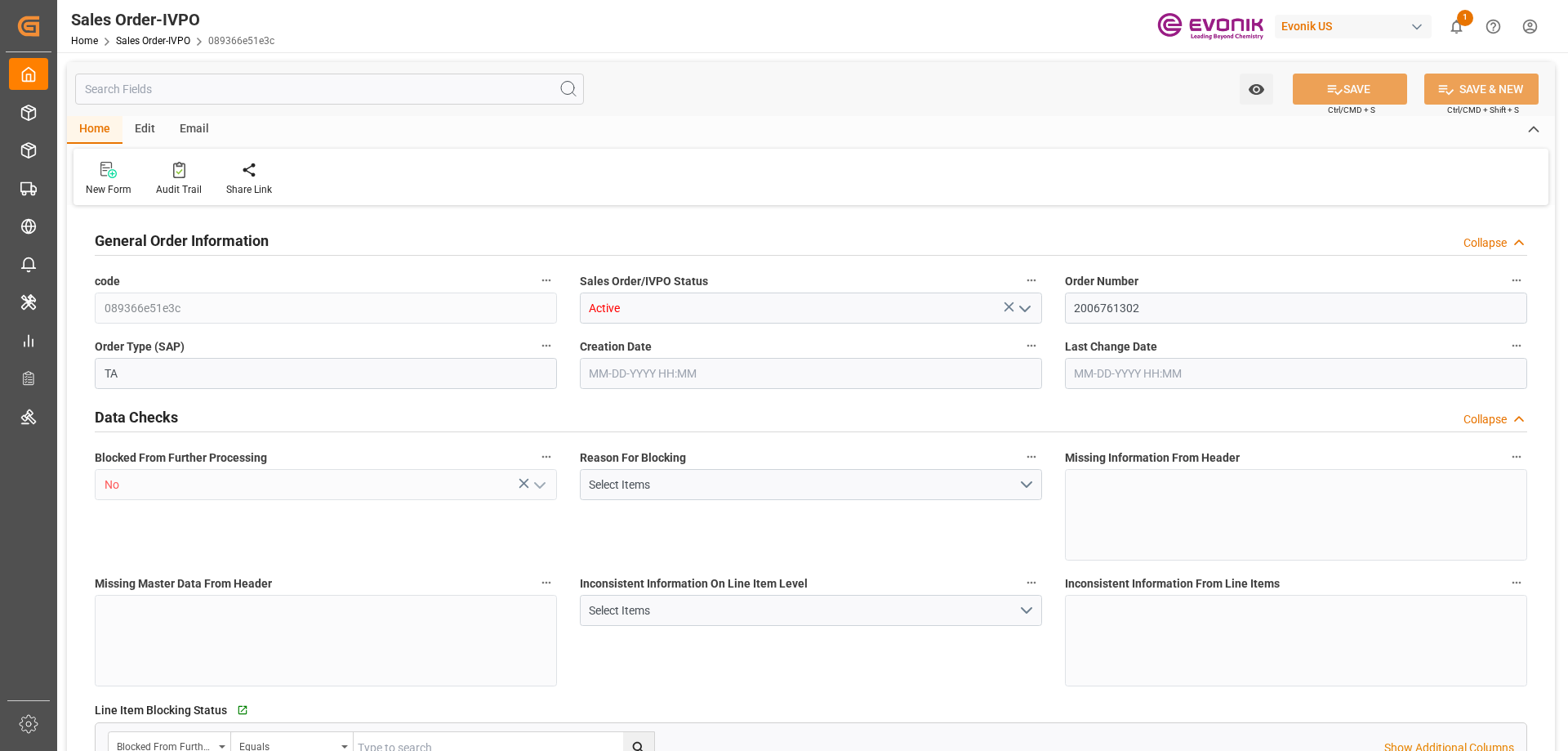
type input "FRLEH"
type input "0"
type input "1"
type input "2"
type input "20000"
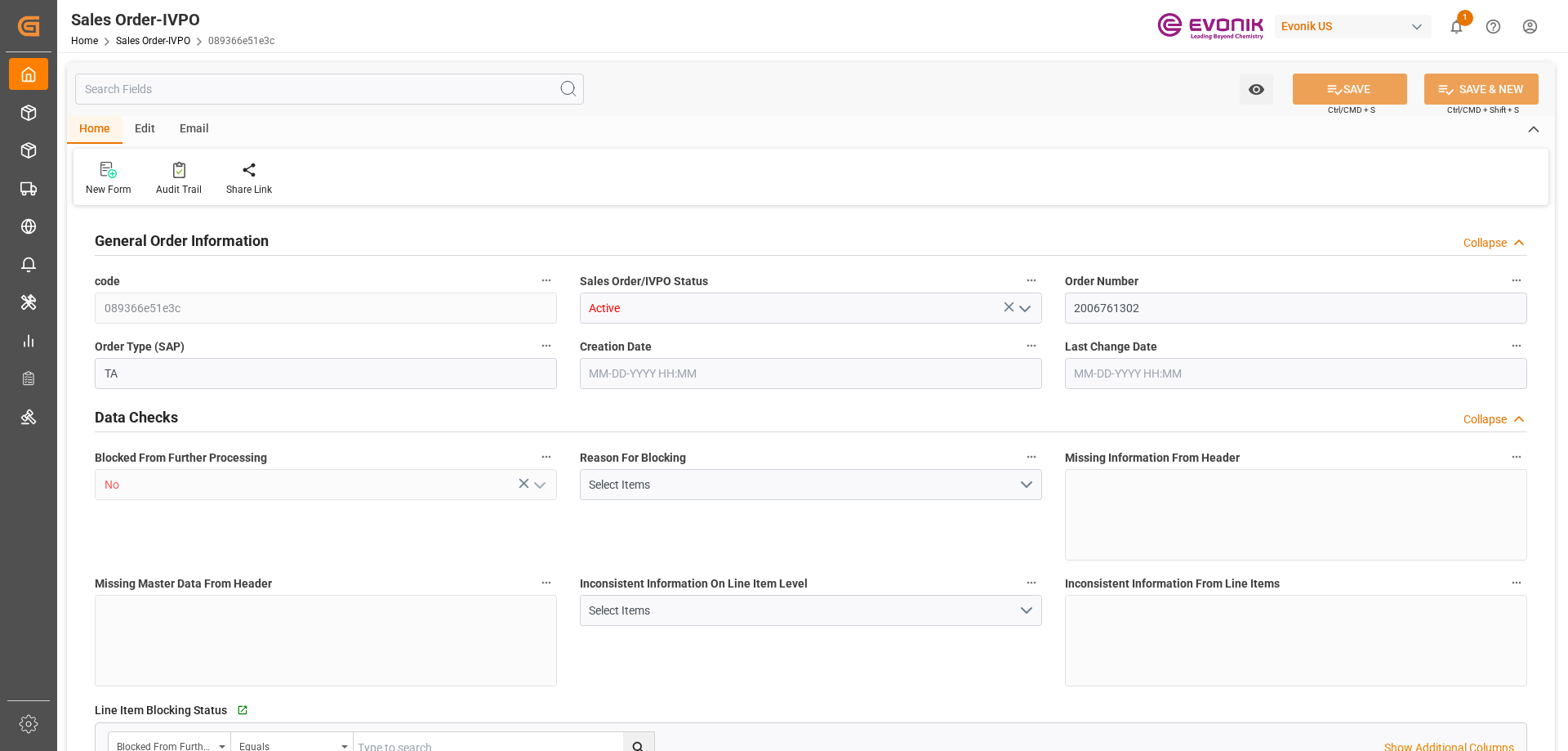
type input "0"
type input "17000"
type input "30"
type input "[DATE] 20:42"
type input "[DATE] 14:51"
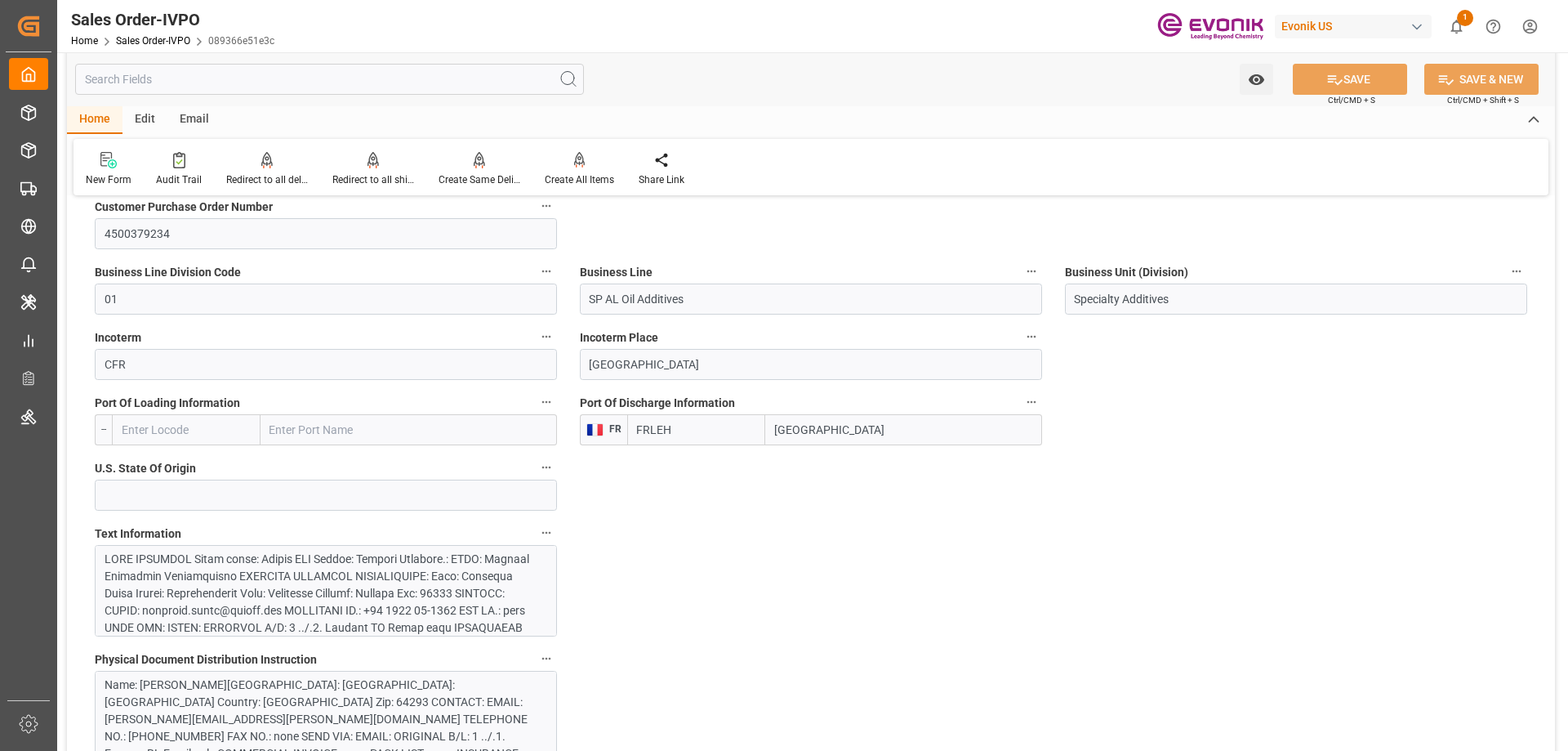
scroll to position [980, 0]
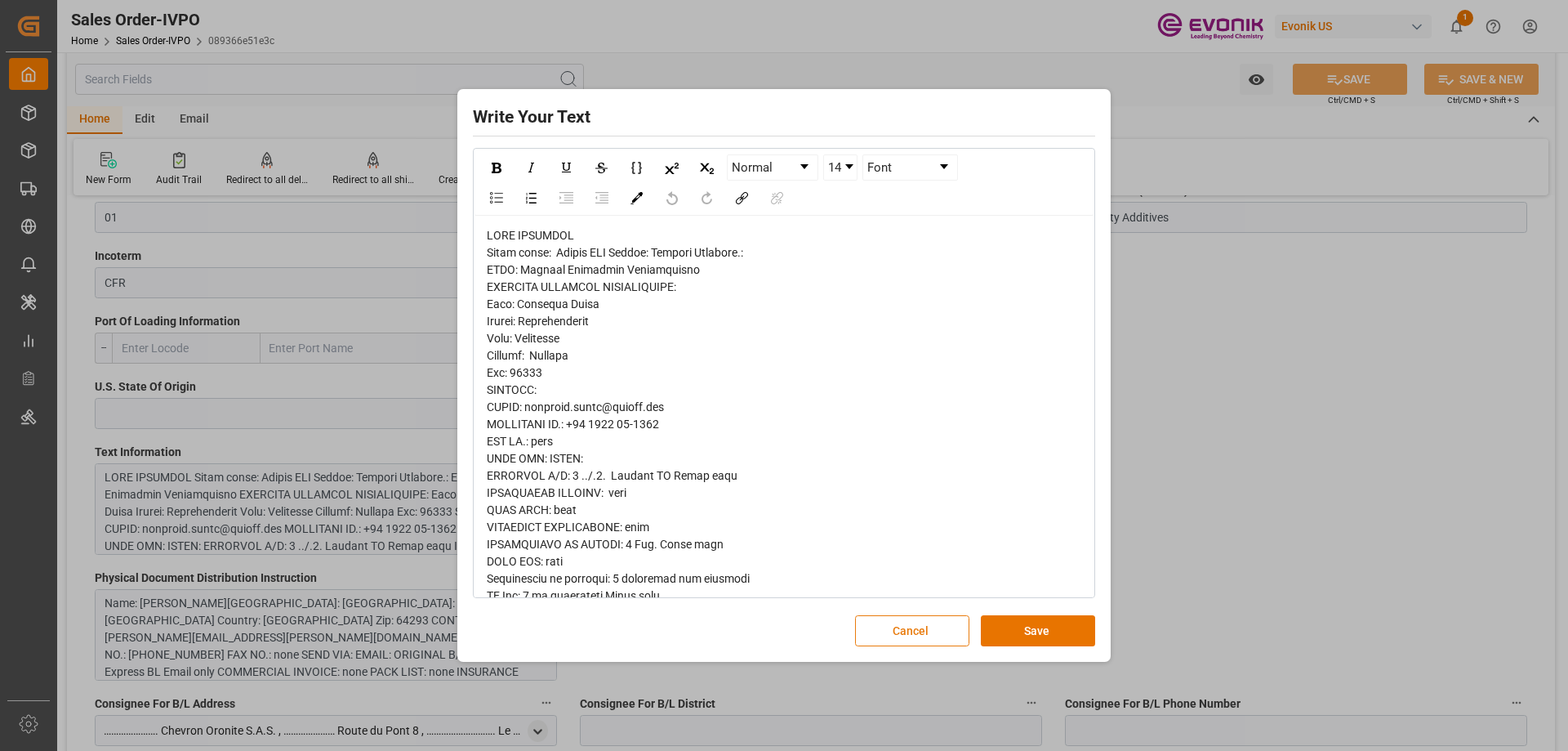
click at [931, 626] on button "Cancel" at bounding box center [912, 631] width 114 height 31
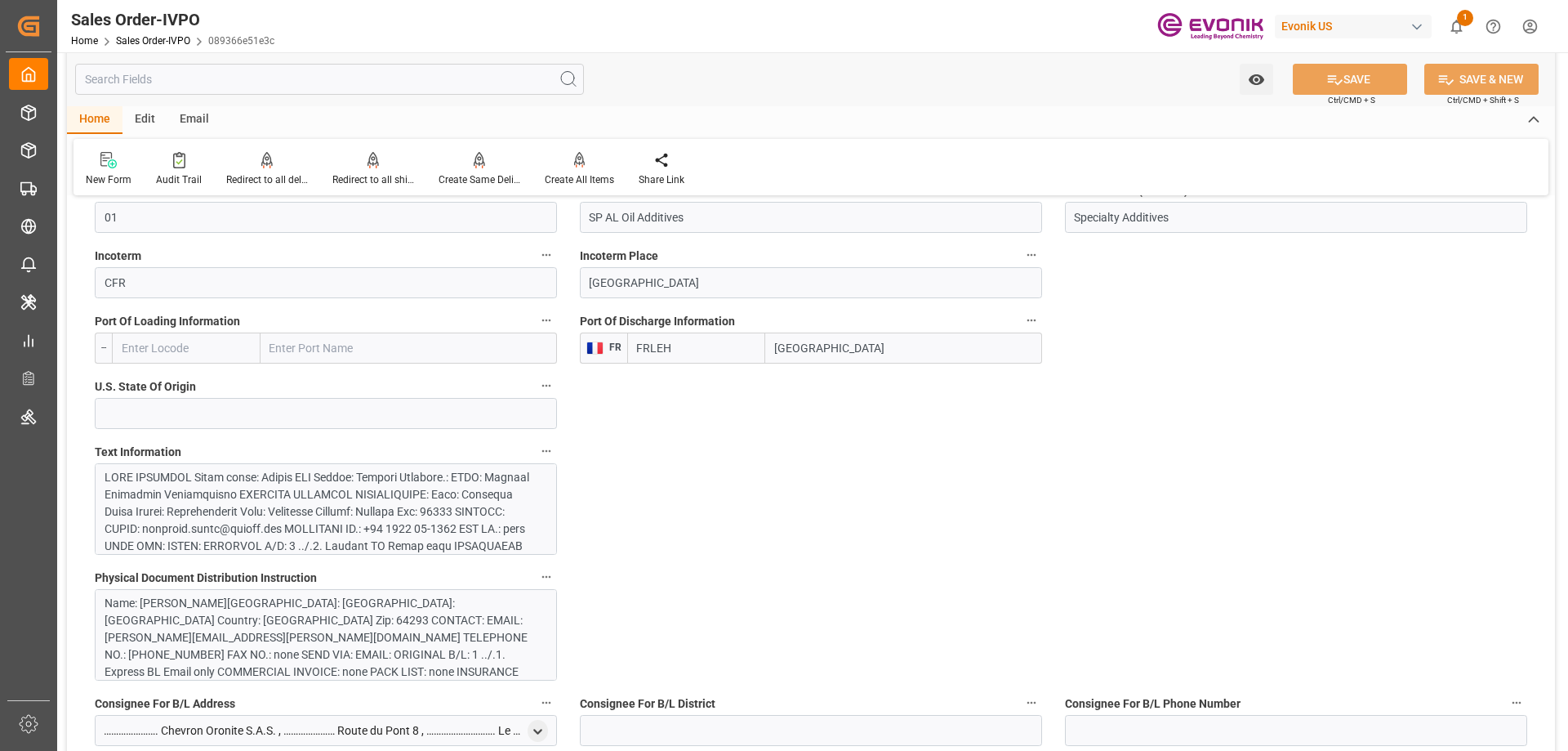
click at [543, 458] on button "Text Information" at bounding box center [546, 451] width 21 height 21
click at [568, 453] on li "Audits" at bounding box center [577, 451] width 83 height 27
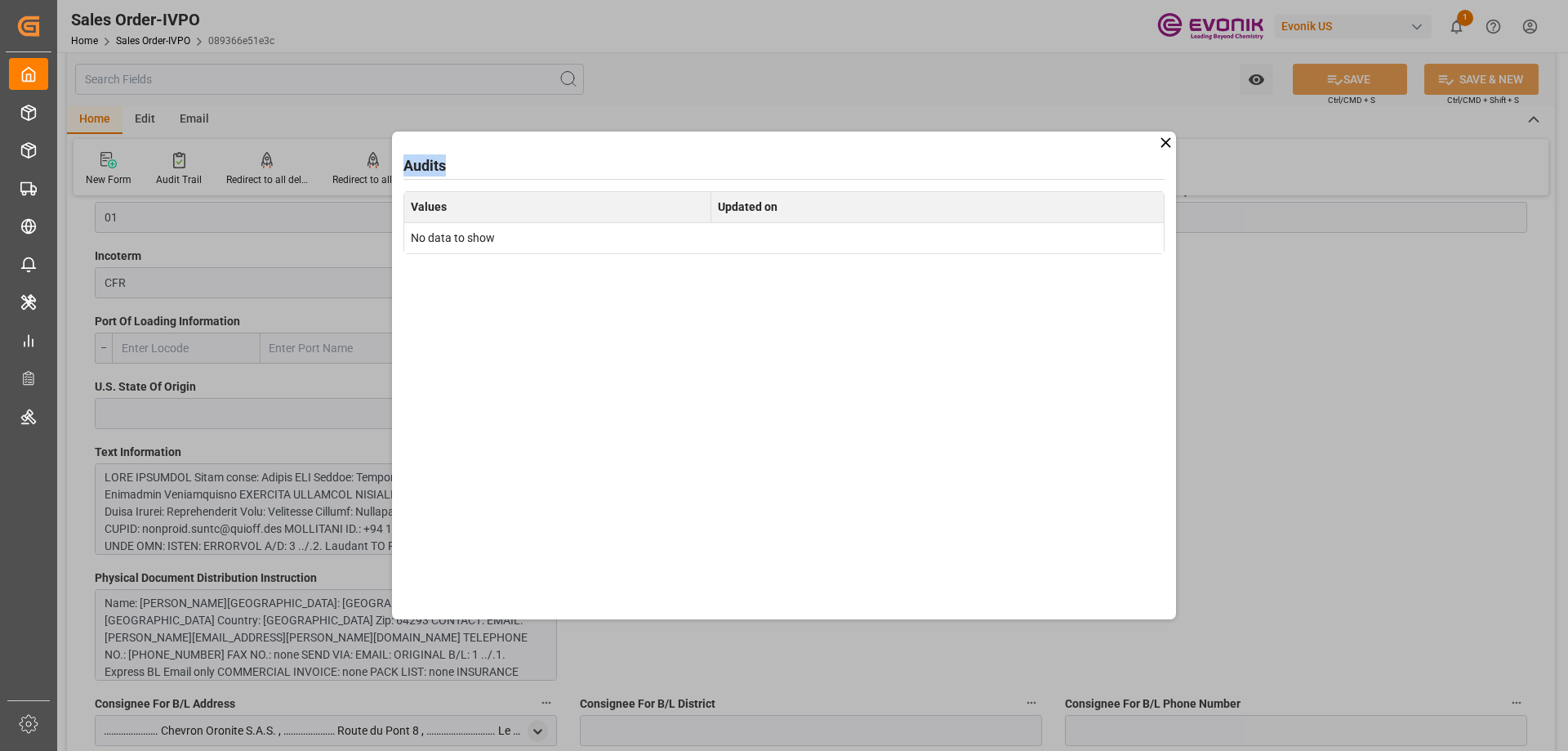
click at [1158, 142] on div "Audits Values Updated on No data to show" at bounding box center [784, 376] width 784 height 488
click at [1162, 146] on icon at bounding box center [1165, 142] width 10 height 10
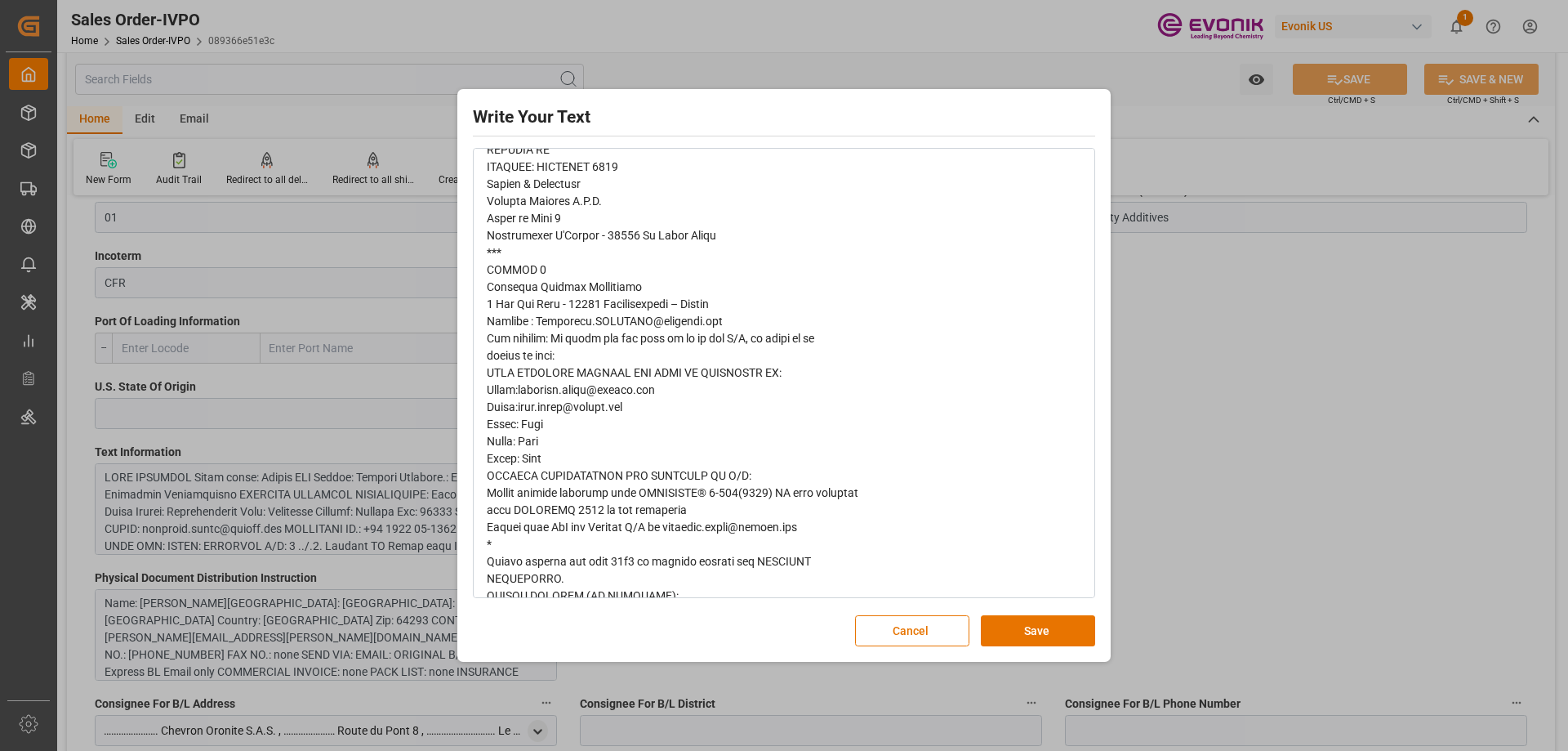
scroll to position [1879, 0]
